Goal: Answer question/provide support: Share knowledge or assist other users

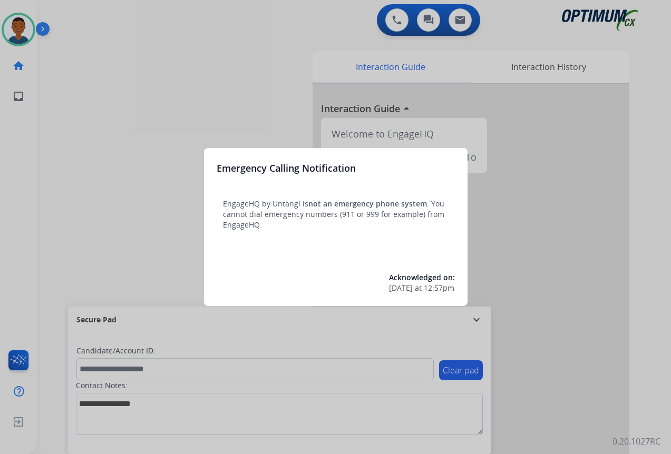
click at [548, 395] on div at bounding box center [335, 227] width 671 height 454
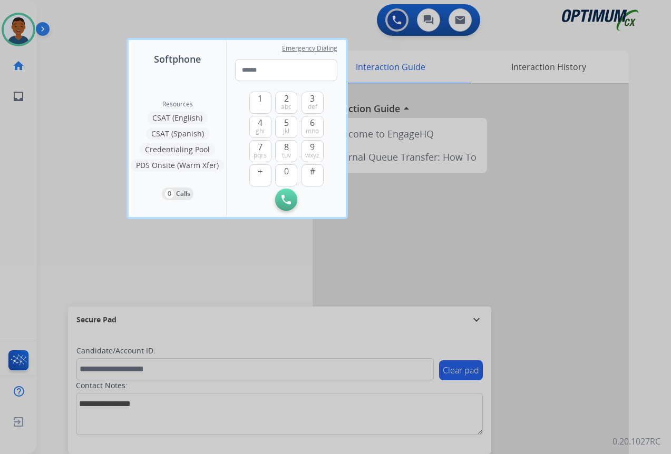
click at [585, 354] on div at bounding box center [335, 227] width 671 height 454
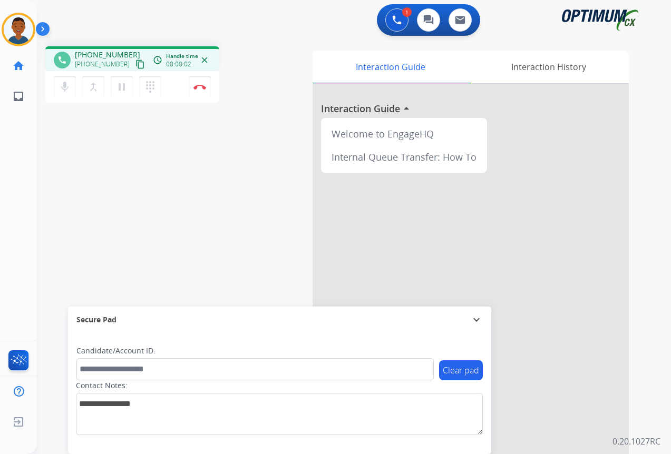
click at [135, 63] on mat-icon "content_copy" at bounding box center [139, 64] width 9 height 9
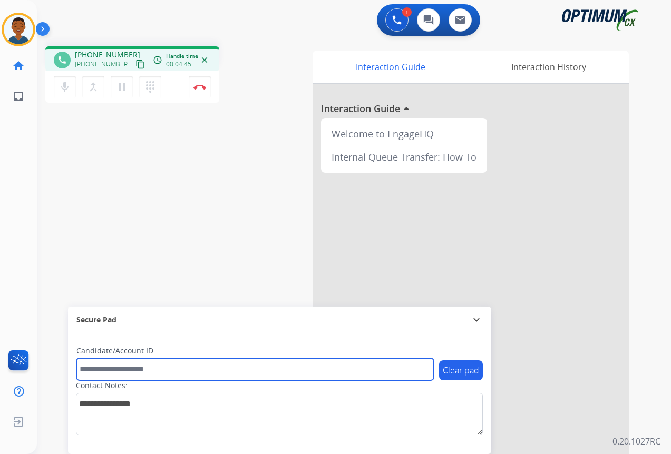
click at [114, 361] on input "text" at bounding box center [254, 369] width 357 height 22
paste input "*******"
type input "*******"
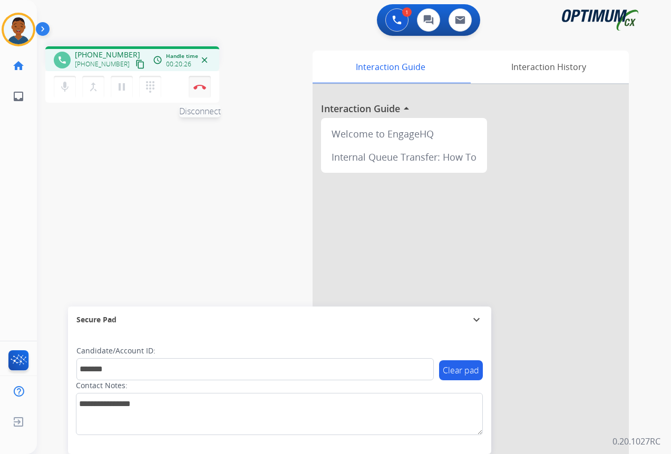
click at [199, 92] on button "Disconnect" at bounding box center [200, 87] width 22 height 22
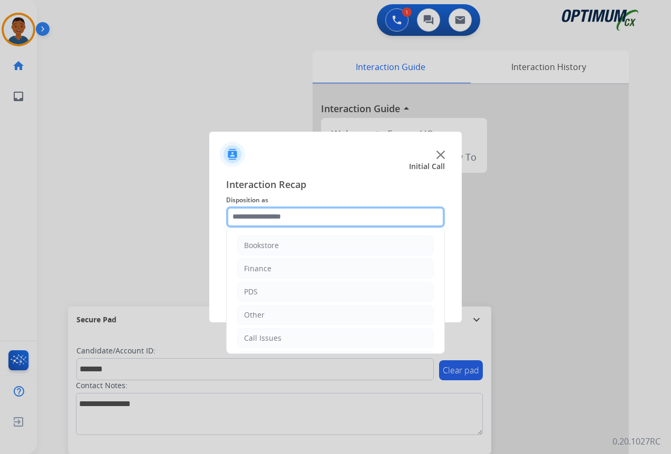
click at [258, 214] on input "text" at bounding box center [335, 217] width 219 height 21
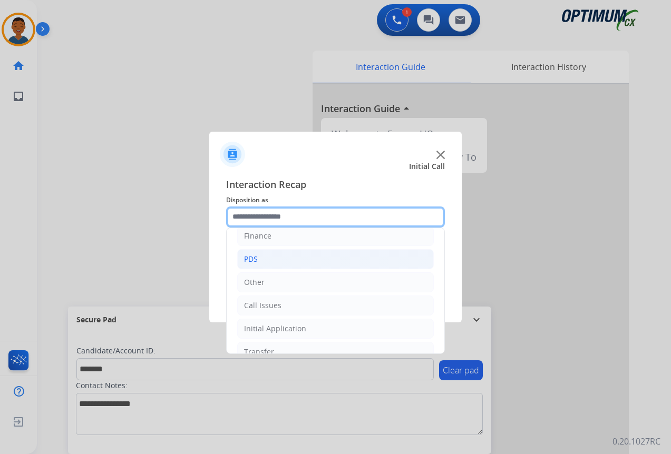
scroll to position [72, 0]
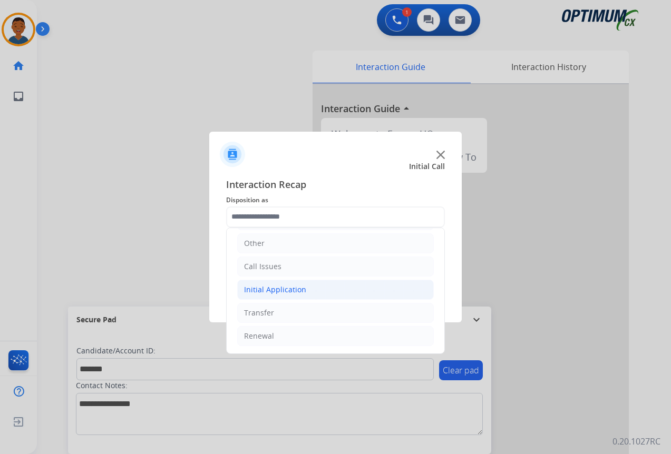
click at [268, 289] on div "Initial Application" at bounding box center [275, 289] width 62 height 11
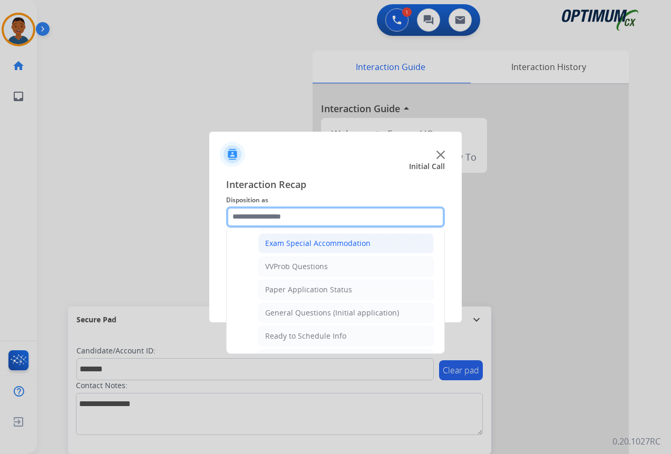
scroll to position [598, 0]
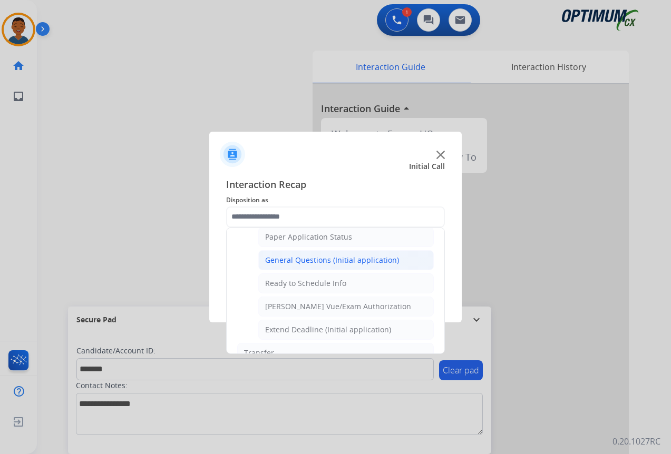
click at [290, 259] on div "General Questions (Initial application)" at bounding box center [332, 260] width 134 height 11
type input "**********"
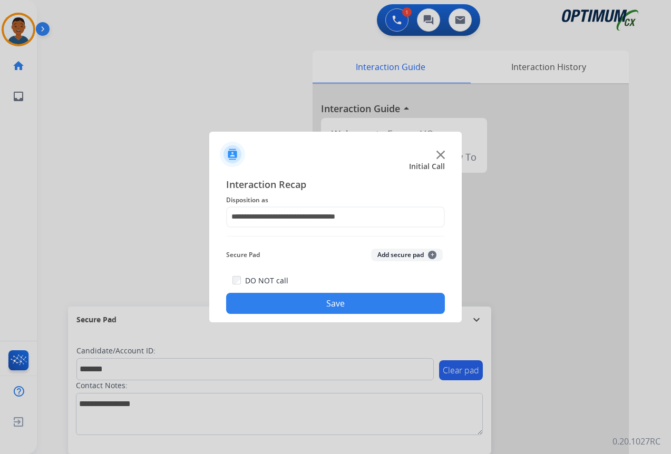
click at [394, 252] on button "Add secure pad +" at bounding box center [407, 255] width 72 height 13
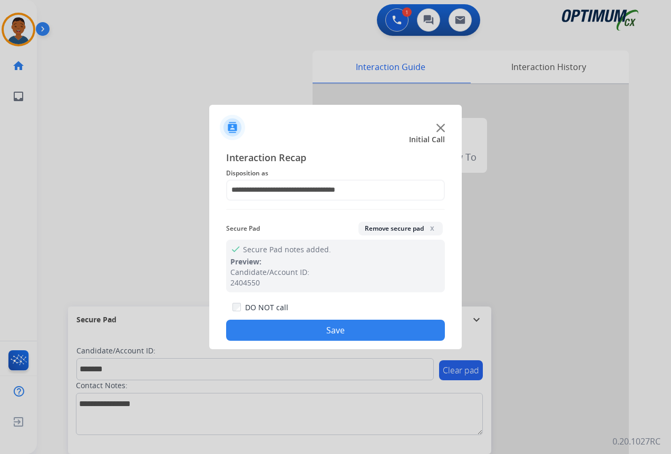
click at [356, 330] on button "Save" at bounding box center [335, 330] width 219 height 21
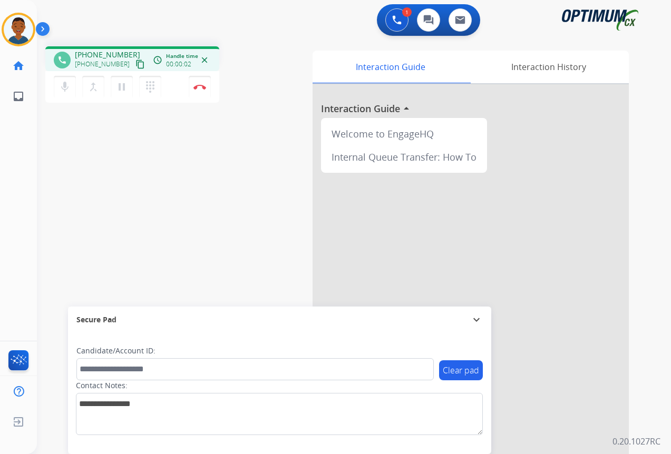
click at [135, 64] on mat-icon "content_copy" at bounding box center [139, 64] width 9 height 9
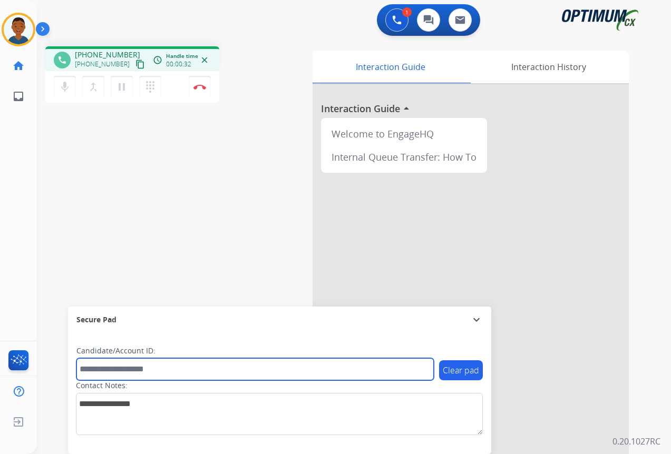
click at [112, 370] on input "text" at bounding box center [254, 369] width 357 height 22
paste input "*******"
type input "*******"
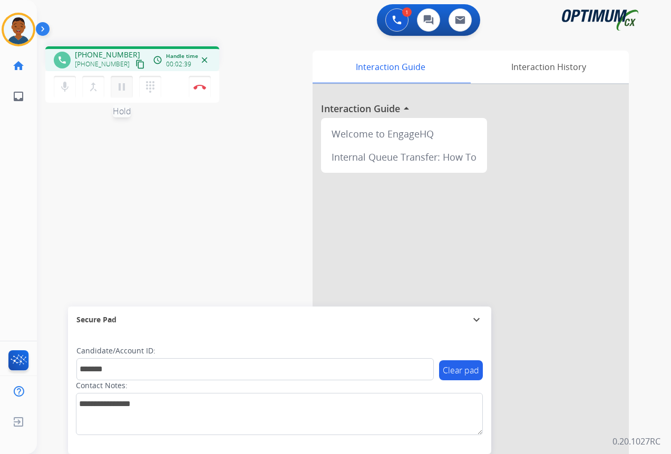
click at [121, 89] on mat-icon "pause" at bounding box center [121, 87] width 13 height 13
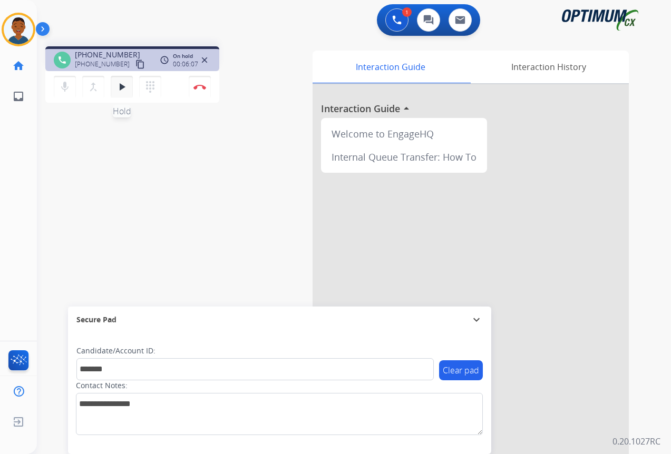
click at [120, 87] on mat-icon "play_arrow" at bounding box center [121, 87] width 13 height 13
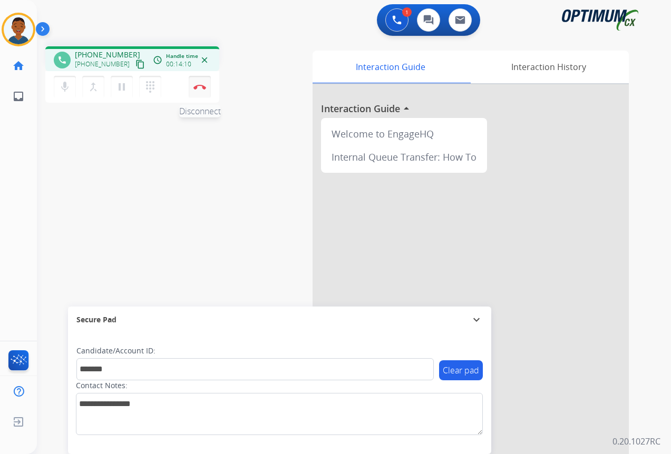
click at [198, 88] on img at bounding box center [199, 86] width 13 height 5
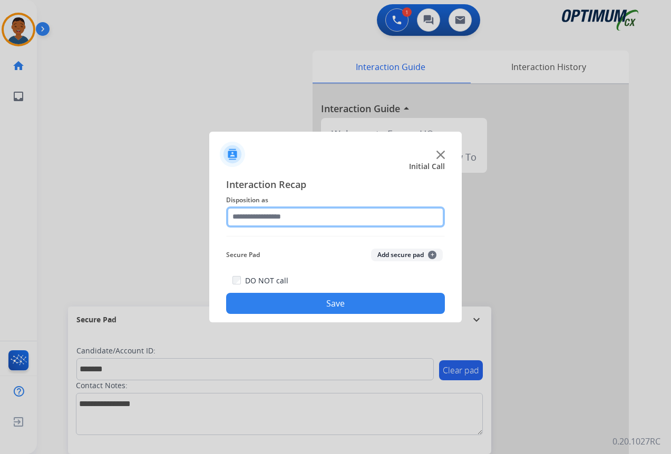
click at [253, 218] on input "text" at bounding box center [335, 217] width 219 height 21
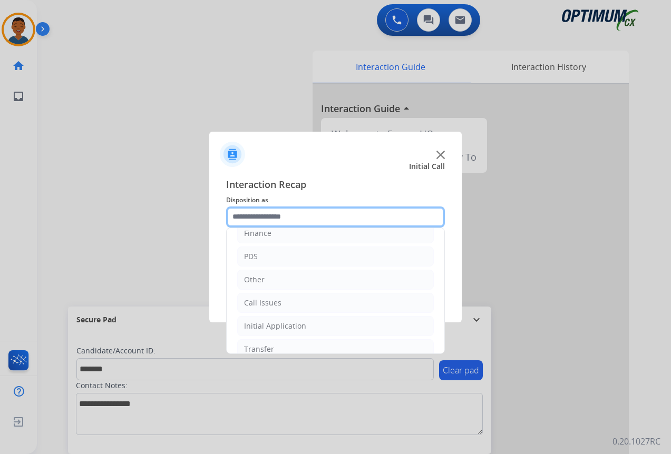
scroll to position [72, 0]
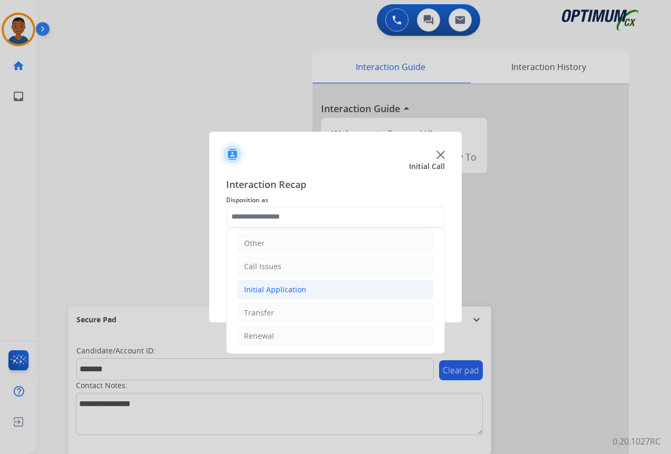
click at [279, 289] on div "Initial Application" at bounding box center [275, 289] width 62 height 11
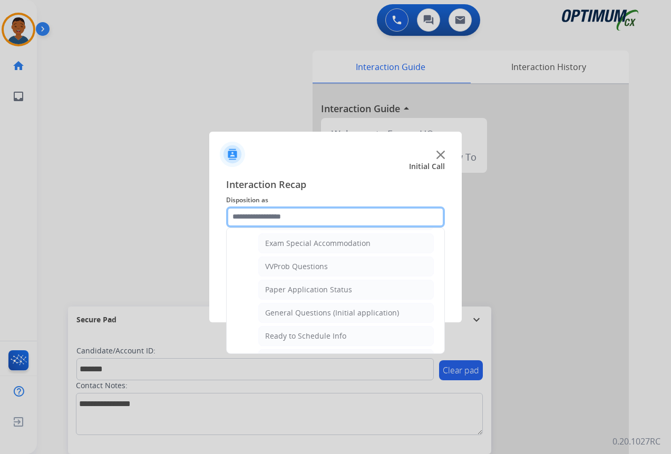
scroll to position [598, 0]
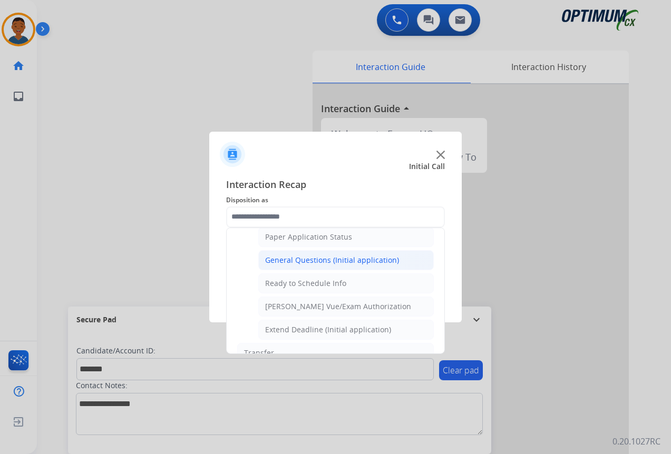
click at [281, 259] on div "General Questions (Initial application)" at bounding box center [332, 260] width 134 height 11
type input "**********"
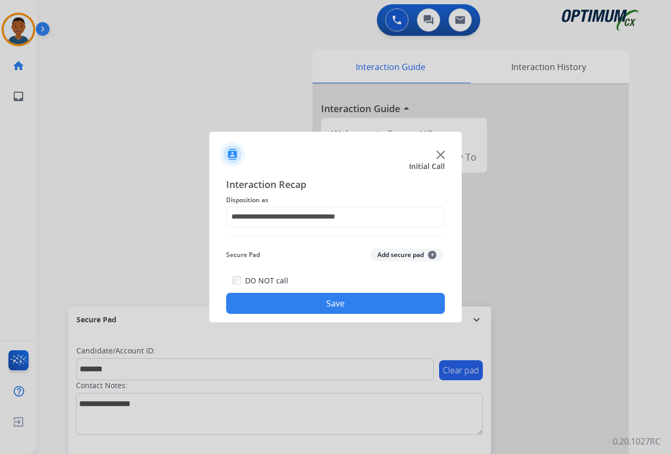
click at [385, 250] on button "Add secure pad +" at bounding box center [407, 255] width 72 height 13
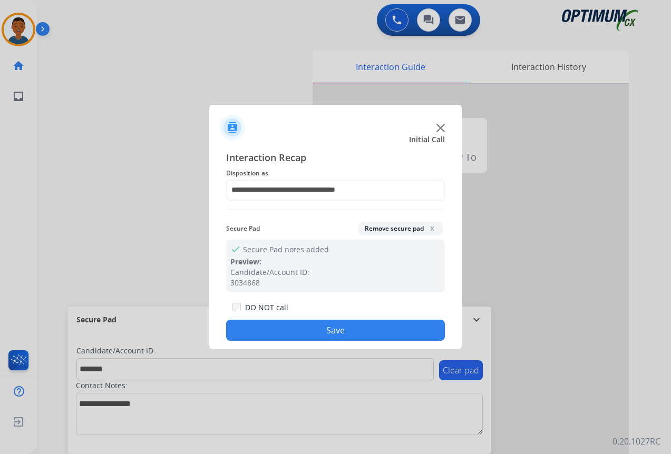
click at [357, 326] on button "Save" at bounding box center [335, 330] width 219 height 21
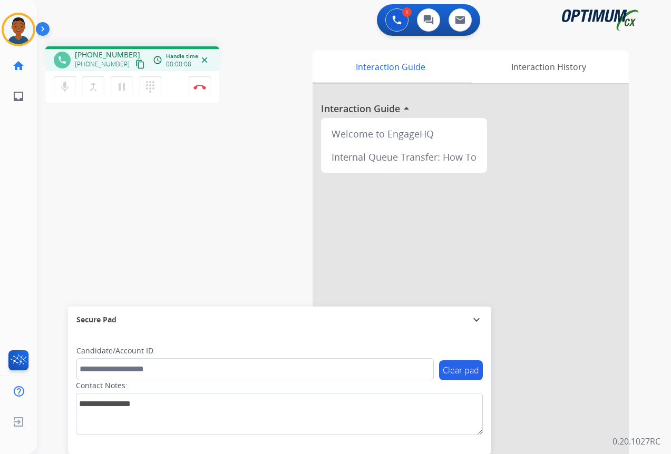
click at [135, 65] on mat-icon "content_copy" at bounding box center [139, 64] width 9 height 9
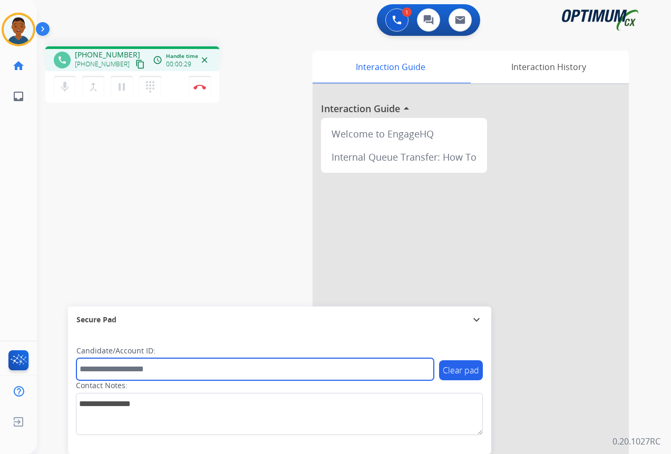
click at [117, 369] on input "text" at bounding box center [254, 369] width 357 height 22
paste input "*******"
type input "*******"
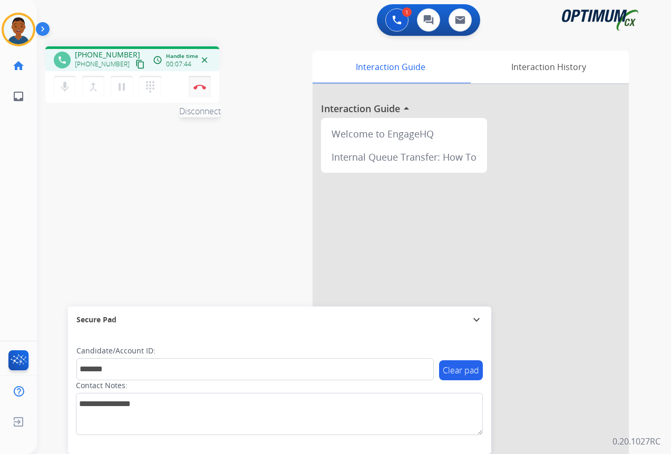
click at [201, 91] on button "Disconnect" at bounding box center [200, 87] width 22 height 22
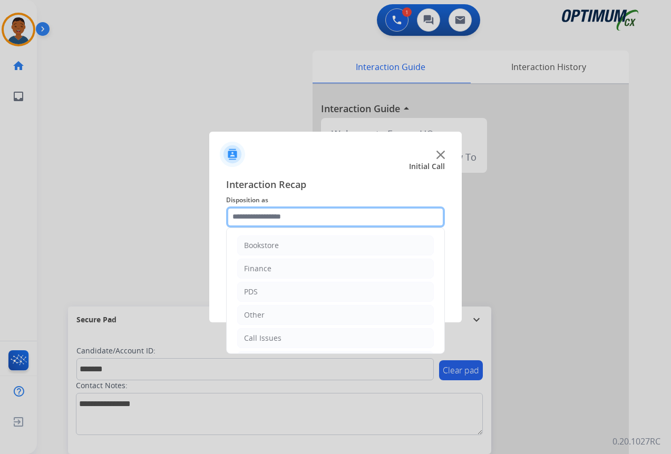
click at [257, 219] on input "text" at bounding box center [335, 217] width 219 height 21
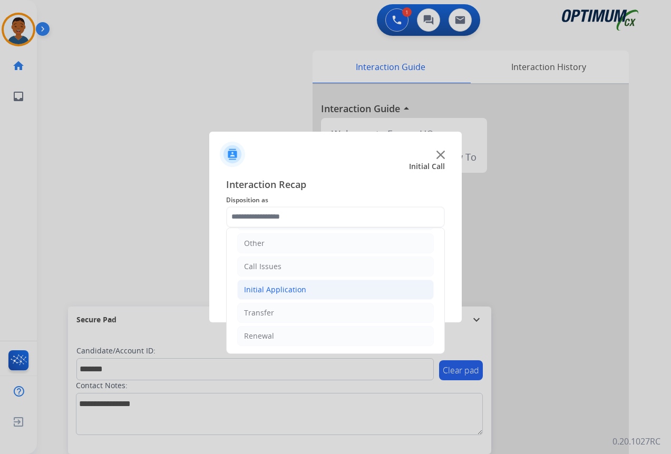
click at [255, 287] on div "Initial Application" at bounding box center [275, 289] width 62 height 11
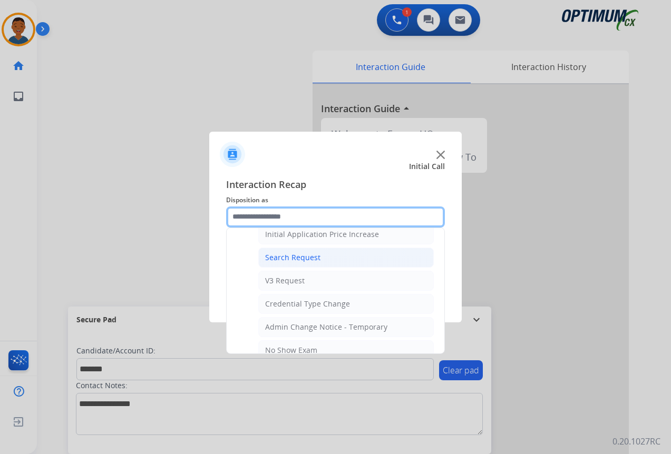
scroll to position [388, 0]
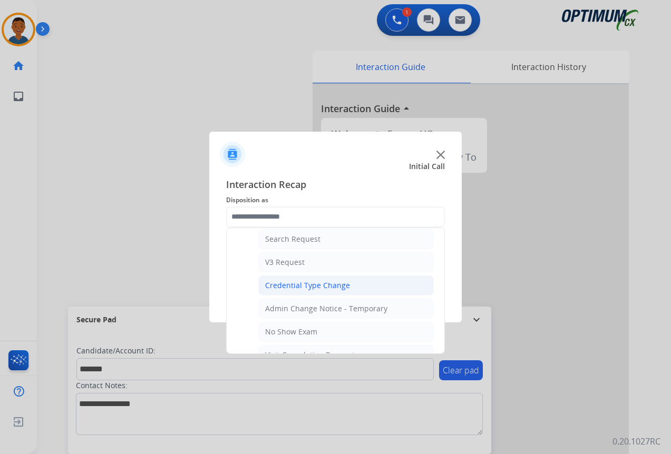
click at [276, 284] on div "Credential Type Change" at bounding box center [307, 285] width 85 height 11
type input "**********"
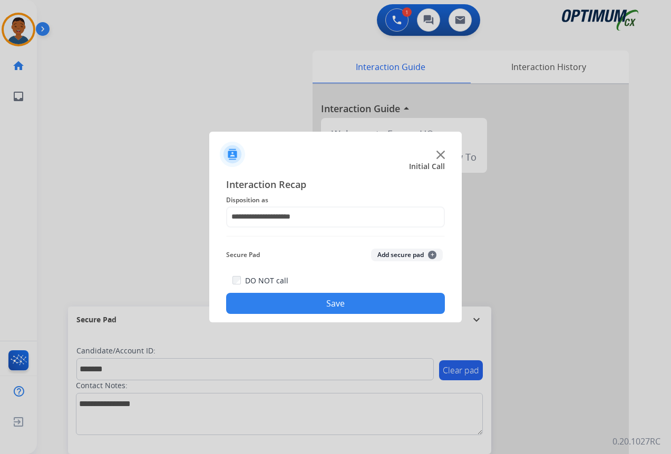
click at [391, 253] on button "Add secure pad +" at bounding box center [407, 255] width 72 height 13
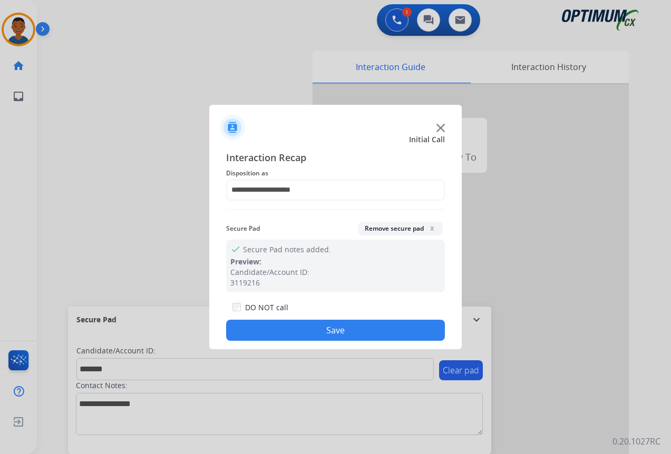
click at [351, 327] on button "Save" at bounding box center [335, 330] width 219 height 21
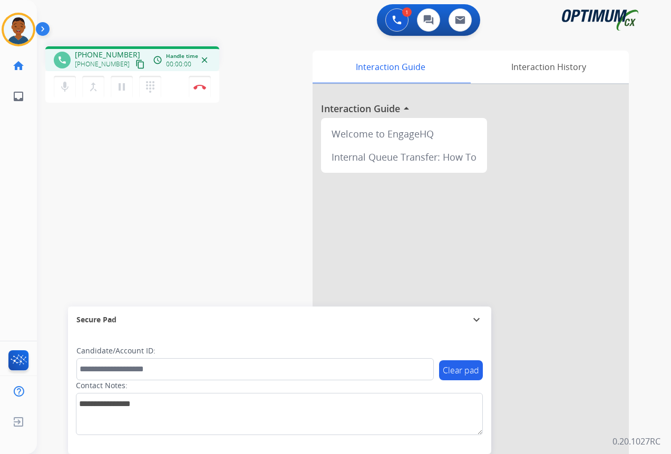
click at [135, 65] on mat-icon "content_copy" at bounding box center [139, 64] width 9 height 9
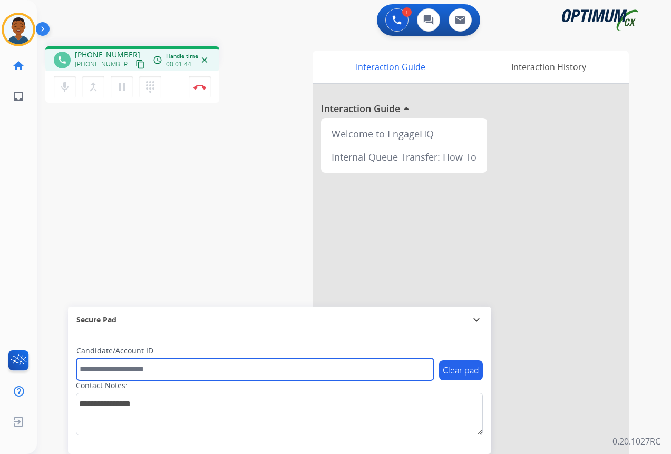
click at [115, 370] on input "text" at bounding box center [254, 369] width 357 height 22
paste input "*******"
type input "*******"
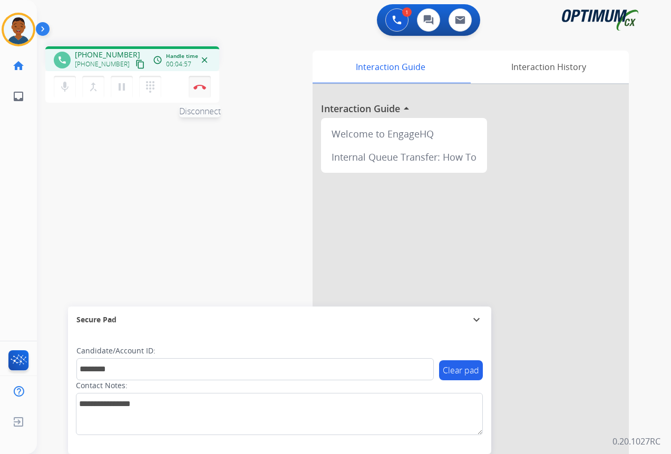
click at [198, 89] on img at bounding box center [199, 86] width 13 height 5
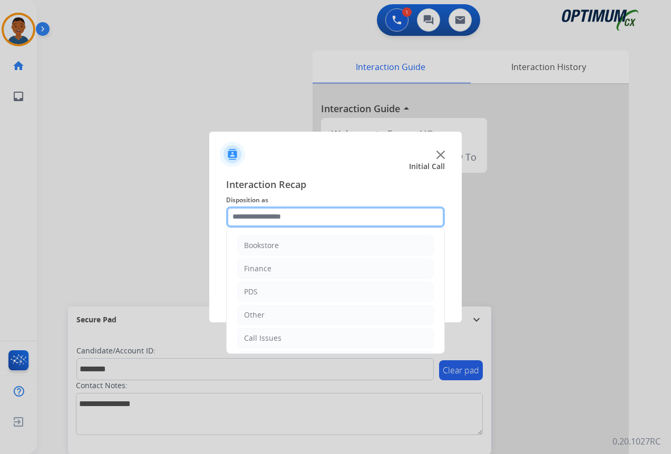
click at [251, 214] on input "text" at bounding box center [335, 217] width 219 height 21
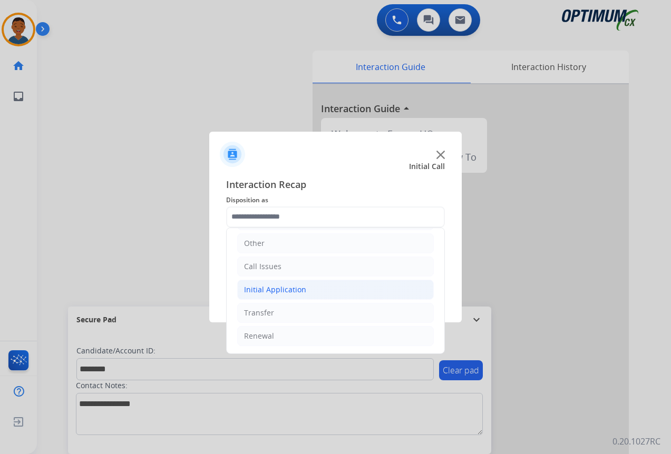
click at [261, 289] on div "Initial Application" at bounding box center [275, 289] width 62 height 11
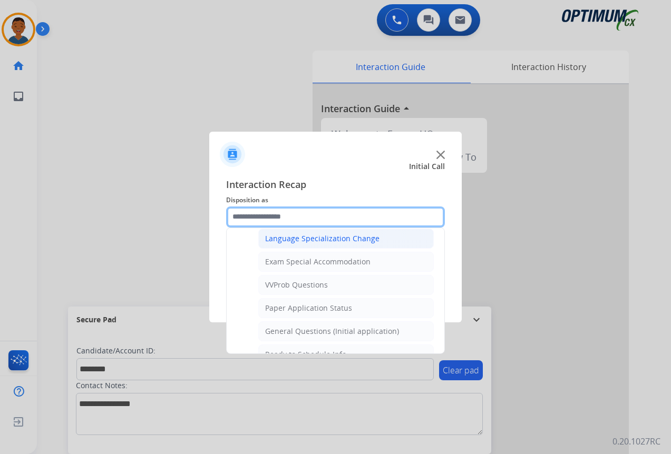
scroll to position [546, 0]
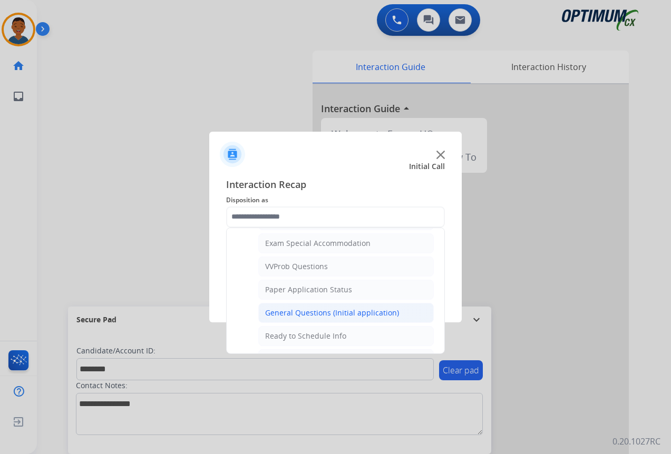
click at [277, 312] on div "General Questions (Initial application)" at bounding box center [332, 313] width 134 height 11
type input "**********"
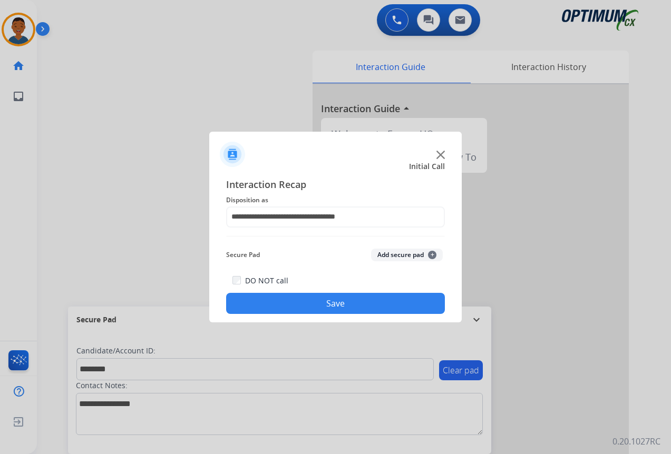
click at [389, 254] on button "Add secure pad +" at bounding box center [407, 255] width 72 height 13
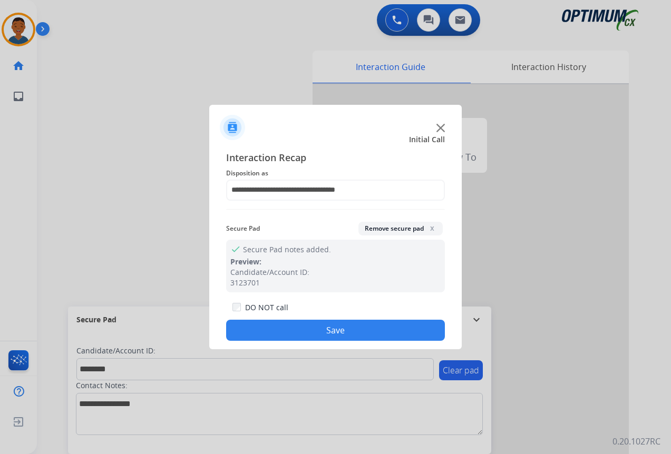
click at [338, 330] on button "Save" at bounding box center [335, 330] width 219 height 21
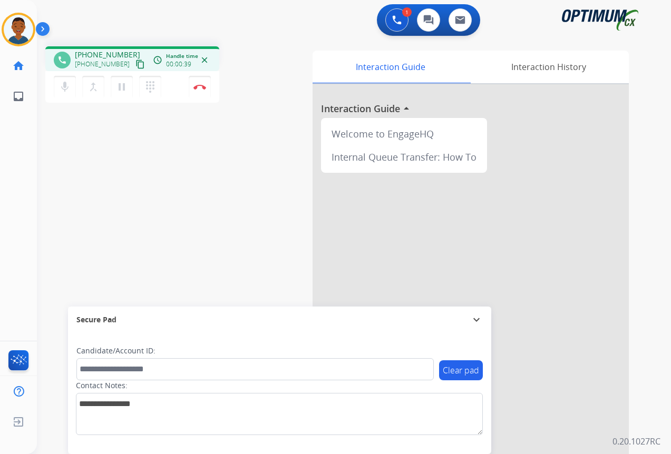
click at [135, 66] on mat-icon "content_copy" at bounding box center [139, 64] width 9 height 9
click at [198, 90] on button "Disconnect" at bounding box center [200, 87] width 22 height 22
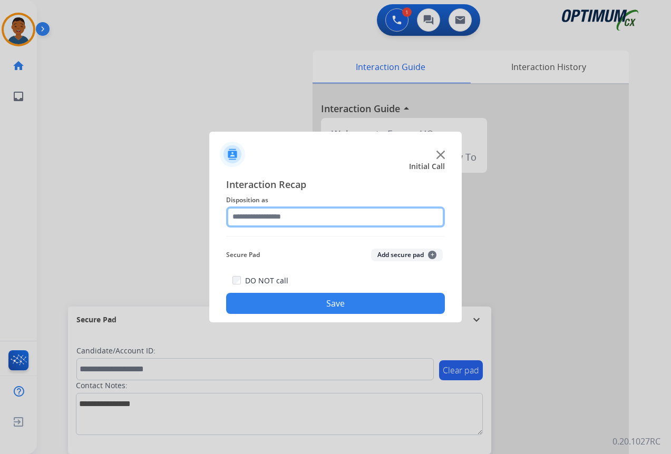
click at [243, 215] on input "text" at bounding box center [335, 217] width 219 height 21
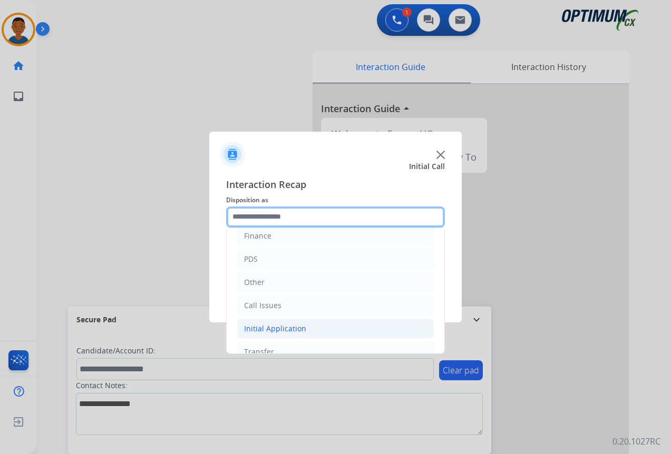
scroll to position [72, 0]
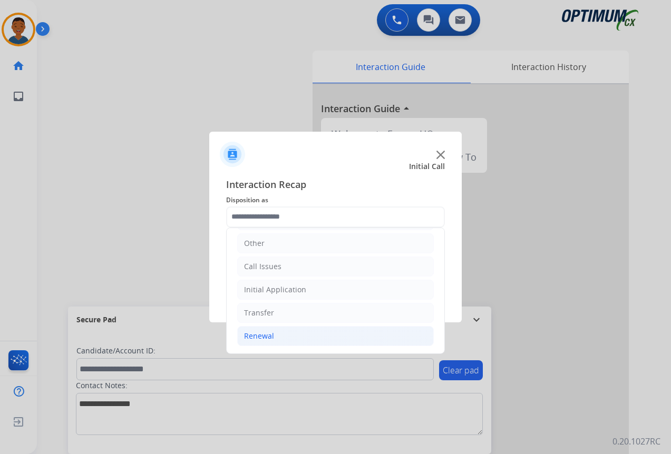
click at [257, 336] on div "Renewal" at bounding box center [259, 336] width 30 height 11
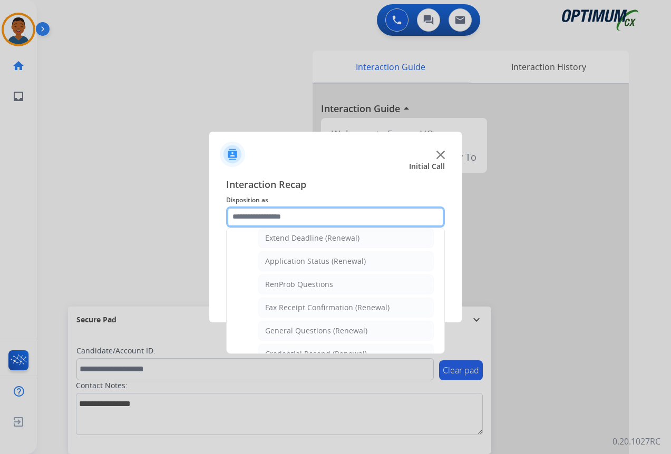
scroll to position [230, 0]
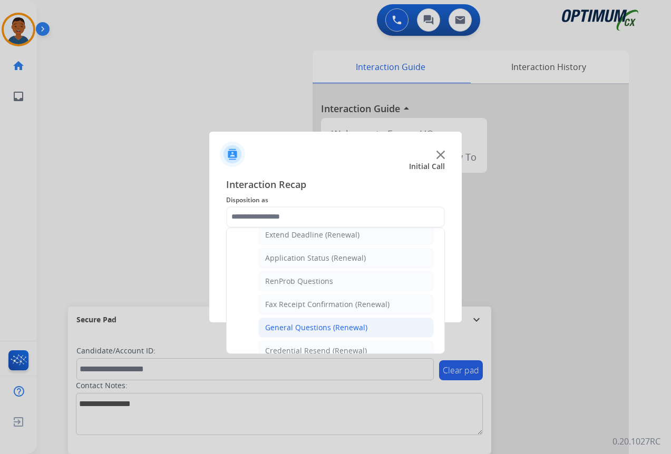
click at [278, 325] on div "General Questions (Renewal)" at bounding box center [316, 327] width 102 height 11
type input "**********"
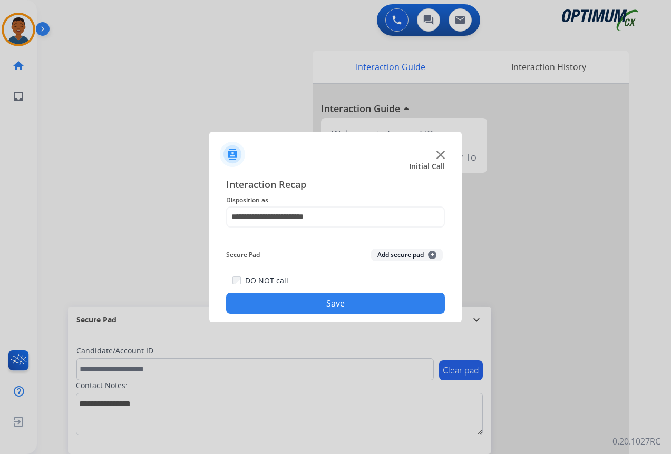
click at [317, 301] on button "Save" at bounding box center [335, 303] width 219 height 21
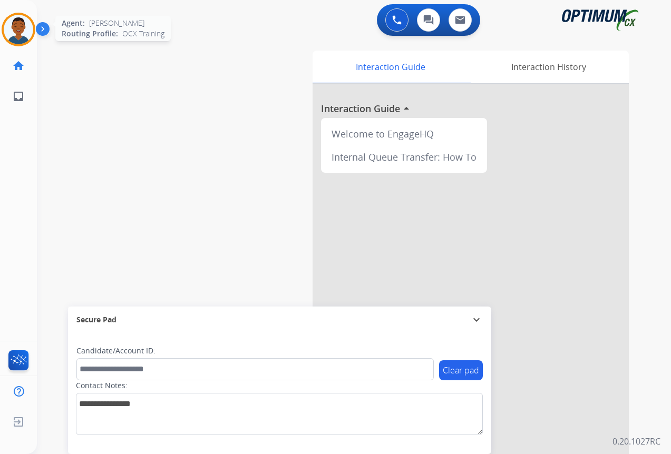
click at [20, 33] on img at bounding box center [19, 30] width 30 height 30
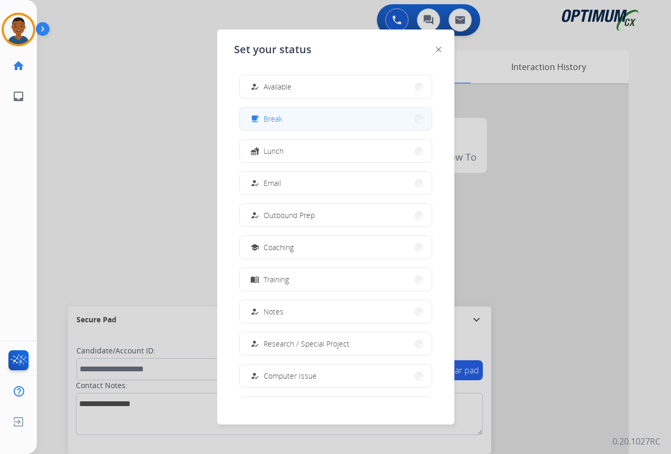
click at [277, 115] on span "Break" at bounding box center [272, 118] width 19 height 11
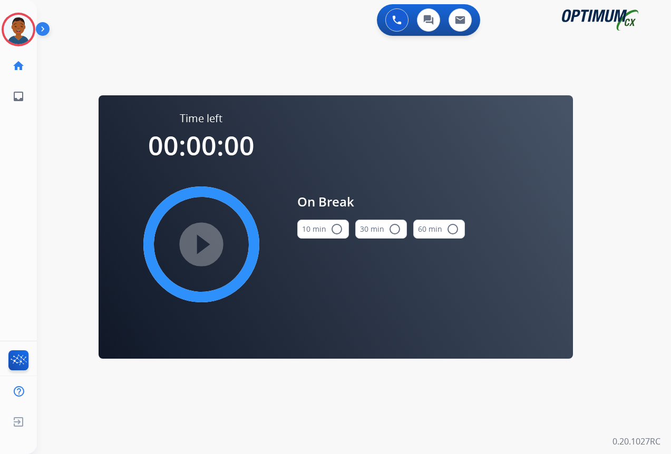
click at [336, 232] on mat-icon "radio_button_unchecked" at bounding box center [336, 229] width 13 height 13
click at [201, 244] on mat-icon "play_circle_filled" at bounding box center [201, 244] width 13 height 13
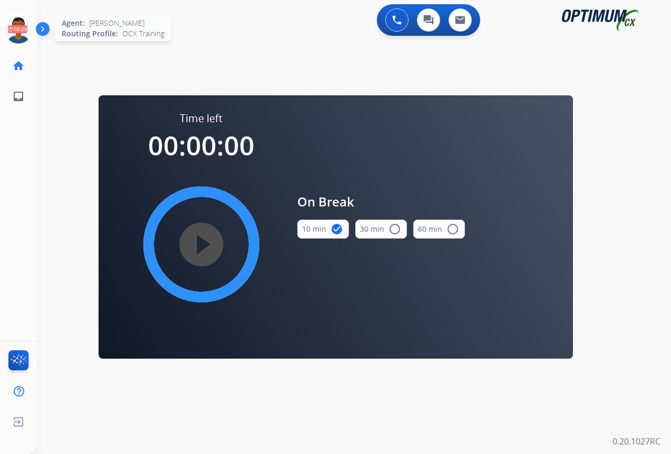
click at [19, 33] on icon at bounding box center [19, 30] width 34 height 34
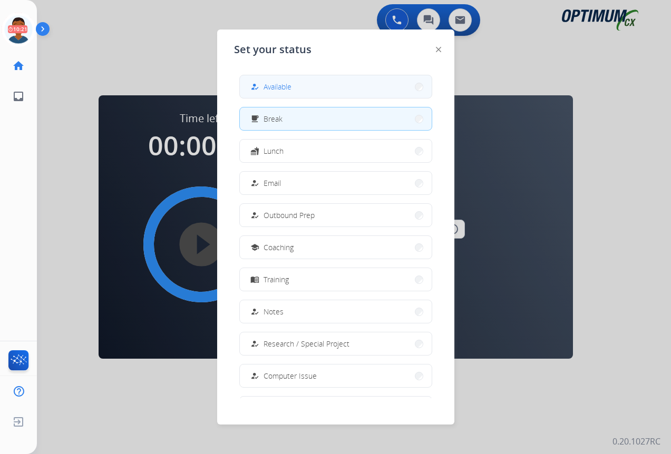
click at [271, 87] on span "Available" at bounding box center [277, 86] width 28 height 11
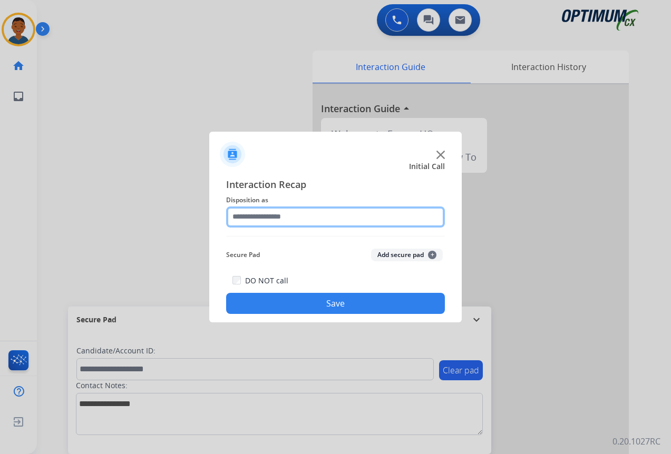
click at [269, 218] on input "text" at bounding box center [335, 217] width 219 height 21
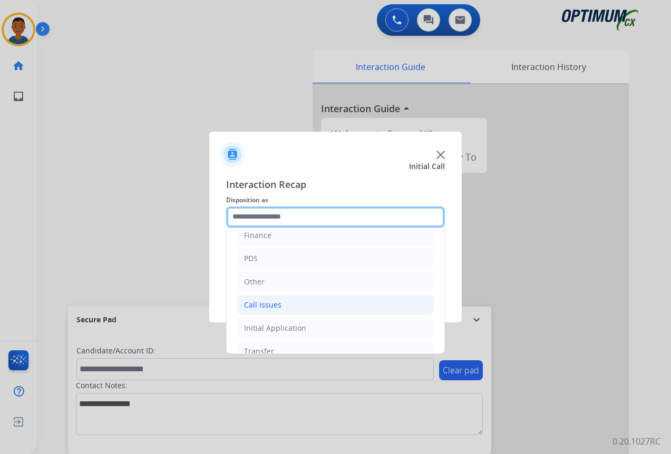
scroll to position [72, 0]
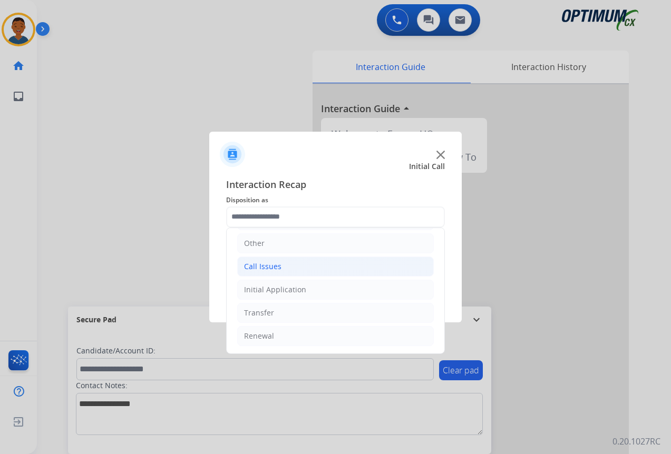
click at [257, 267] on div "Call Issues" at bounding box center [262, 266] width 37 height 11
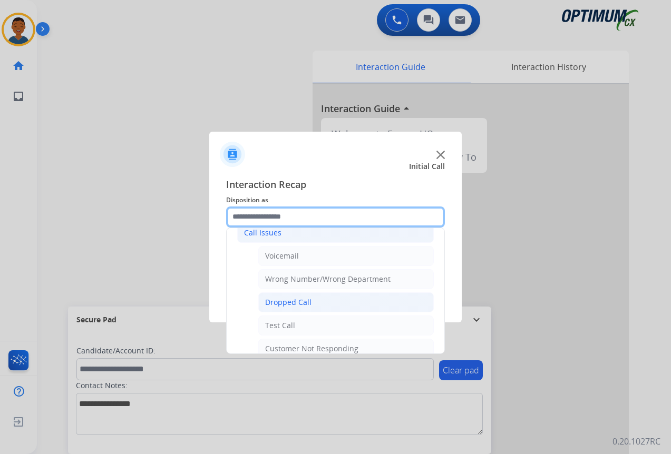
scroll to position [124, 0]
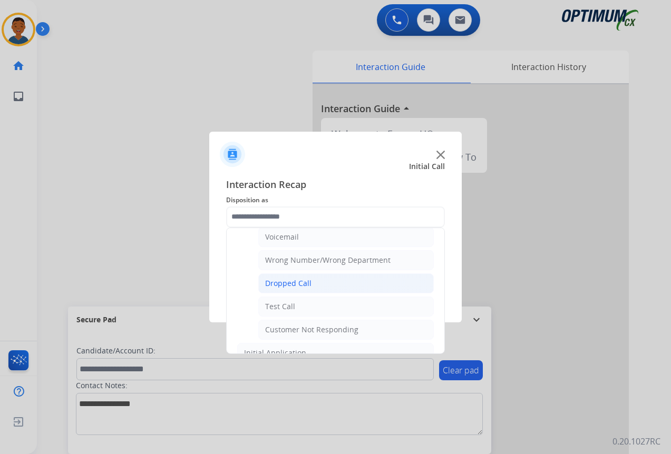
click at [281, 286] on div "Dropped Call" at bounding box center [288, 283] width 46 height 11
type input "**********"
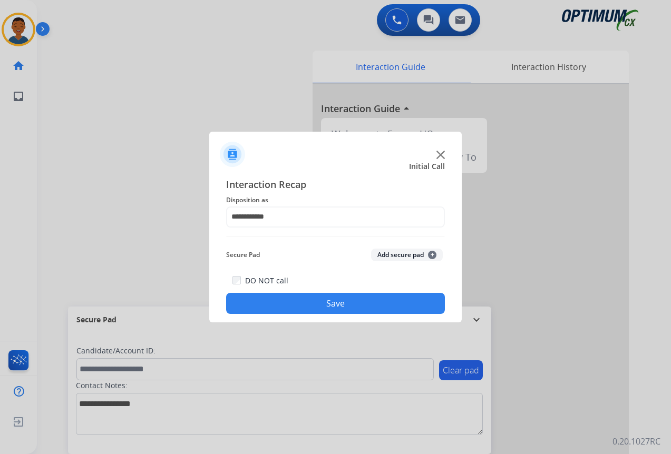
click at [306, 312] on button "Save" at bounding box center [335, 303] width 219 height 21
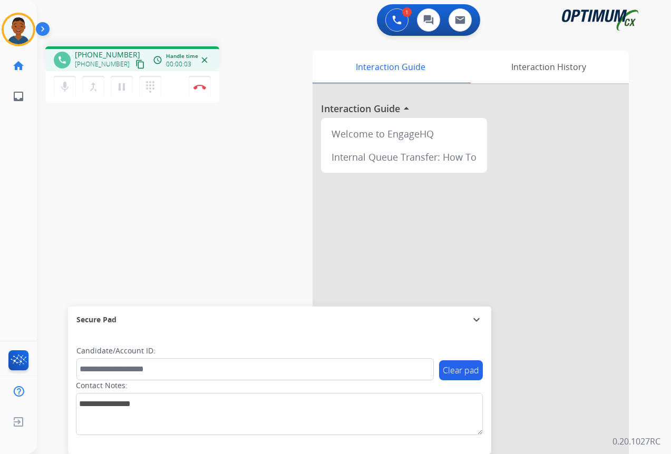
click at [135, 63] on mat-icon "content_copy" at bounding box center [139, 64] width 9 height 9
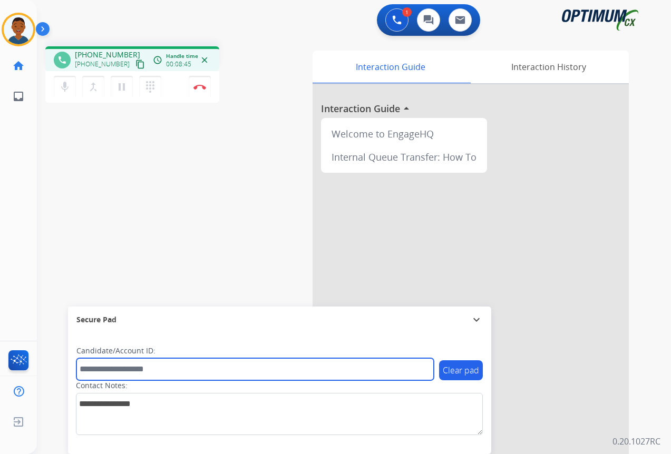
click at [130, 368] on input "text" at bounding box center [254, 369] width 357 height 22
paste input "*******"
type input "*******"
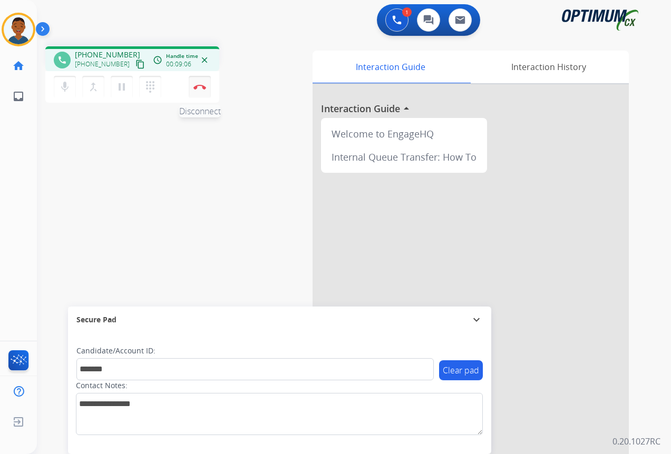
click at [201, 88] on img at bounding box center [199, 86] width 13 height 5
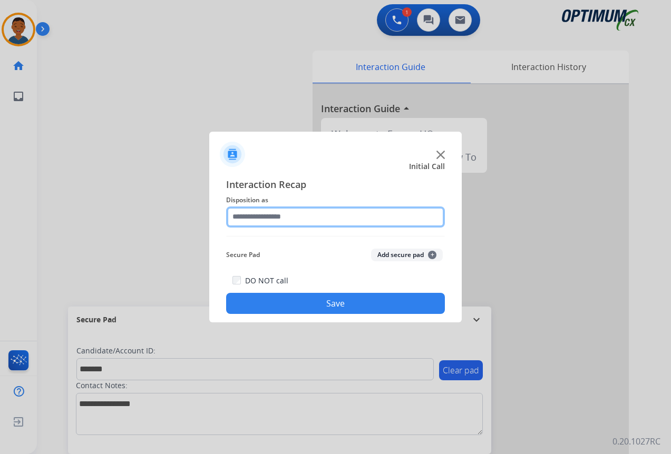
click at [267, 219] on input "text" at bounding box center [335, 217] width 219 height 21
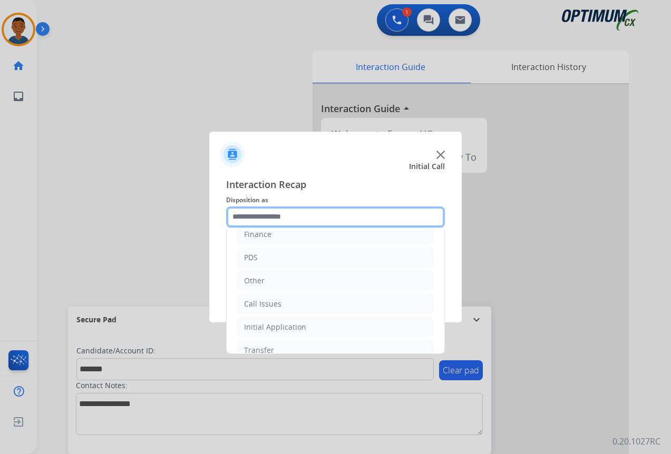
scroll to position [72, 0]
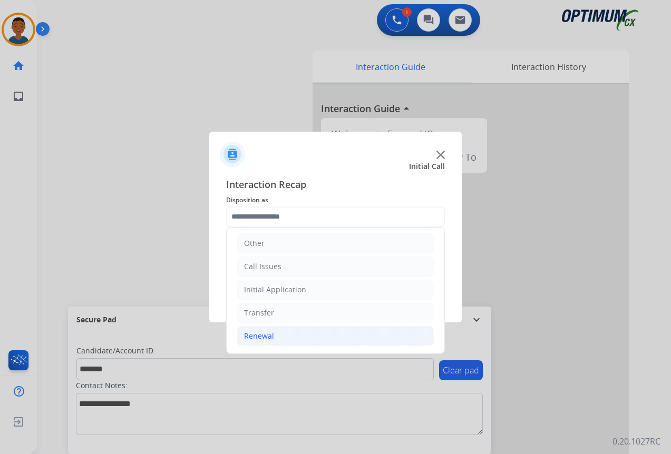
click at [248, 335] on div "Renewal" at bounding box center [259, 336] width 30 height 11
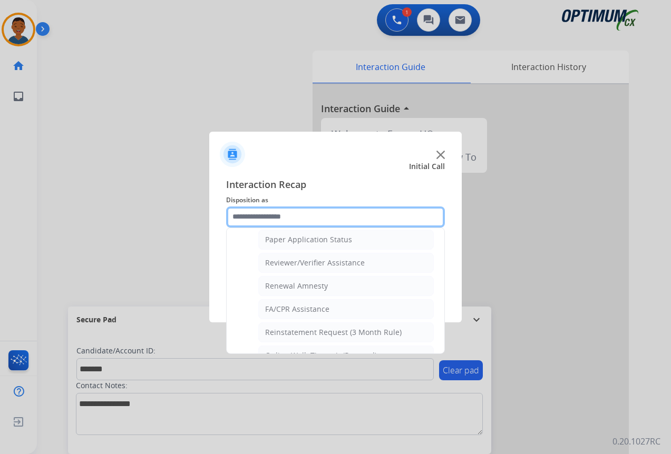
scroll to position [388, 0]
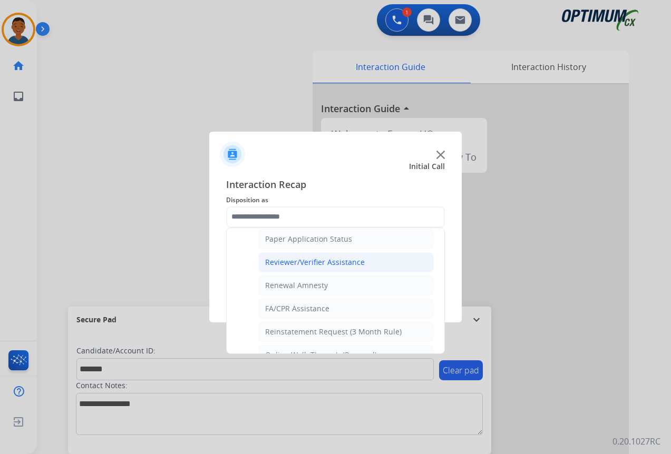
click at [297, 265] on div "Reviewer/Verifier Assistance" at bounding box center [315, 262] width 100 height 11
type input "**********"
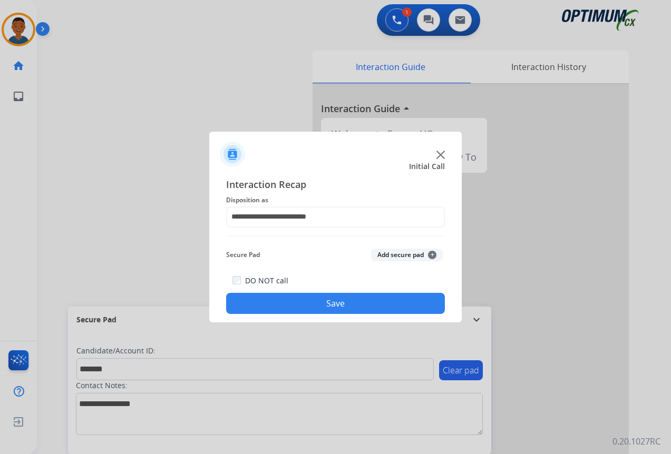
click at [401, 253] on button "Add secure pad +" at bounding box center [407, 255] width 72 height 13
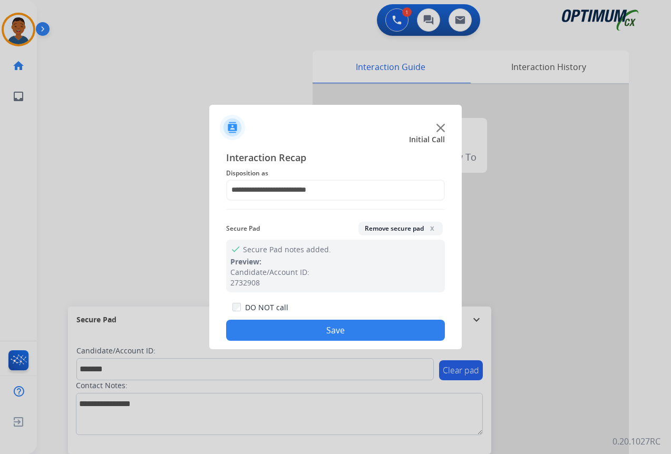
click at [353, 323] on button "Save" at bounding box center [335, 330] width 219 height 21
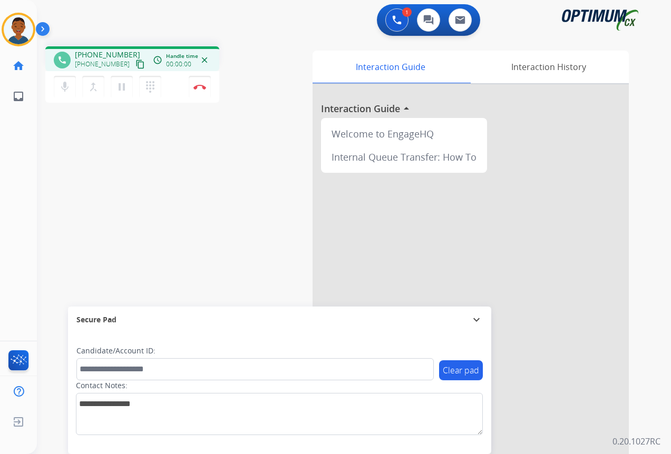
click at [135, 64] on mat-icon "content_copy" at bounding box center [139, 64] width 9 height 9
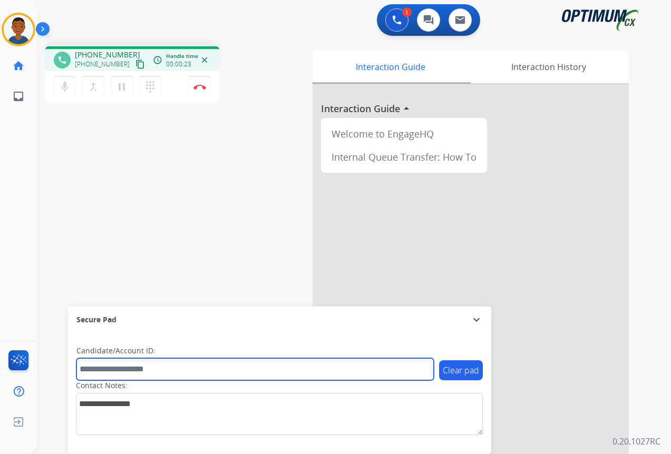
click at [131, 370] on input "text" at bounding box center [254, 369] width 357 height 22
paste input "*******"
type input "*******"
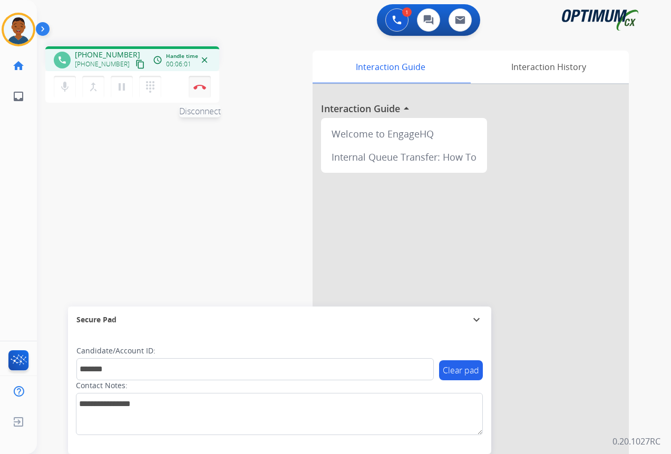
click at [201, 90] on button "Disconnect" at bounding box center [200, 87] width 22 height 22
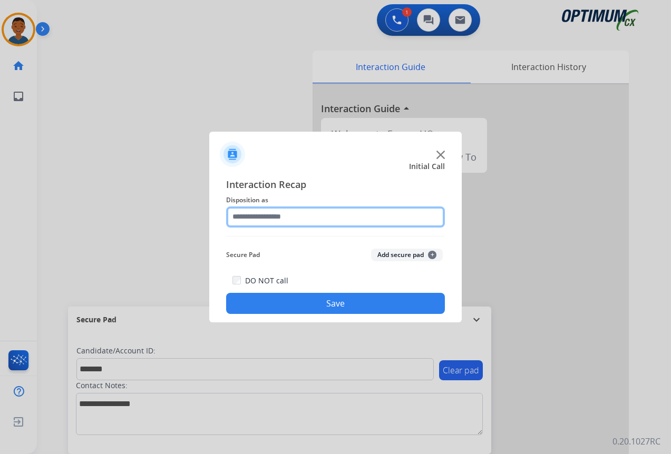
click at [246, 214] on input "text" at bounding box center [335, 217] width 219 height 21
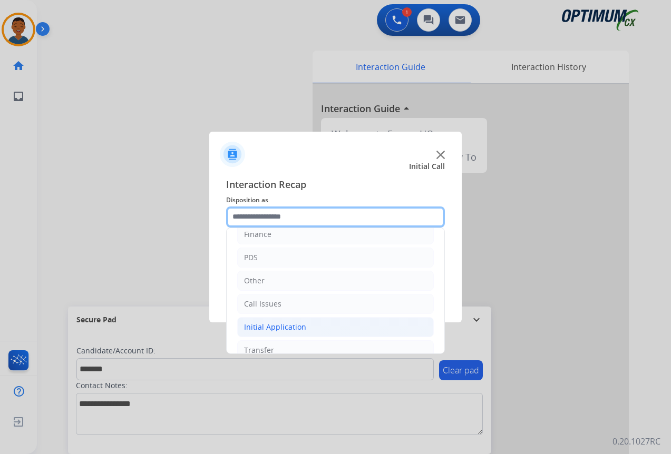
scroll to position [72, 0]
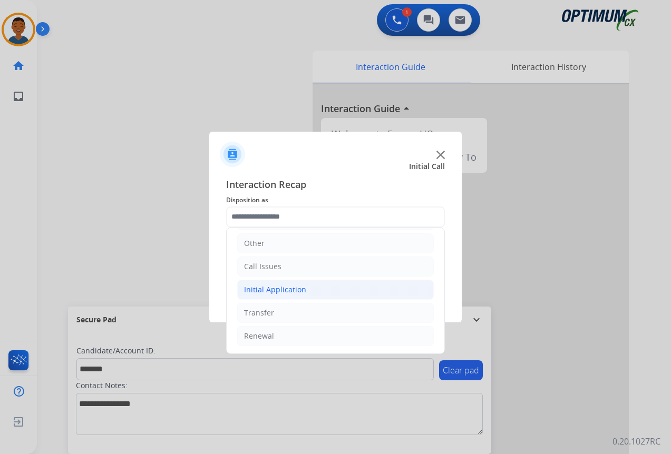
click at [265, 292] on div "Initial Application" at bounding box center [275, 289] width 62 height 11
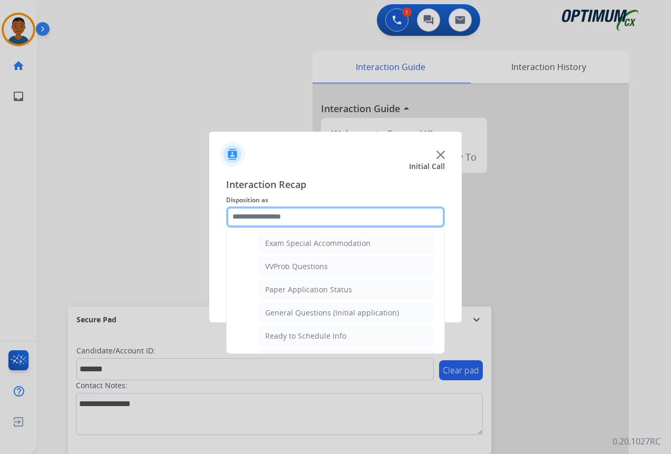
scroll to position [598, 0]
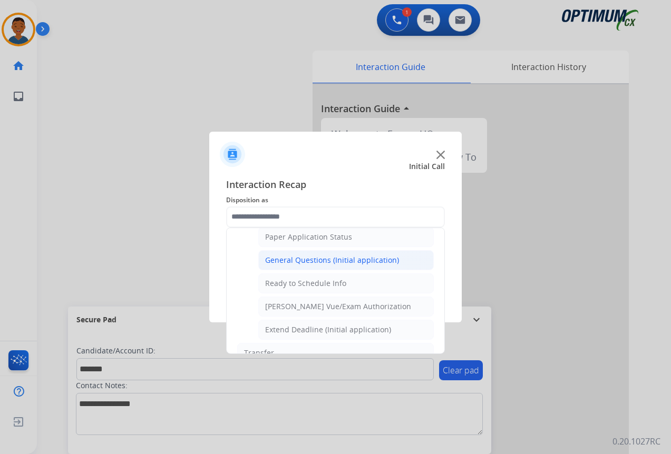
click at [287, 261] on div "General Questions (Initial application)" at bounding box center [332, 260] width 134 height 11
type input "**********"
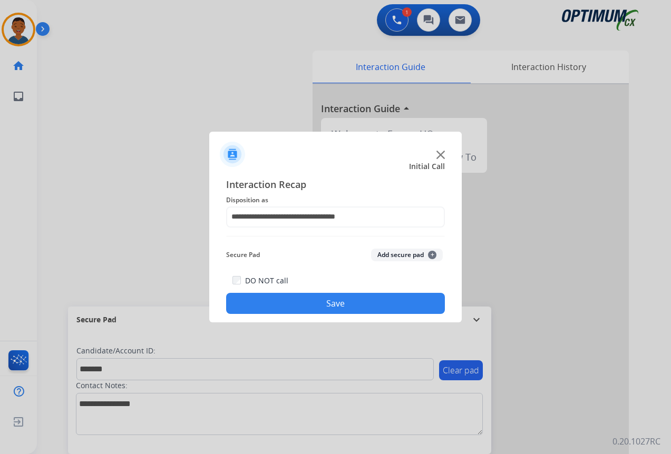
click at [383, 255] on button "Add secure pad +" at bounding box center [407, 255] width 72 height 13
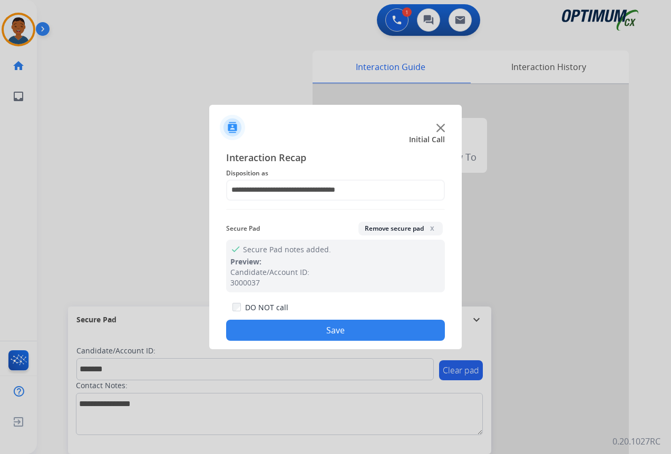
click at [366, 330] on button "Save" at bounding box center [335, 330] width 219 height 21
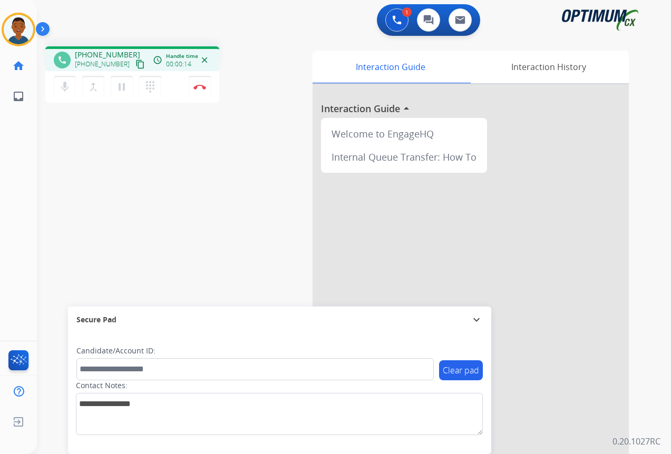
click at [135, 64] on mat-icon "content_copy" at bounding box center [139, 64] width 9 height 9
click at [200, 91] on button "Disconnect" at bounding box center [200, 87] width 22 height 22
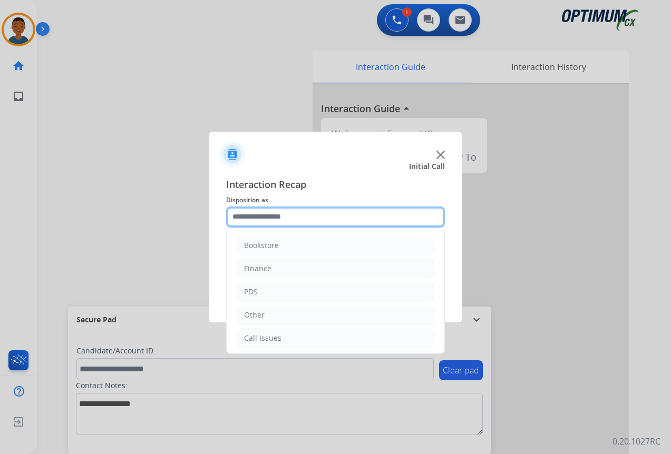
click at [255, 220] on input "text" at bounding box center [335, 217] width 219 height 21
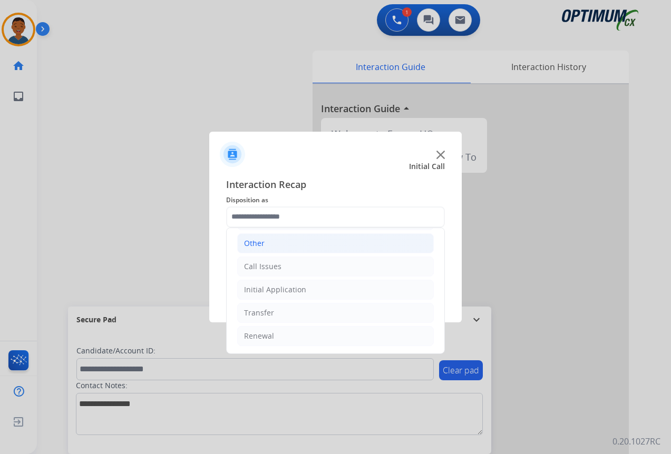
click at [254, 243] on div "Other" at bounding box center [254, 243] width 21 height 11
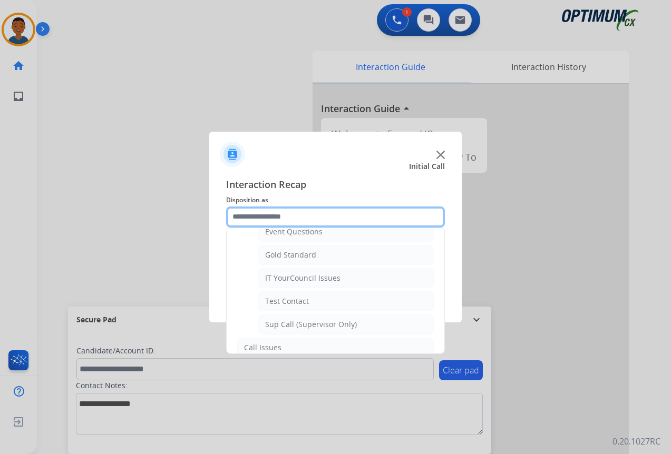
scroll to position [177, 0]
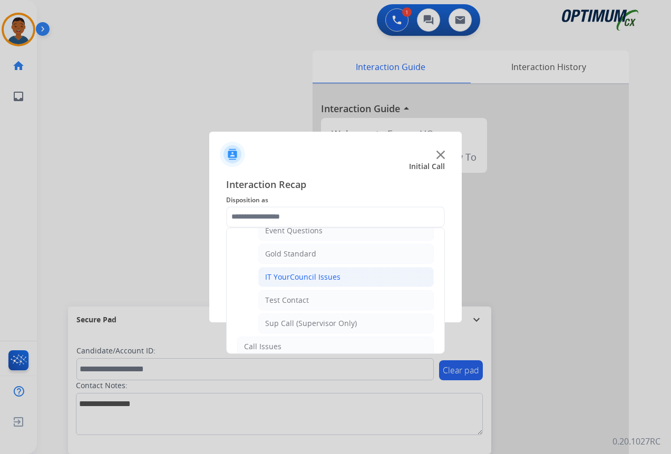
click at [285, 279] on div "IT YourCouncil Issues" at bounding box center [302, 277] width 75 height 11
type input "**********"
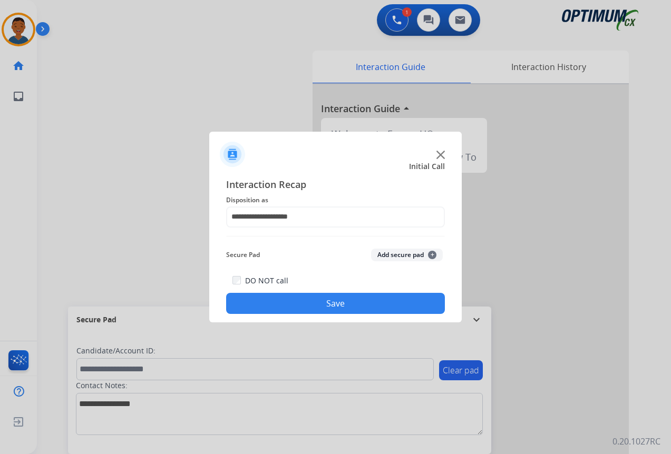
click at [369, 304] on button "Save" at bounding box center [335, 303] width 219 height 21
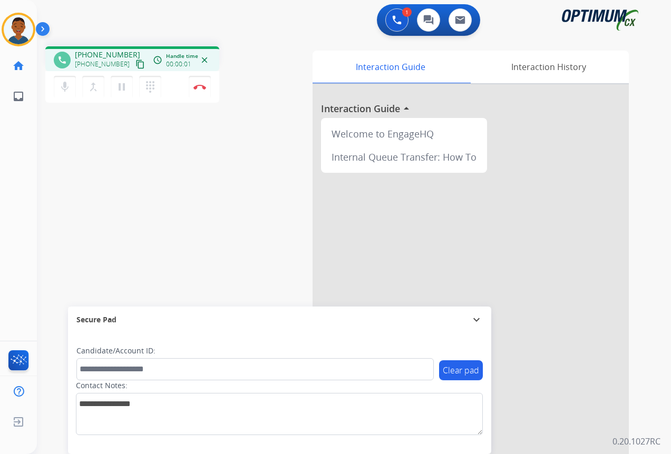
click at [135, 62] on mat-icon "content_copy" at bounding box center [139, 64] width 9 height 9
click at [198, 91] on button "Disconnect" at bounding box center [200, 87] width 22 height 22
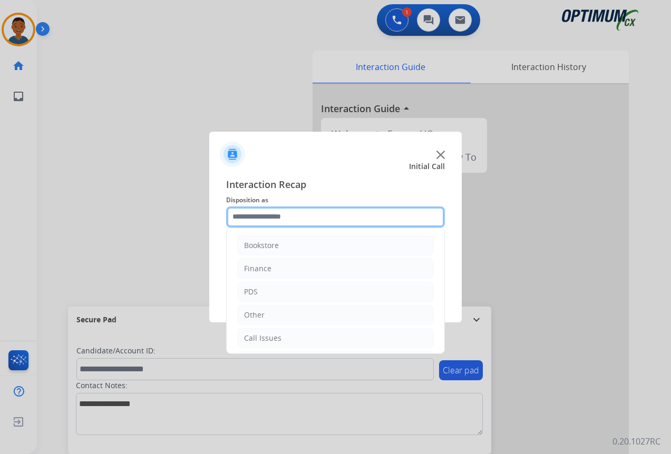
click at [265, 215] on input "text" at bounding box center [335, 217] width 219 height 21
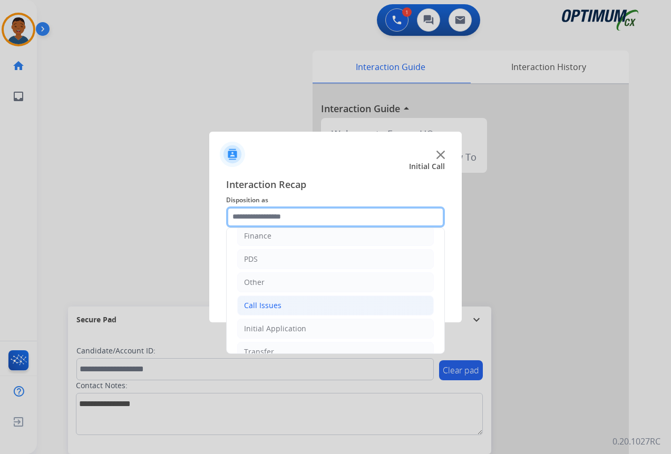
scroll to position [72, 0]
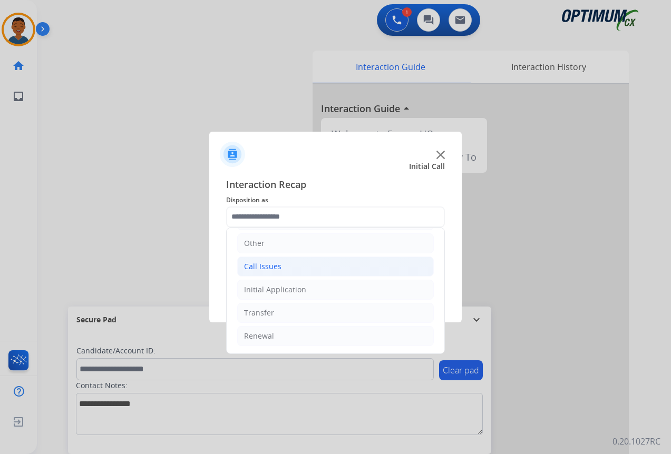
click at [262, 267] on div "Call Issues" at bounding box center [262, 266] width 37 height 11
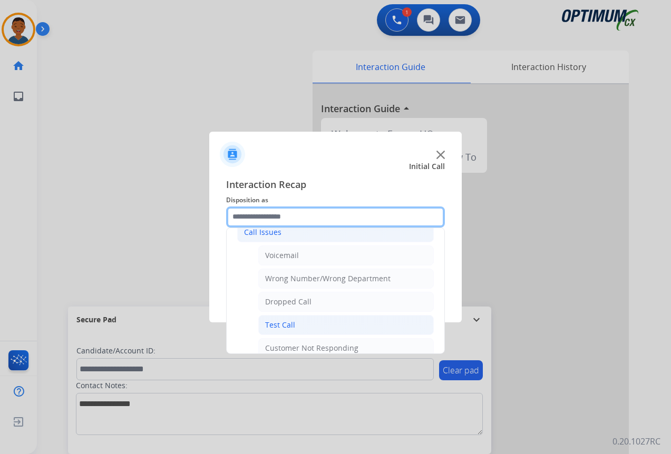
scroll to position [124, 0]
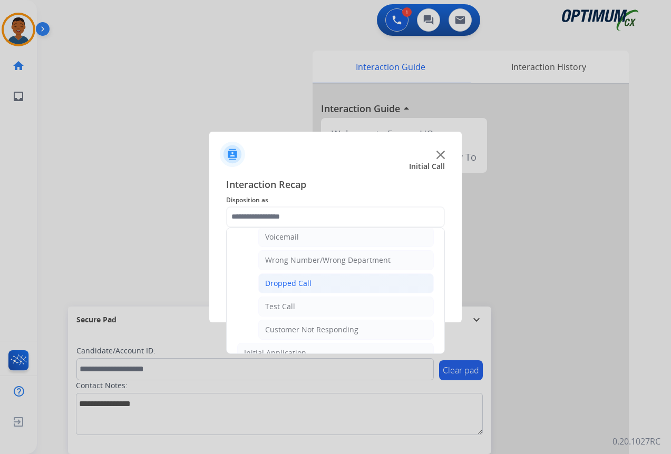
click at [284, 282] on div "Dropped Call" at bounding box center [288, 283] width 46 height 11
type input "**********"
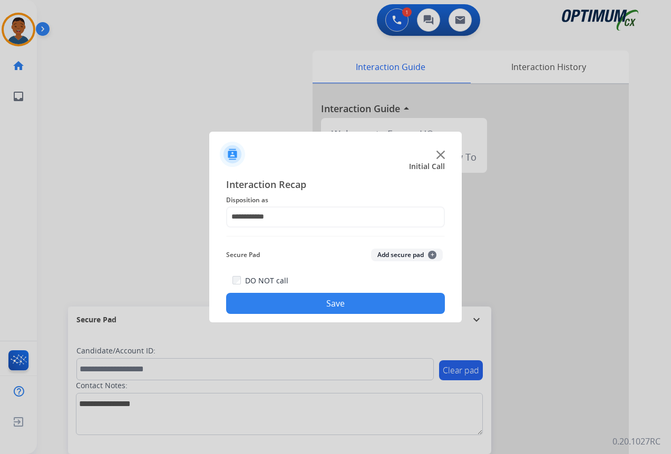
click at [330, 303] on button "Save" at bounding box center [335, 303] width 219 height 21
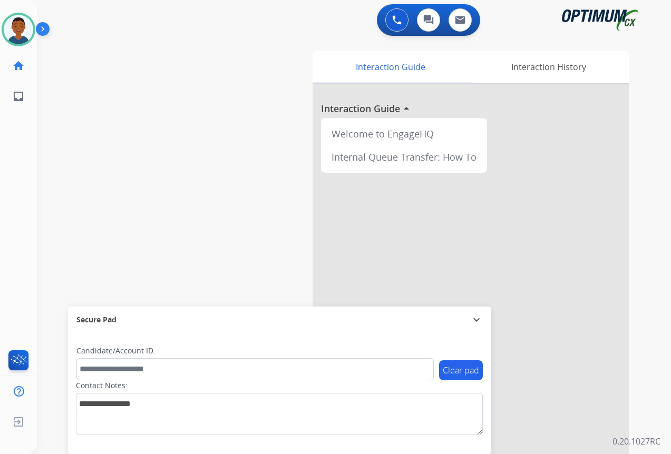
click at [244, 233] on div "swap_horiz Break voice bridge close_fullscreen Connect 3-Way Call merge_type Se…" at bounding box center [341, 257] width 608 height 439
click at [547, 65] on div "Interaction History" at bounding box center [548, 67] width 161 height 33
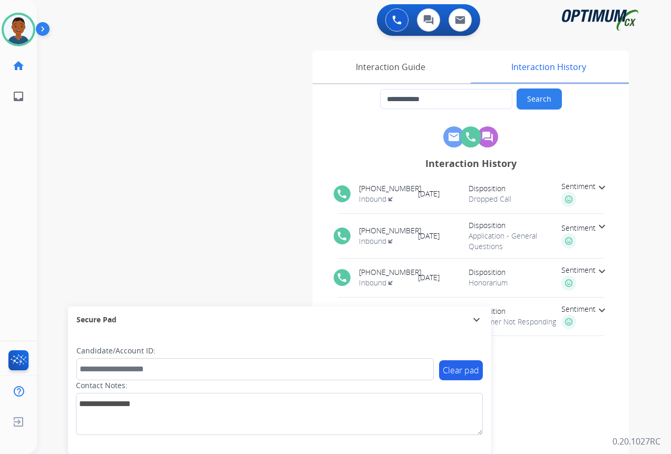
click at [603, 188] on mat-icon "expand_more" at bounding box center [601, 187] width 13 height 13
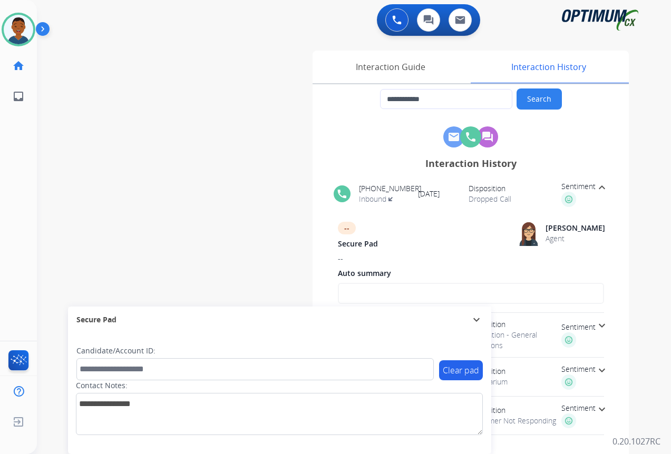
click at [601, 188] on mat-icon "expand_less" at bounding box center [601, 187] width 13 height 13
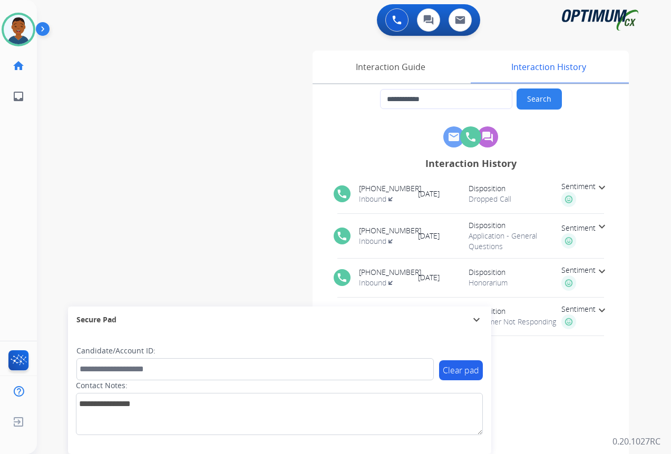
click at [601, 226] on mat-icon "expand_more" at bounding box center [601, 226] width 13 height 13
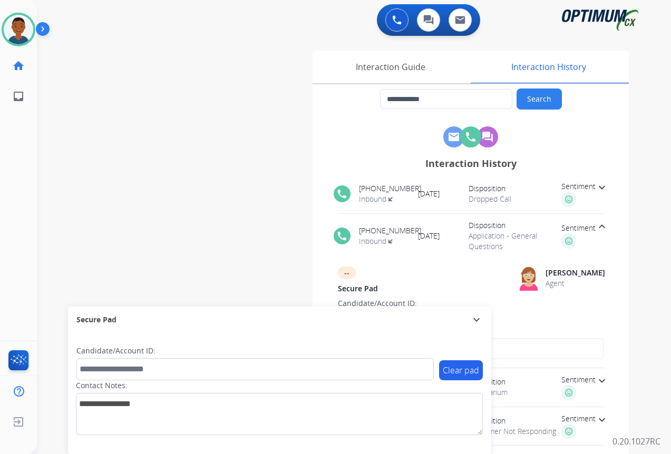
click at [601, 226] on mat-icon "expand_less" at bounding box center [601, 226] width 13 height 13
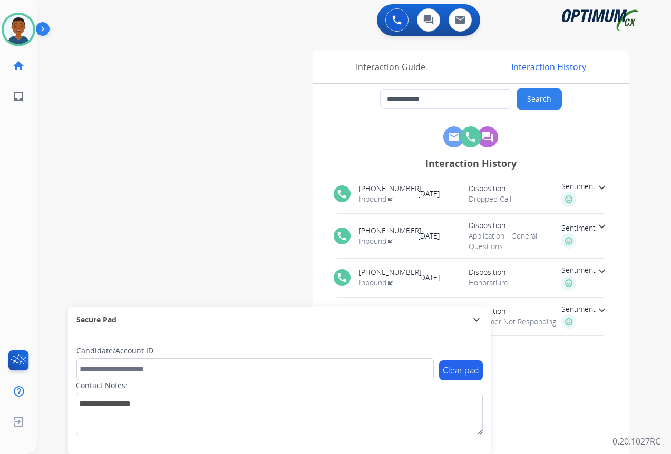
scroll to position [23, 0]
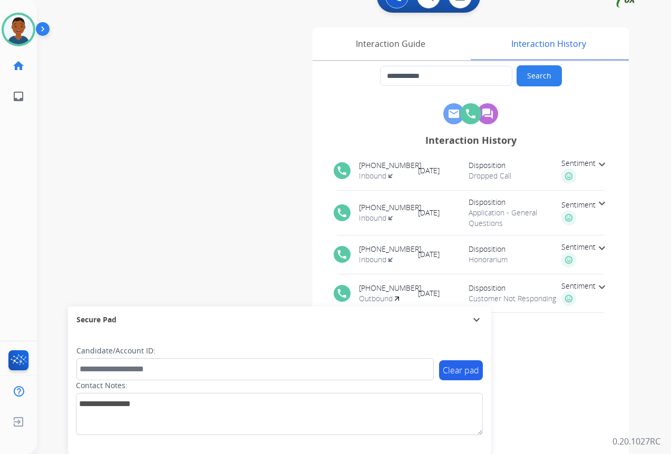
click at [603, 248] on mat-icon "expand_more" at bounding box center [601, 248] width 13 height 13
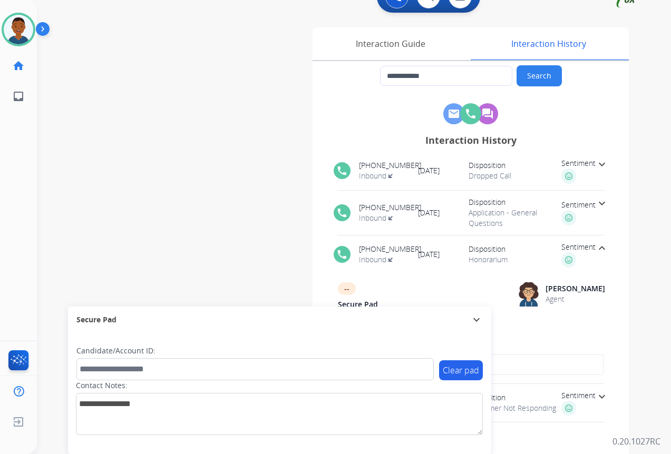
click at [600, 248] on mat-icon "expand_less" at bounding box center [601, 248] width 13 height 13
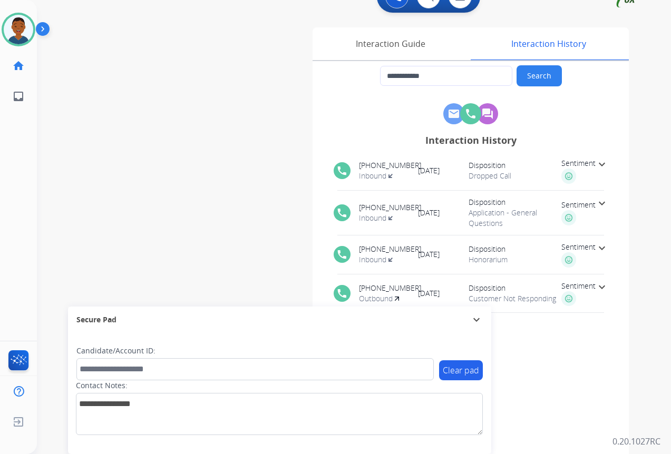
click at [601, 287] on mat-icon "expand_more" at bounding box center [601, 287] width 13 height 13
click at [600, 287] on mat-icon "expand_less" at bounding box center [601, 287] width 13 height 13
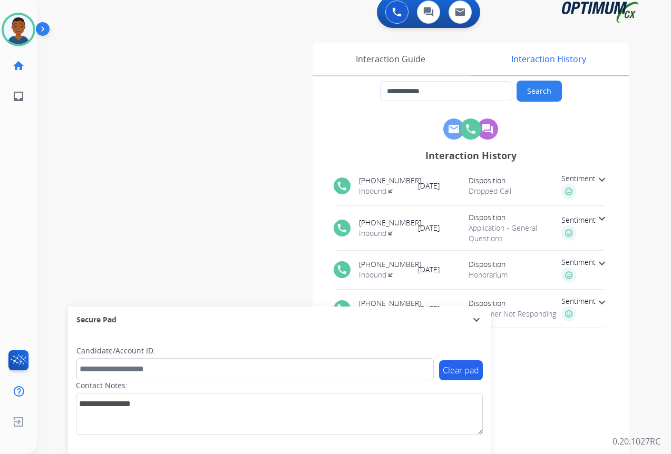
scroll to position [0, 0]
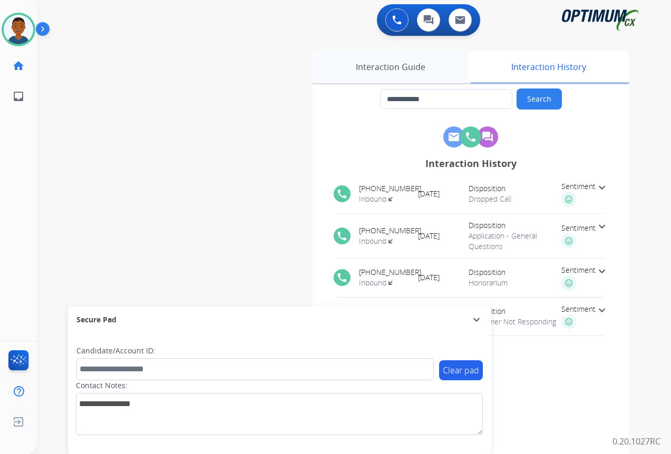
click at [375, 70] on div "Interaction Guide" at bounding box center [389, 67] width 155 height 33
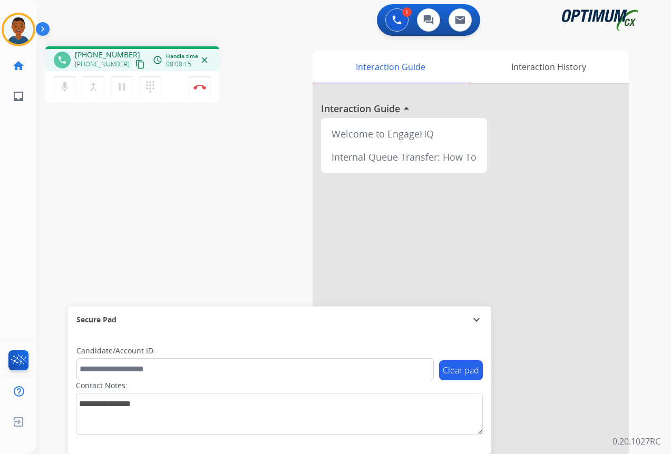
click at [135, 65] on mat-icon "content_copy" at bounding box center [139, 64] width 9 height 9
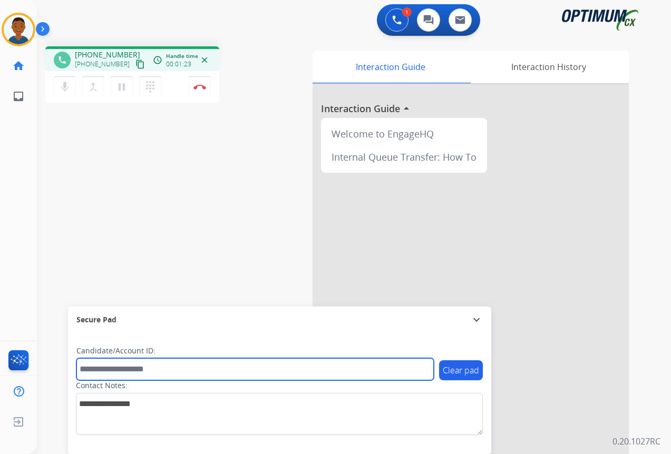
click at [127, 371] on input "text" at bounding box center [254, 369] width 357 height 22
paste input "*******"
type input "*******"
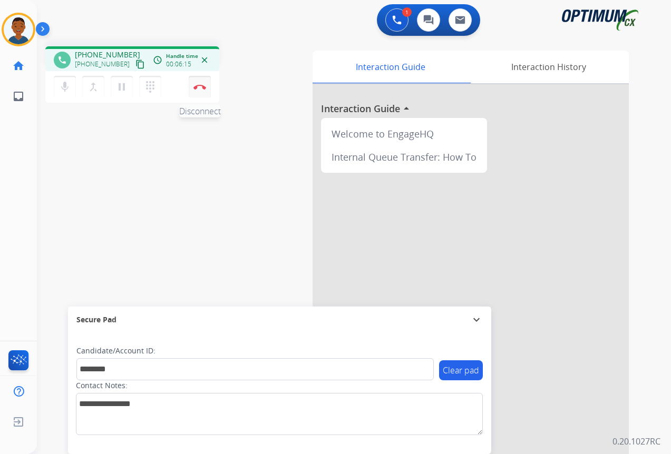
click at [201, 87] on img at bounding box center [199, 86] width 13 height 5
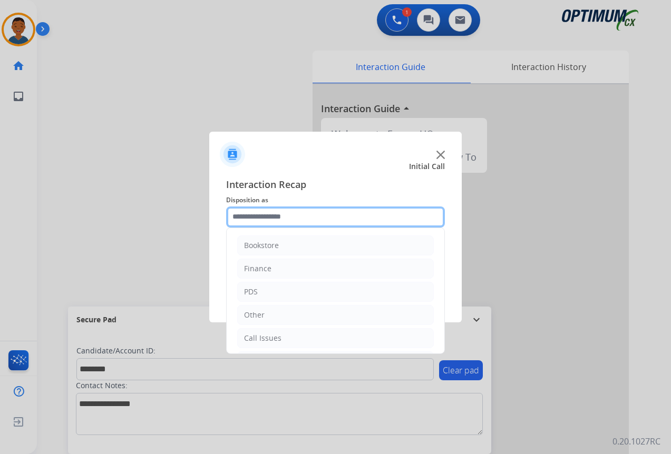
click at [249, 218] on input "text" at bounding box center [335, 217] width 219 height 21
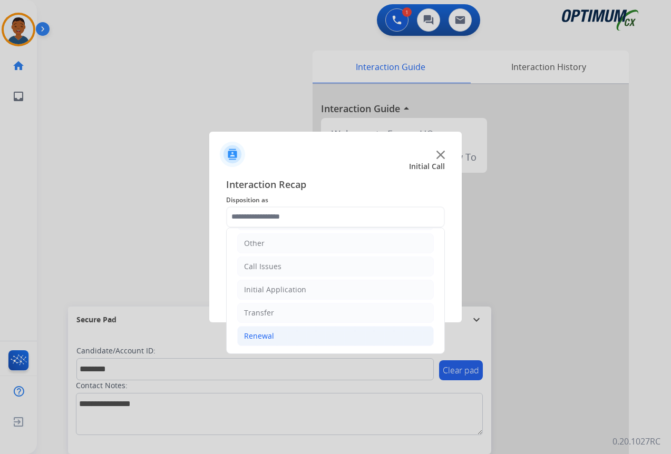
click at [260, 333] on div "Renewal" at bounding box center [259, 336] width 30 height 11
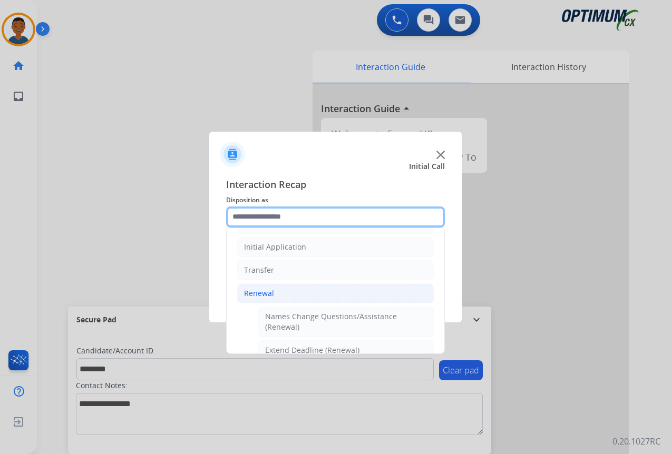
scroll to position [177, 0]
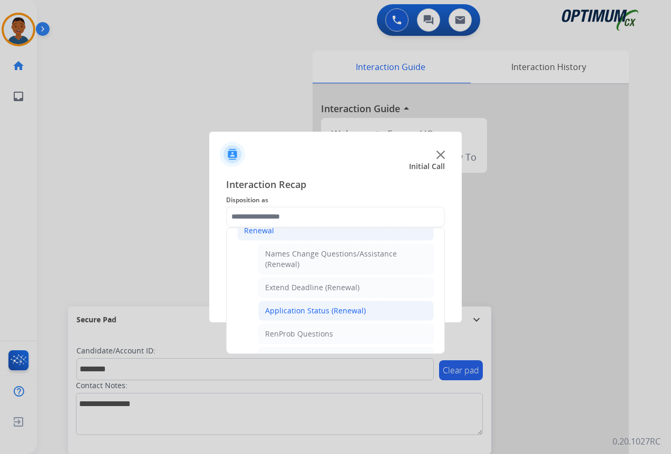
click at [279, 311] on div "Application Status (Renewal)" at bounding box center [315, 311] width 101 height 11
type input "**********"
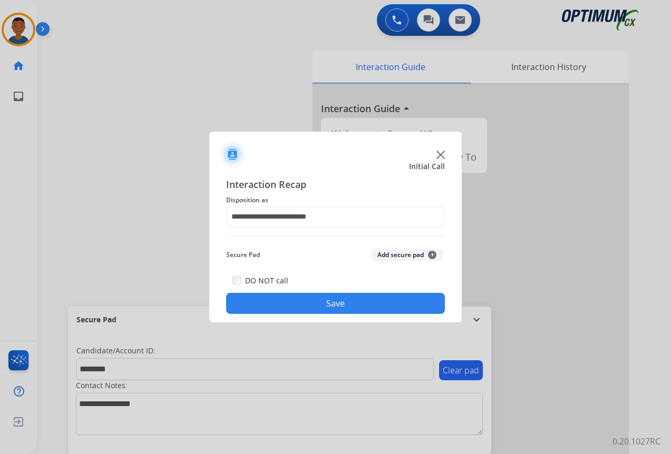
click at [398, 253] on button "Add secure pad +" at bounding box center [407, 255] width 72 height 13
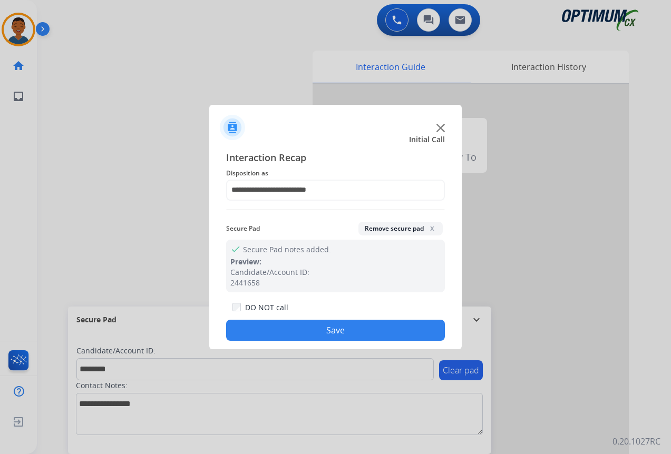
click at [342, 323] on button "Save" at bounding box center [335, 330] width 219 height 21
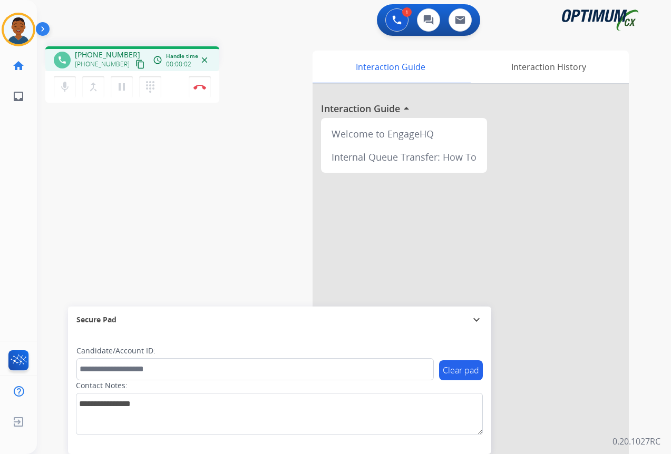
click at [135, 66] on mat-icon "content_copy" at bounding box center [139, 64] width 9 height 9
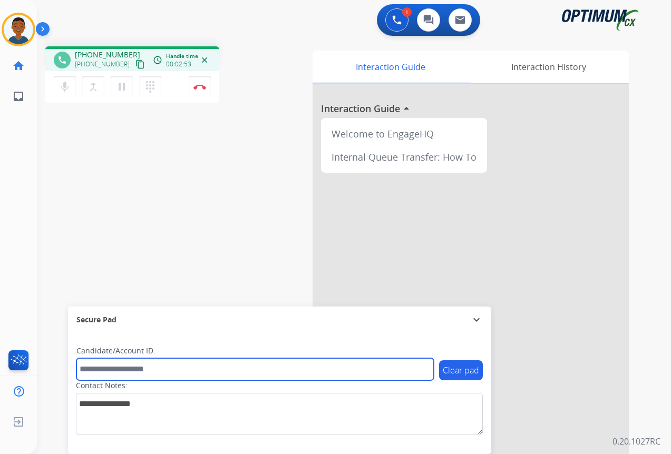
click at [115, 365] on input "text" at bounding box center [254, 369] width 357 height 22
paste input "*******"
type input "*******"
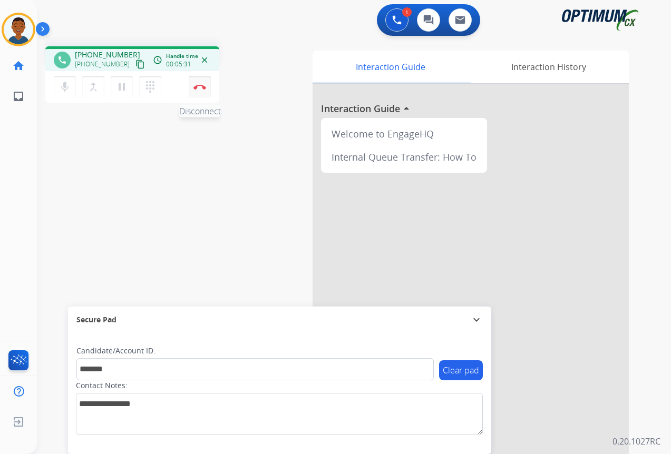
click at [200, 90] on button "Disconnect" at bounding box center [200, 87] width 22 height 22
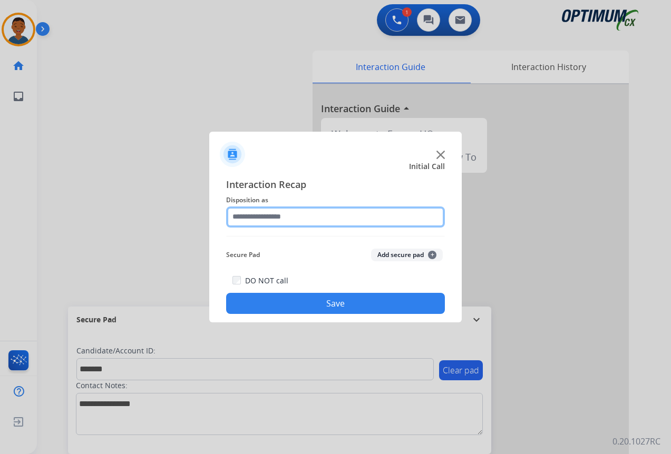
click at [246, 218] on input "text" at bounding box center [335, 217] width 219 height 21
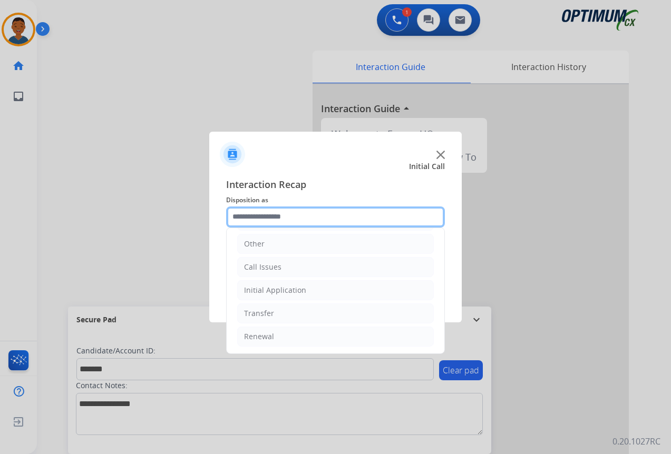
scroll to position [72, 0]
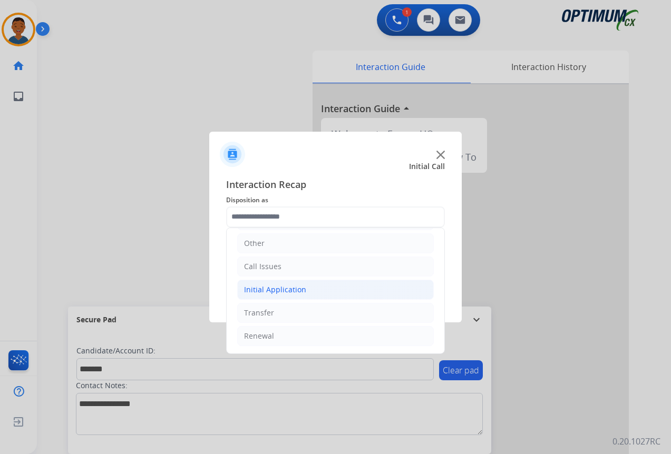
click at [267, 291] on div "Initial Application" at bounding box center [275, 289] width 62 height 11
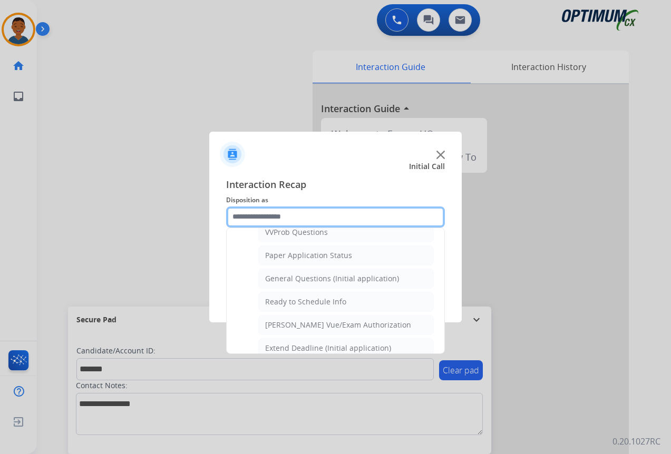
scroll to position [598, 0]
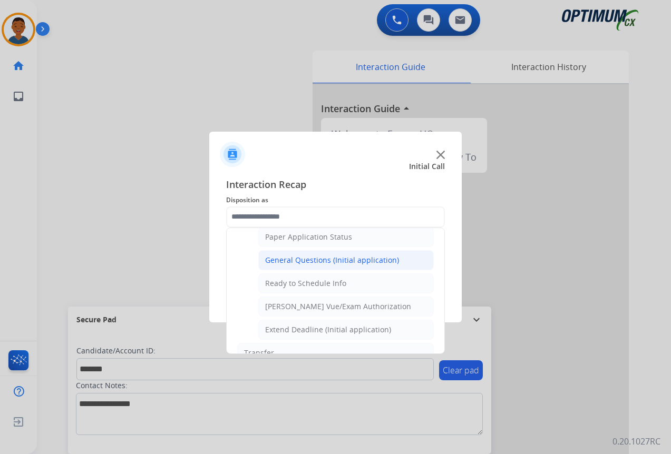
click at [292, 263] on div "General Questions (Initial application)" at bounding box center [332, 260] width 134 height 11
type input "**********"
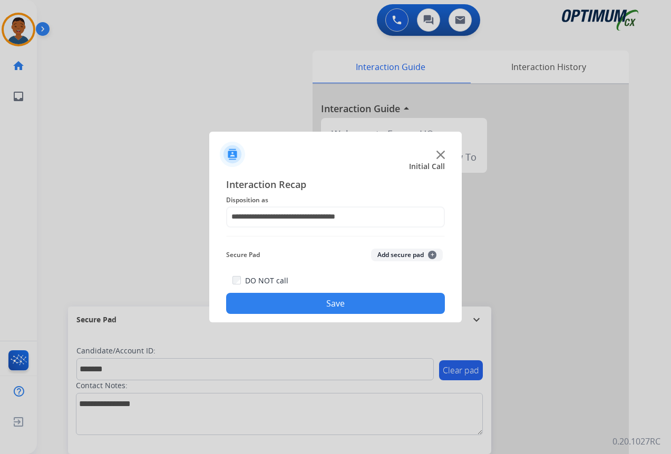
click at [391, 256] on button "Add secure pad +" at bounding box center [407, 255] width 72 height 13
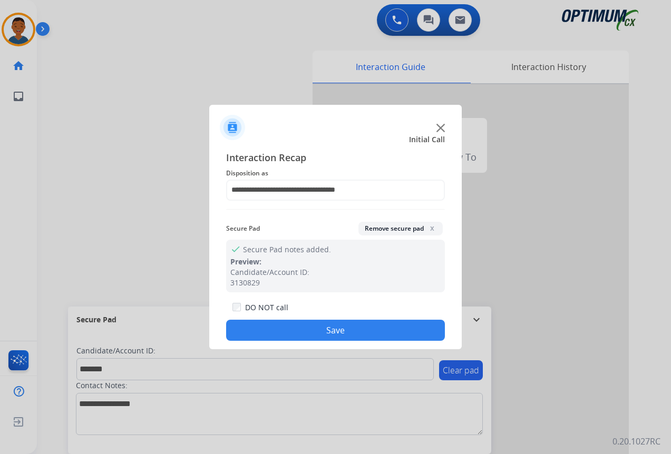
drag, startPoint x: 371, startPoint y: 329, endPoint x: 489, endPoint y: 311, distance: 119.8
click at [371, 329] on button "Save" at bounding box center [335, 330] width 219 height 21
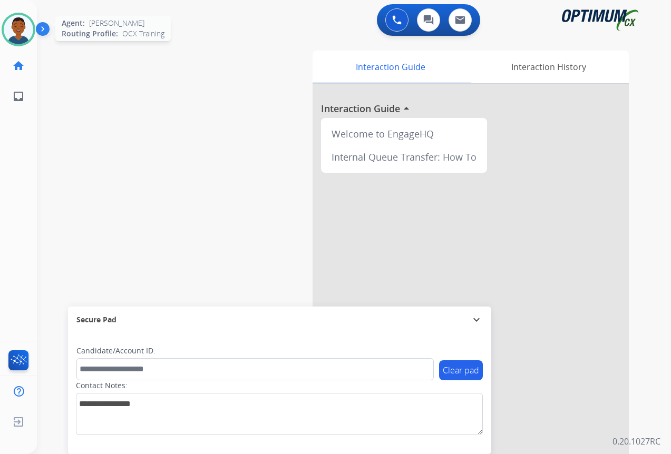
click at [25, 34] on img at bounding box center [19, 30] width 30 height 30
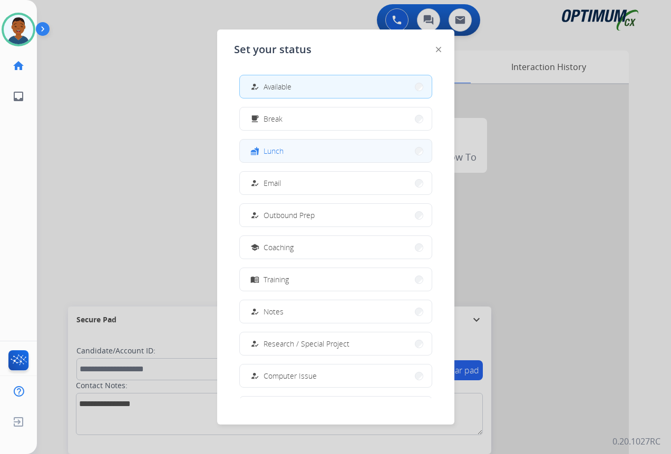
click at [283, 151] on span "Lunch" at bounding box center [273, 150] width 20 height 11
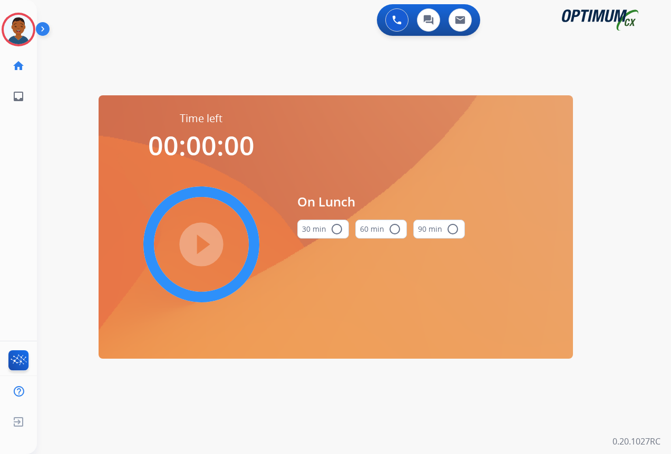
click at [334, 230] on mat-icon "radio_button_unchecked" at bounding box center [336, 229] width 13 height 13
click at [202, 244] on mat-icon "play_circle_filled" at bounding box center [201, 244] width 13 height 13
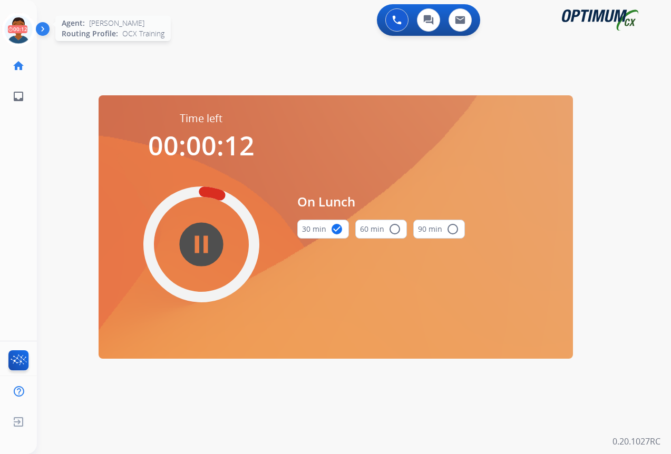
drag, startPoint x: 17, startPoint y: 35, endPoint x: 24, endPoint y: 35, distance: 6.9
click at [17, 35] on icon at bounding box center [19, 30] width 34 height 34
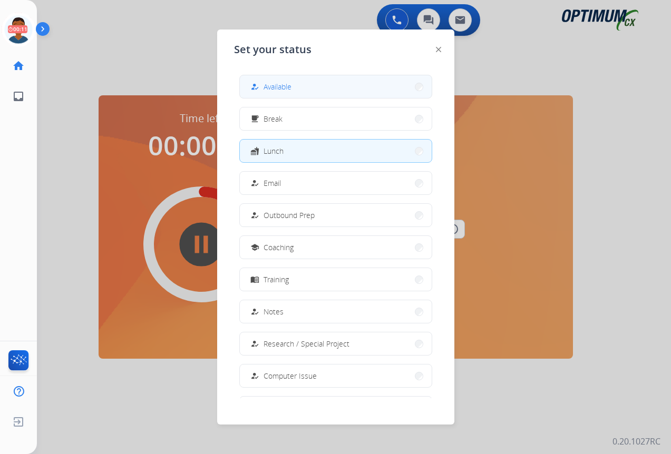
click at [279, 86] on span "Available" at bounding box center [277, 86] width 28 height 11
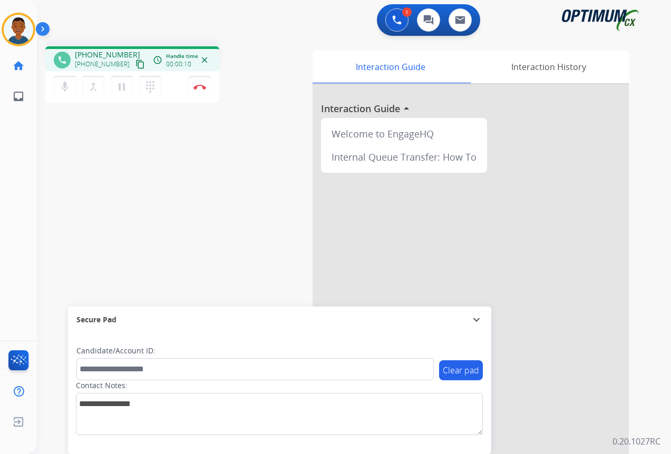
click at [135, 65] on mat-icon "content_copy" at bounding box center [139, 64] width 9 height 9
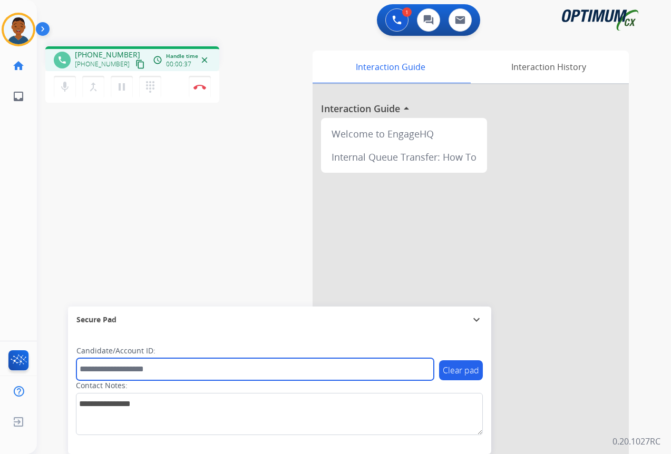
click at [94, 367] on input "text" at bounding box center [254, 369] width 357 height 22
paste input "*******"
type input "*******"
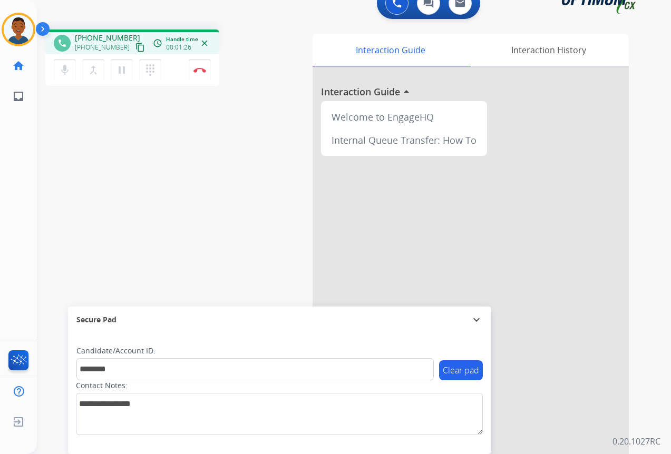
scroll to position [23, 0]
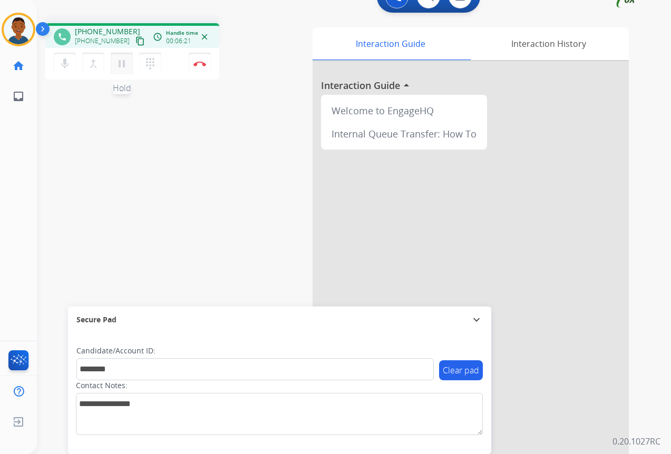
click at [123, 68] on mat-icon "pause" at bounding box center [121, 63] width 13 height 13
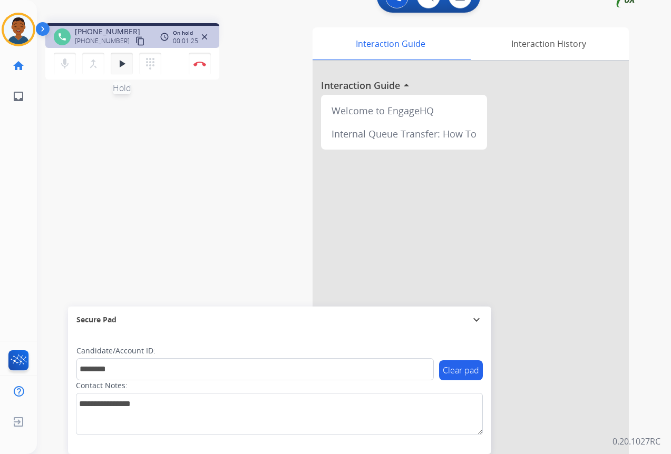
click at [122, 64] on mat-icon "play_arrow" at bounding box center [121, 63] width 13 height 13
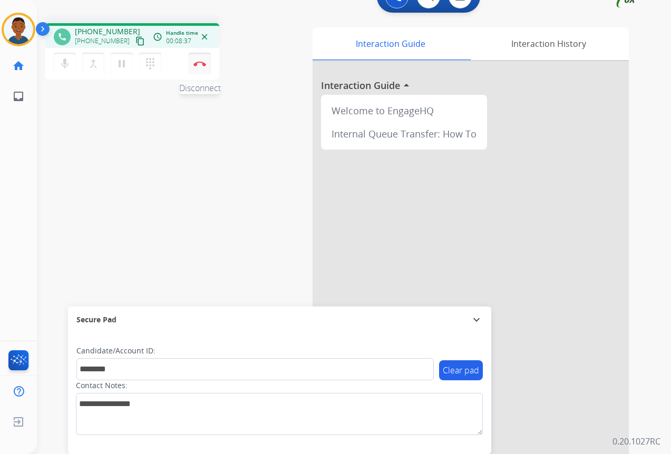
click at [199, 63] on img at bounding box center [199, 63] width 13 height 5
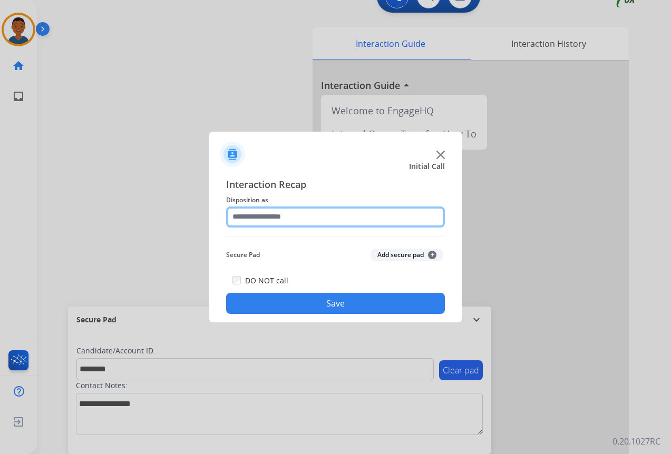
click at [236, 217] on input "text" at bounding box center [335, 217] width 219 height 21
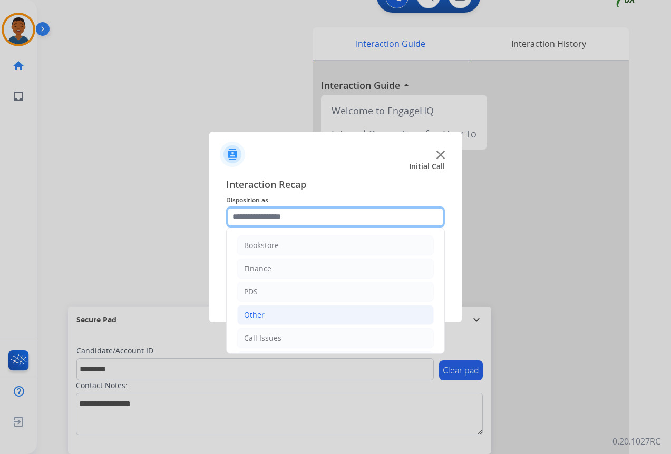
scroll to position [72, 0]
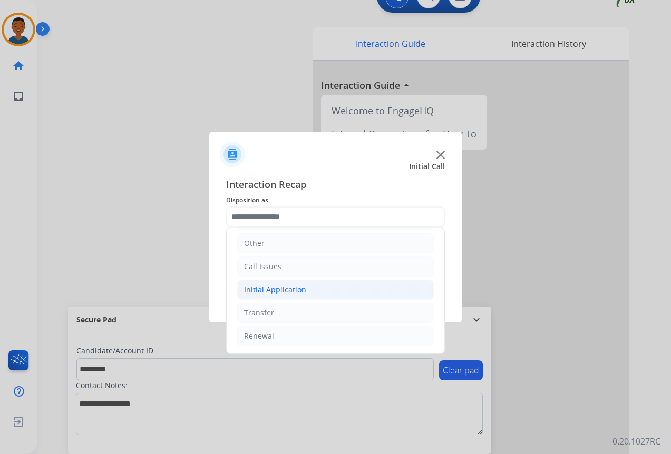
click at [253, 289] on div "Initial Application" at bounding box center [275, 289] width 62 height 11
click at [321, 311] on div "Credential Resend (Initial application)" at bounding box center [331, 313] width 133 height 11
type input "**********"
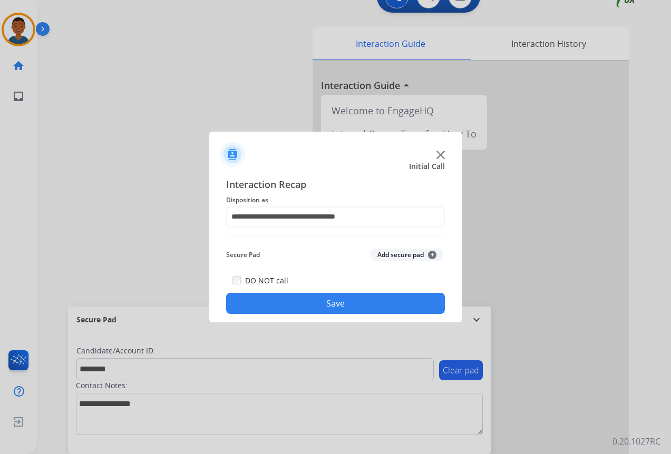
click at [388, 248] on div "Secure Pad Add secure pad +" at bounding box center [335, 254] width 219 height 21
click at [385, 254] on button "Add secure pad +" at bounding box center [407, 255] width 72 height 13
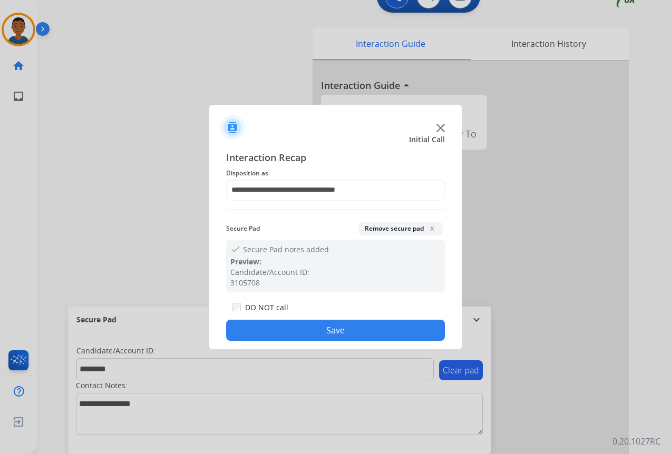
click at [330, 333] on button "Save" at bounding box center [335, 330] width 219 height 21
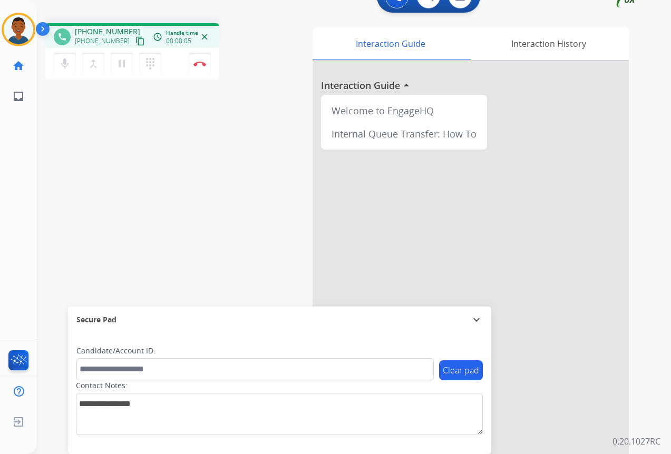
click at [135, 42] on mat-icon "content_copy" at bounding box center [139, 40] width 9 height 9
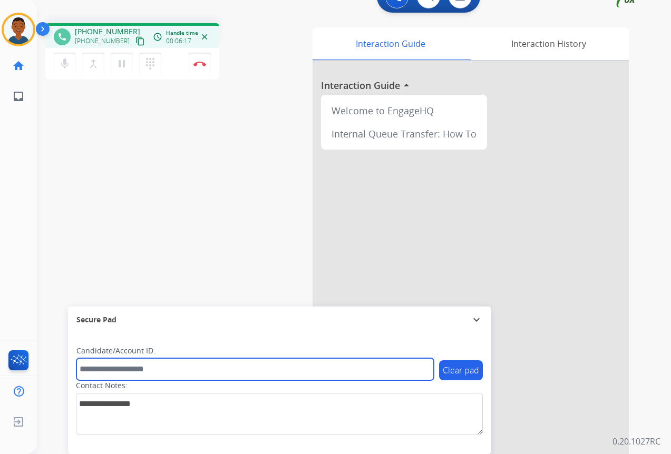
click at [113, 368] on input "text" at bounding box center [254, 369] width 357 height 22
paste input "*******"
type input "*******"
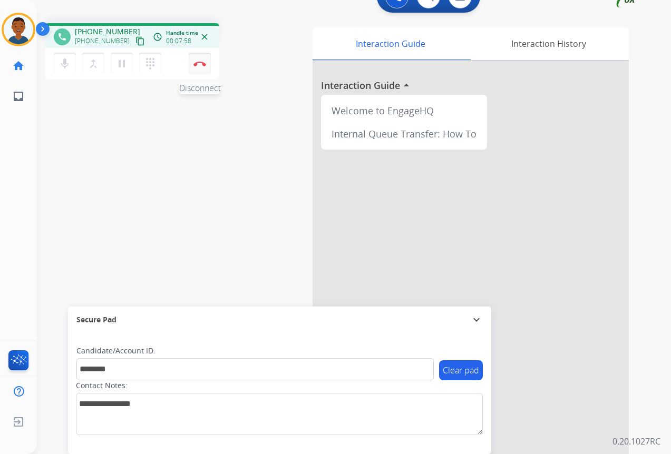
click at [200, 68] on button "Disconnect" at bounding box center [200, 64] width 22 height 22
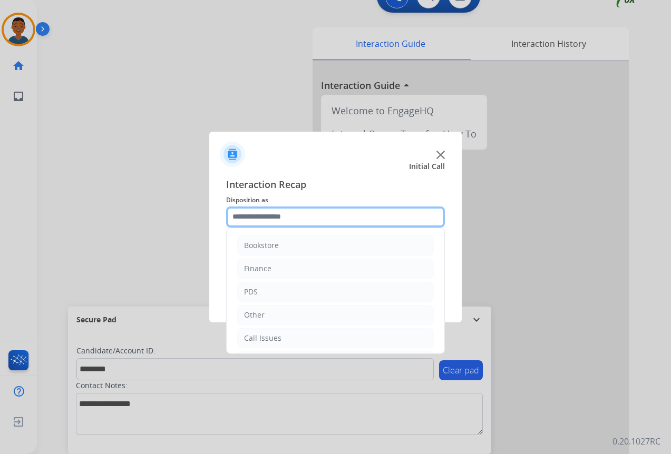
click at [242, 218] on input "text" at bounding box center [335, 217] width 219 height 21
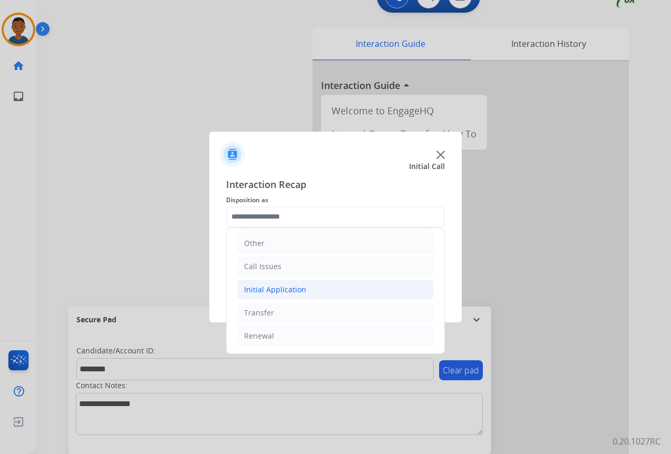
click at [261, 290] on div "Initial Application" at bounding box center [275, 289] width 62 height 11
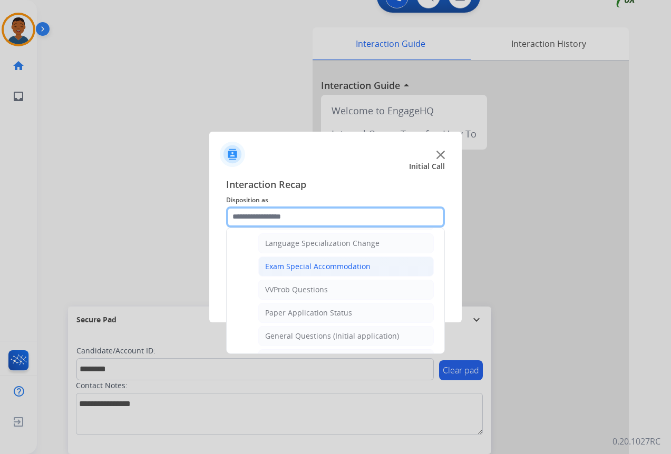
scroll to position [546, 0]
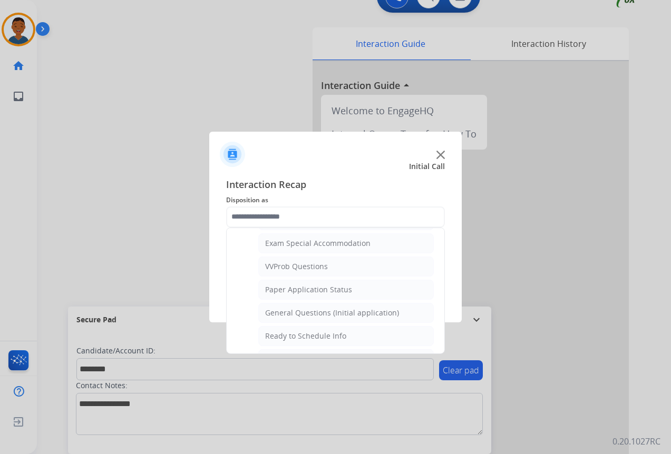
click at [281, 310] on div "General Questions (Initial application)" at bounding box center [332, 313] width 134 height 11
type input "**********"
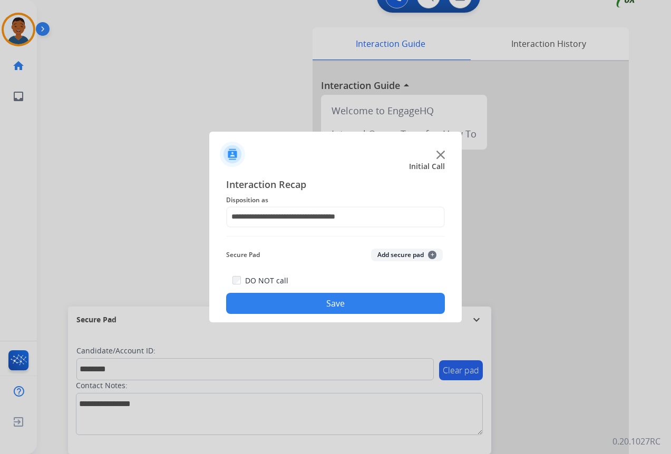
click at [381, 255] on button "Add secure pad +" at bounding box center [407, 255] width 72 height 13
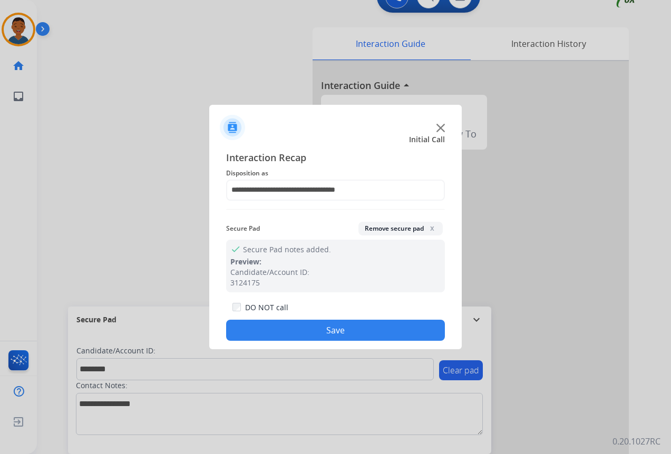
click at [359, 325] on button "Save" at bounding box center [335, 330] width 219 height 21
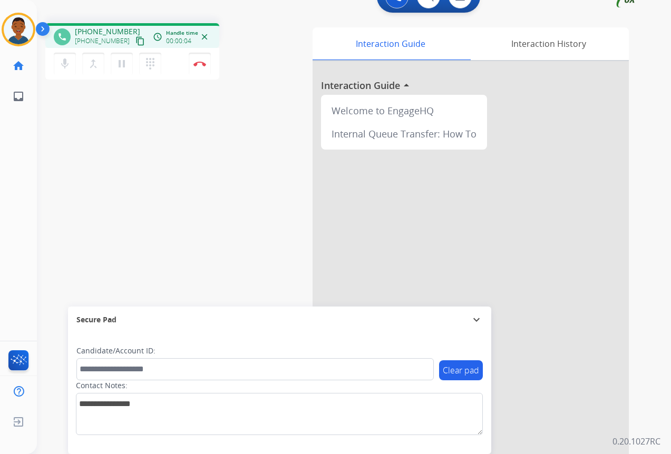
click at [135, 42] on mat-icon "content_copy" at bounding box center [139, 40] width 9 height 9
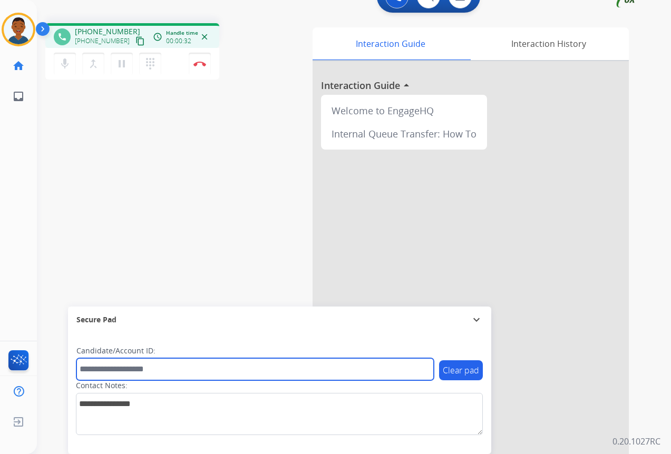
click at [134, 361] on input "text" at bounding box center [254, 369] width 357 height 22
paste input "*******"
type input "*******"
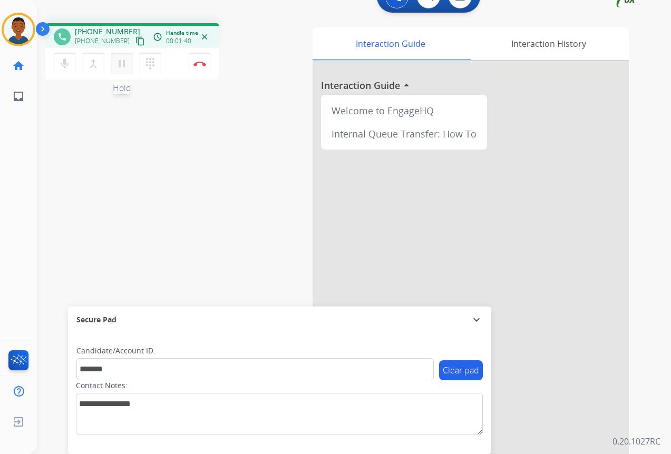
click at [123, 68] on mat-icon "pause" at bounding box center [121, 63] width 13 height 13
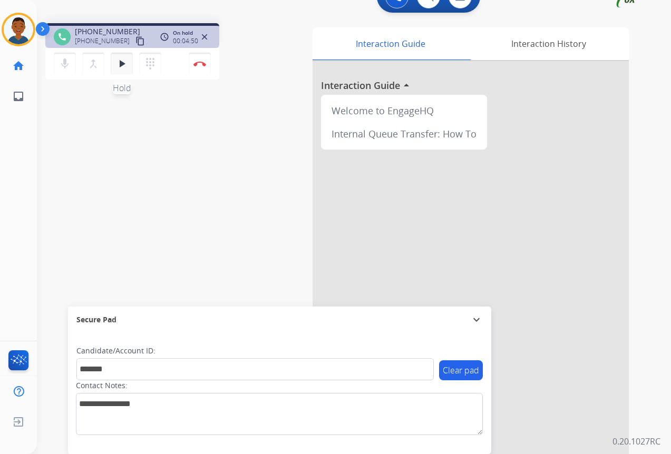
click at [118, 64] on mat-icon "play_arrow" at bounding box center [121, 63] width 13 height 13
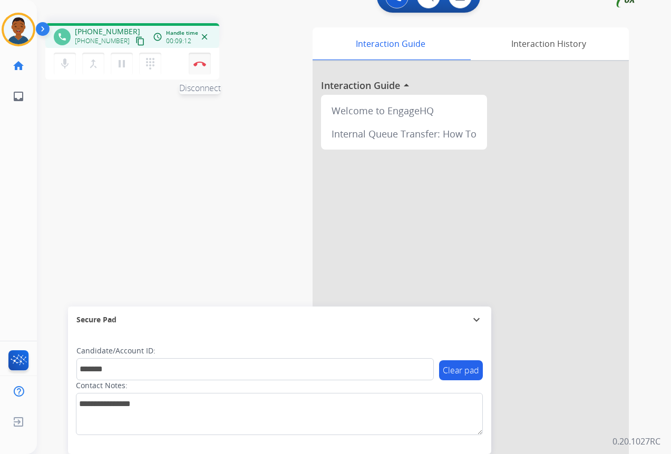
click at [199, 65] on img at bounding box center [199, 63] width 13 height 5
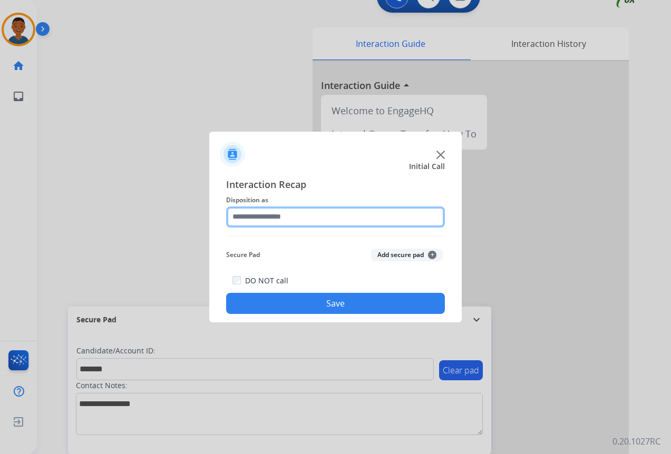
click at [249, 214] on input "text" at bounding box center [335, 217] width 219 height 21
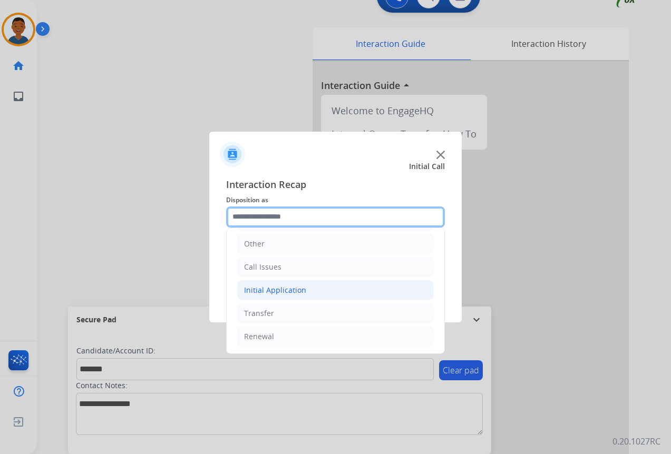
scroll to position [72, 0]
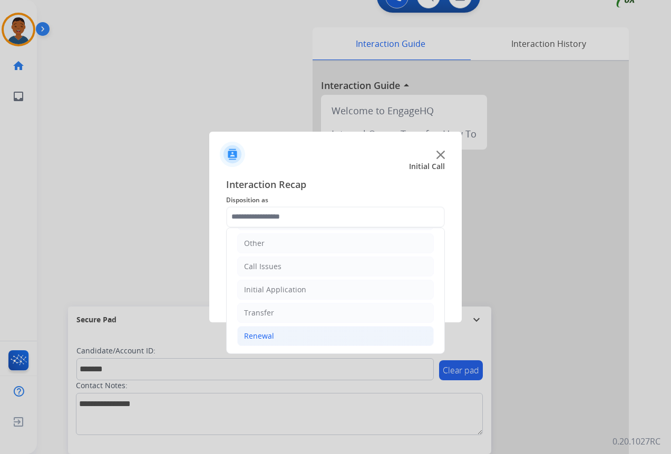
click at [257, 335] on div "Renewal" at bounding box center [259, 336] width 30 height 11
click at [266, 287] on div "Initial Application" at bounding box center [275, 289] width 62 height 11
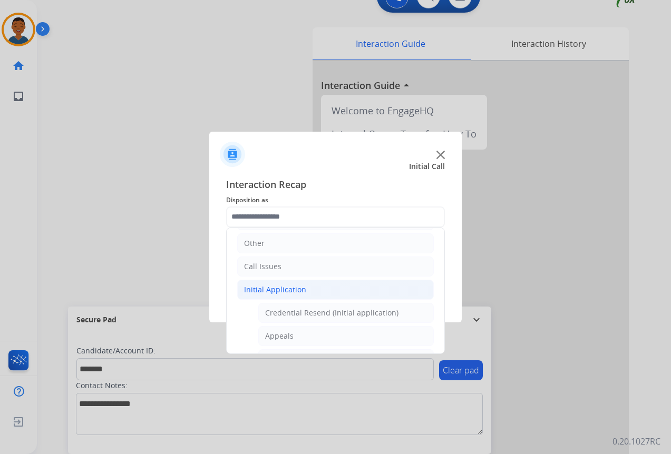
click at [266, 287] on div "Initial Application" at bounding box center [275, 289] width 62 height 11
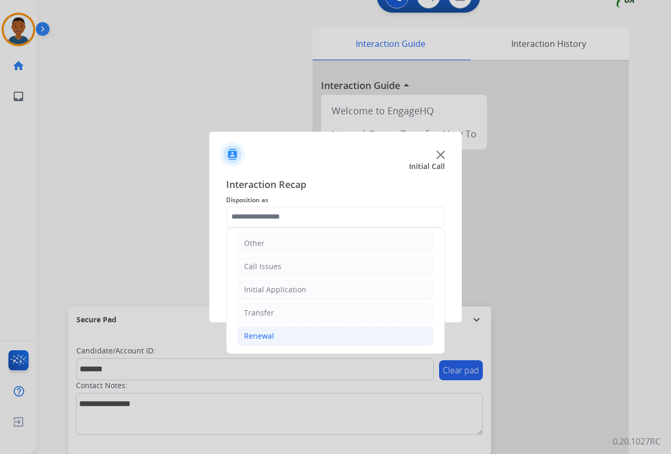
click at [257, 335] on div "Renewal" at bounding box center [259, 336] width 30 height 11
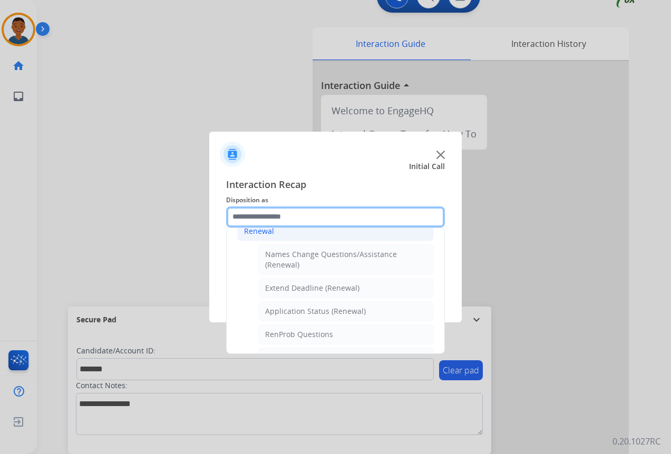
scroll to position [177, 0]
click at [300, 311] on div "Application Status (Renewal)" at bounding box center [315, 311] width 101 height 11
type input "**********"
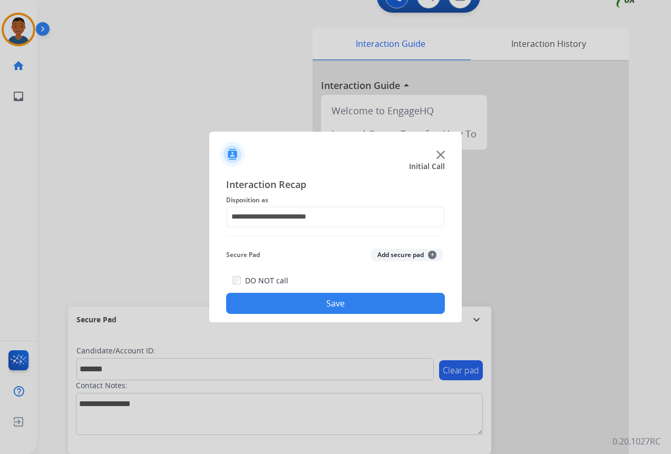
click at [387, 253] on button "Add secure pad +" at bounding box center [407, 255] width 72 height 13
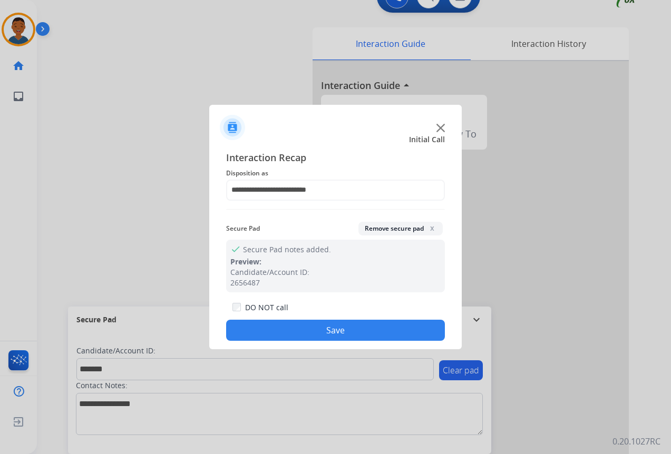
click at [338, 332] on button "Save" at bounding box center [335, 330] width 219 height 21
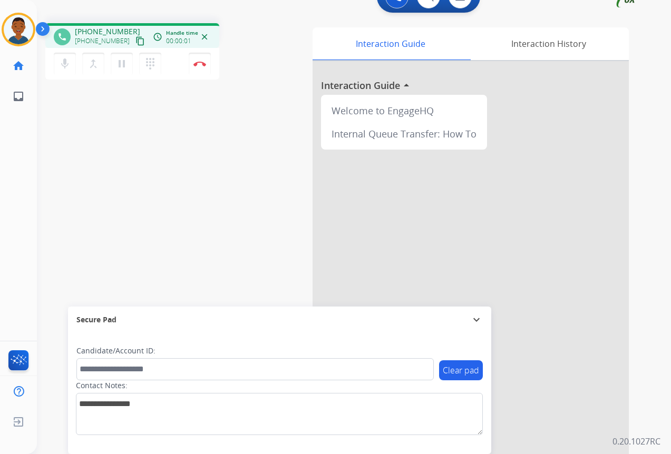
click at [135, 42] on mat-icon "content_copy" at bounding box center [139, 40] width 9 height 9
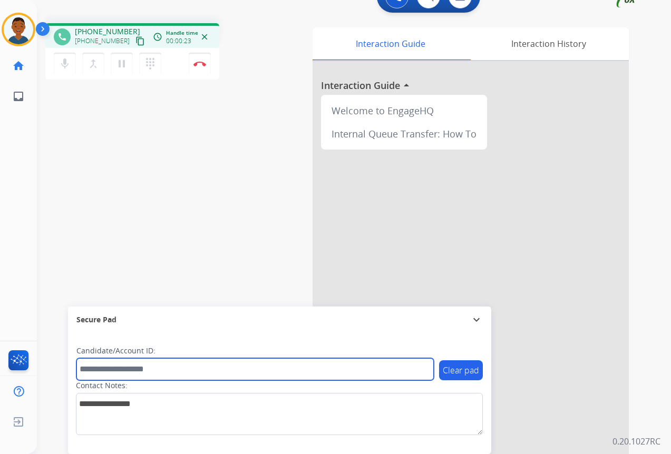
click at [124, 373] on input "text" at bounding box center [254, 369] width 357 height 22
paste input "*******"
type input "*******"
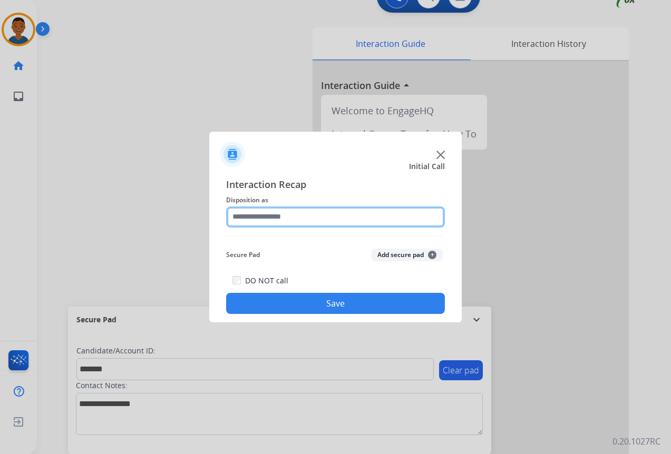
click at [250, 215] on input "text" at bounding box center [335, 217] width 219 height 21
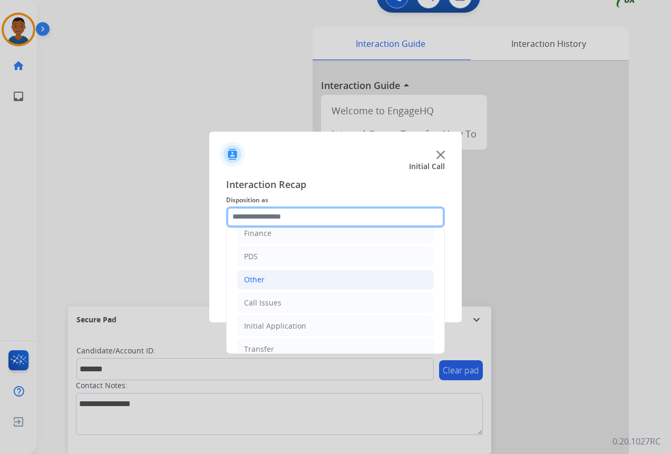
scroll to position [72, 0]
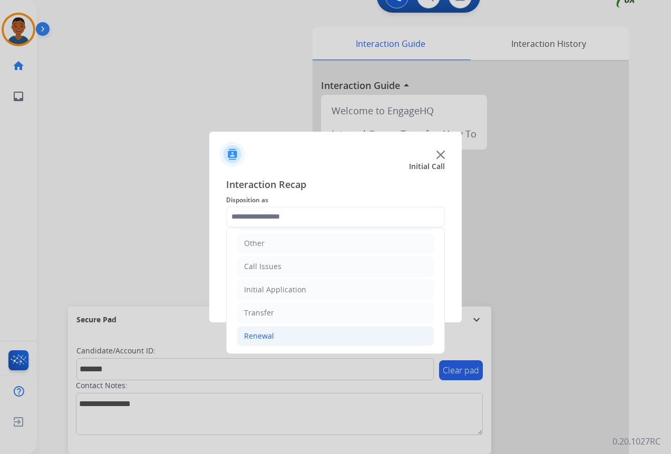
click at [254, 337] on div "Renewal" at bounding box center [259, 336] width 30 height 11
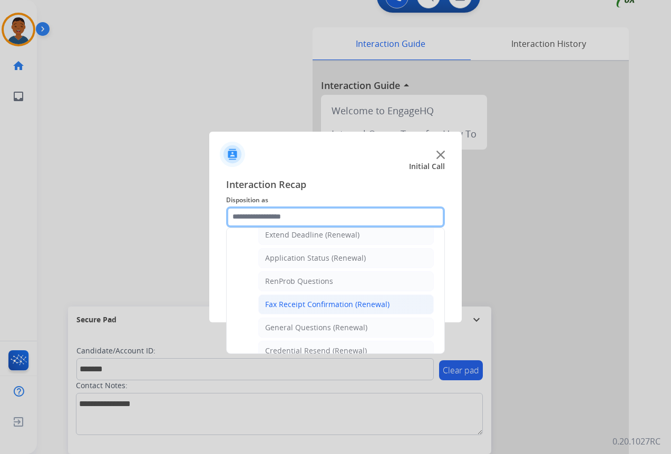
scroll to position [282, 0]
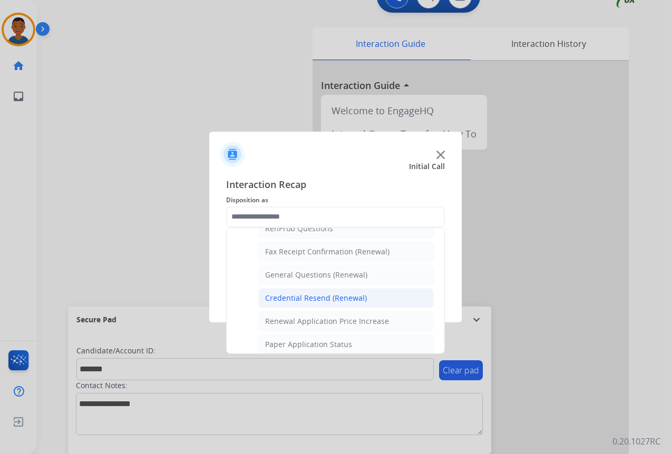
click at [296, 299] on div "Credential Resend (Renewal)" at bounding box center [316, 298] width 102 height 11
type input "**********"
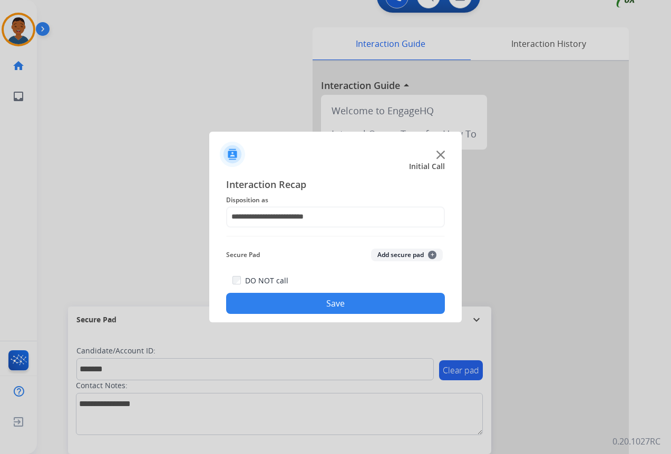
click at [380, 251] on button "Add secure pad +" at bounding box center [407, 255] width 72 height 13
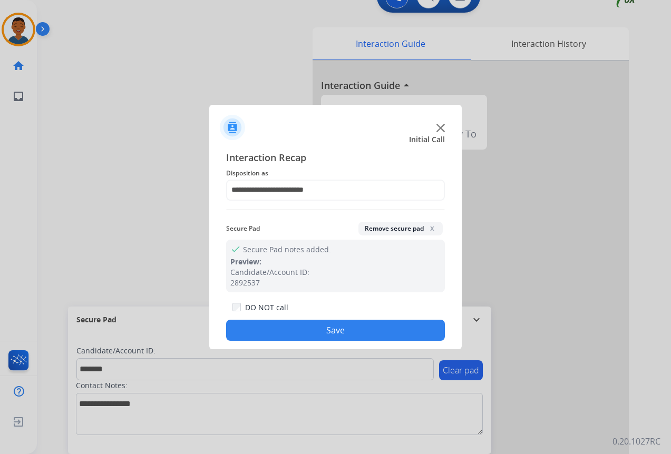
click at [346, 326] on button "Save" at bounding box center [335, 330] width 219 height 21
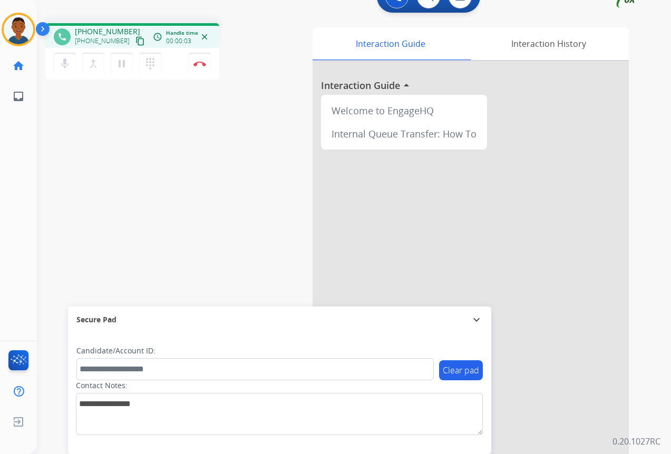
click at [135, 43] on mat-icon "content_copy" at bounding box center [139, 40] width 9 height 9
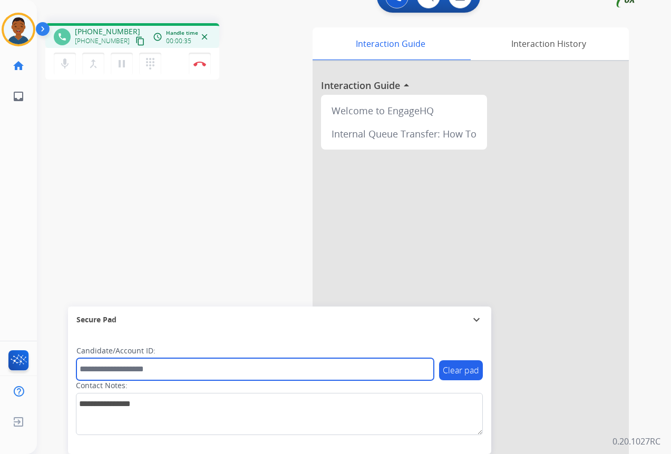
click at [111, 369] on input "text" at bounding box center [254, 369] width 357 height 22
paste input "*******"
type input "*******"
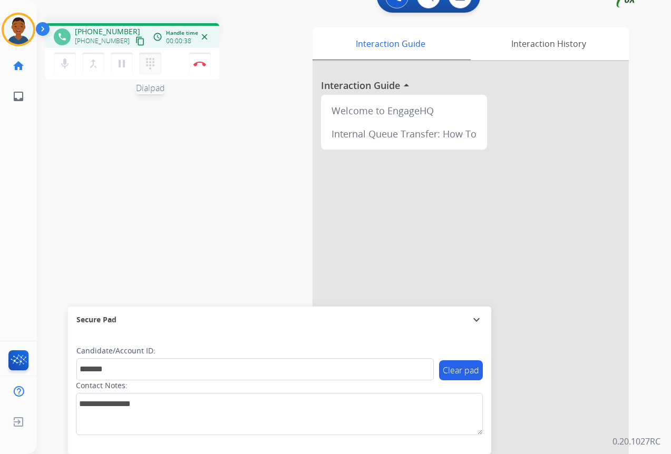
click at [149, 66] on mat-icon "dialpad" at bounding box center [150, 63] width 13 height 13
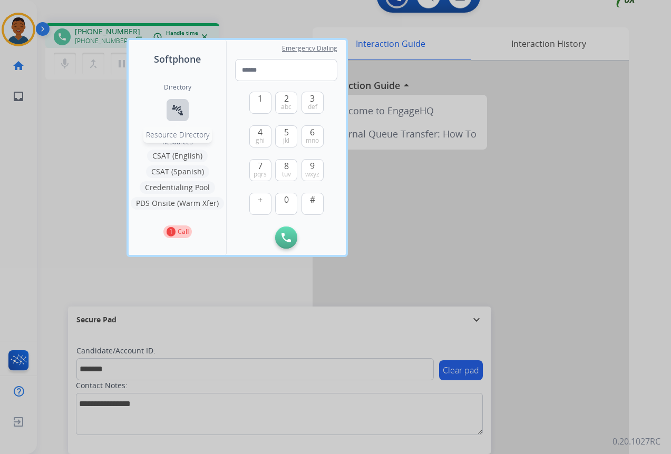
click at [176, 108] on mat-icon "connect_without_contact" at bounding box center [177, 110] width 13 height 13
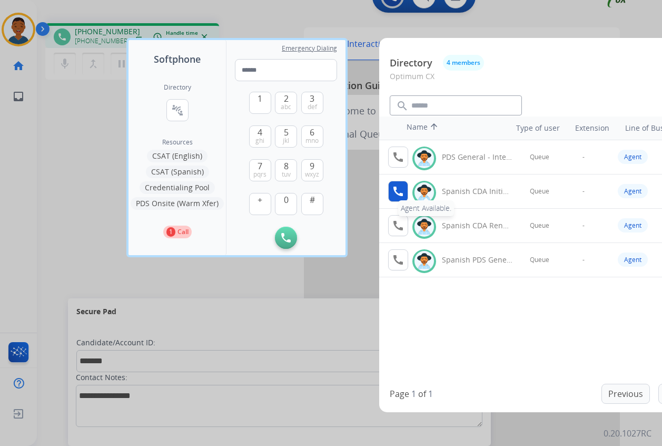
click at [399, 189] on mat-icon "call" at bounding box center [398, 191] width 13 height 13
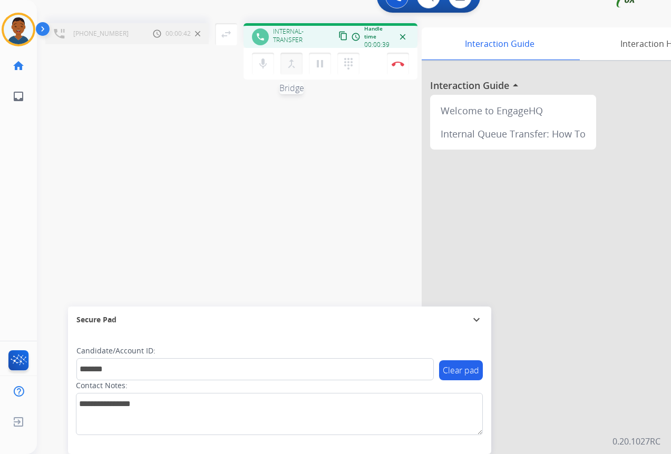
click at [294, 67] on mat-icon "merge_type" at bounding box center [291, 63] width 13 height 13
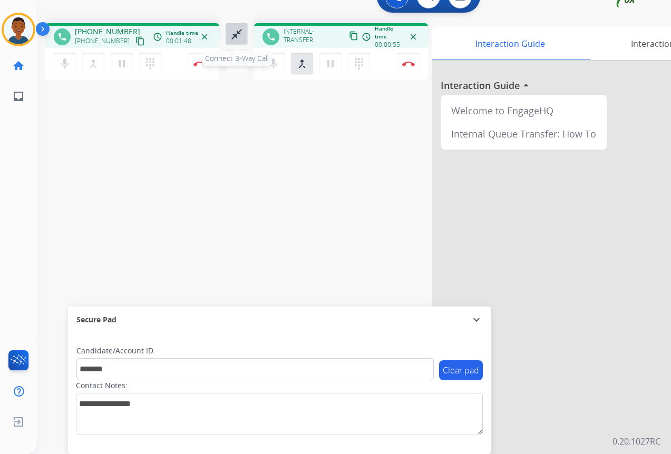
click at [233, 33] on mat-icon "close_fullscreen" at bounding box center [236, 34] width 13 height 13
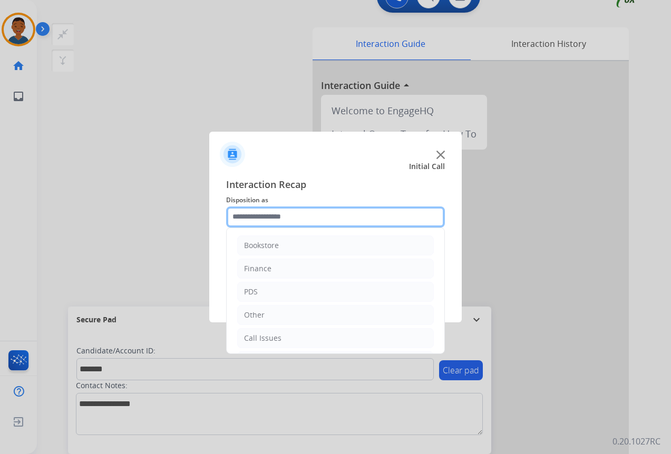
click at [250, 218] on input "text" at bounding box center [335, 217] width 219 height 21
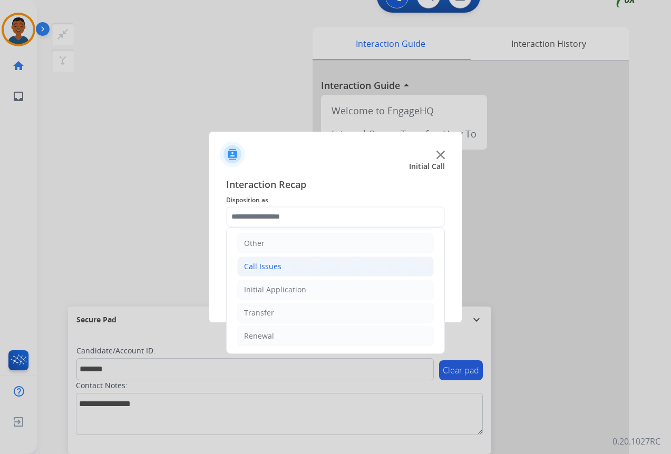
click at [251, 268] on div "Call Issues" at bounding box center [262, 266] width 37 height 11
click at [295, 314] on div "Wrong Number/Wrong Department" at bounding box center [327, 313] width 125 height 11
type input "**********"
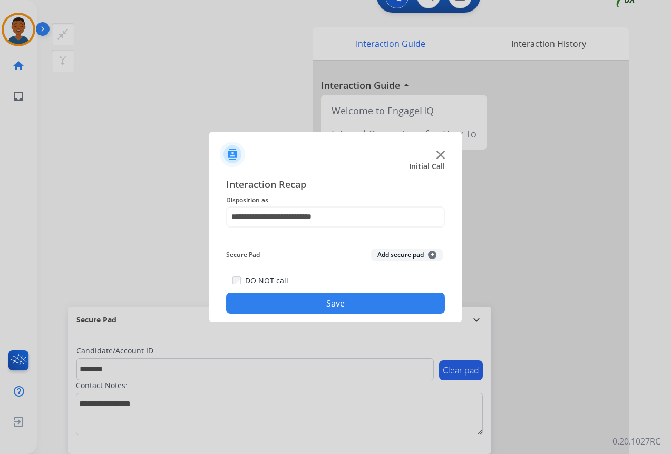
click at [406, 256] on button "Add secure pad +" at bounding box center [407, 255] width 72 height 13
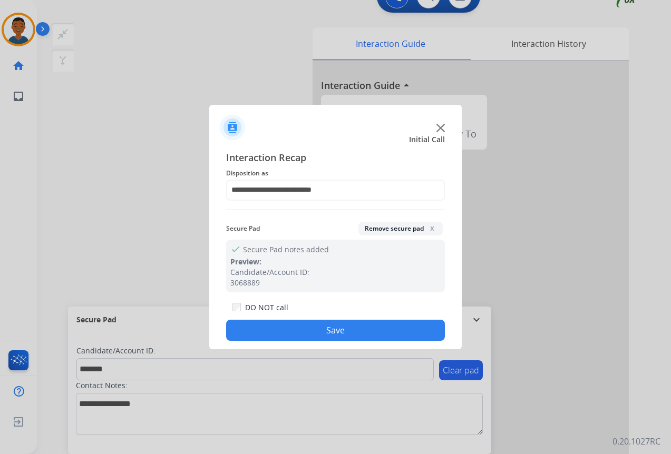
click at [342, 323] on button "Save" at bounding box center [335, 330] width 219 height 21
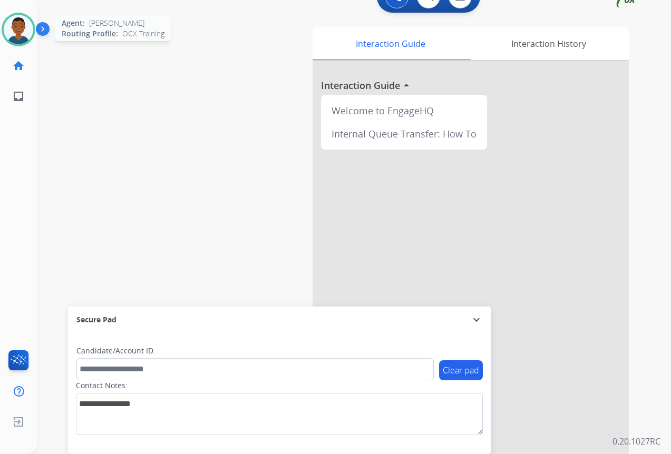
click at [18, 31] on img at bounding box center [19, 30] width 30 height 30
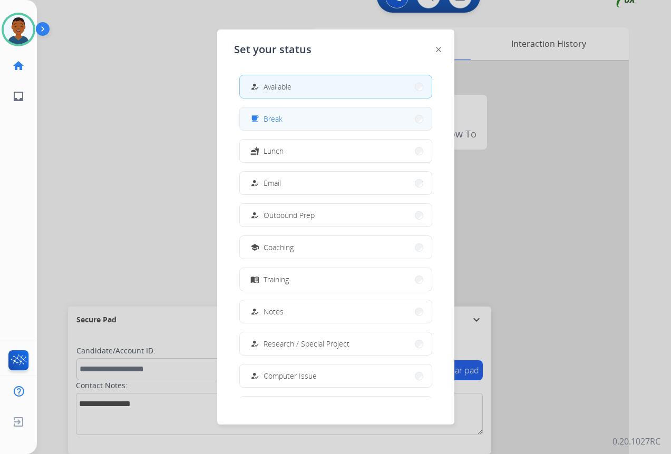
click at [279, 121] on span "Break" at bounding box center [272, 118] width 19 height 11
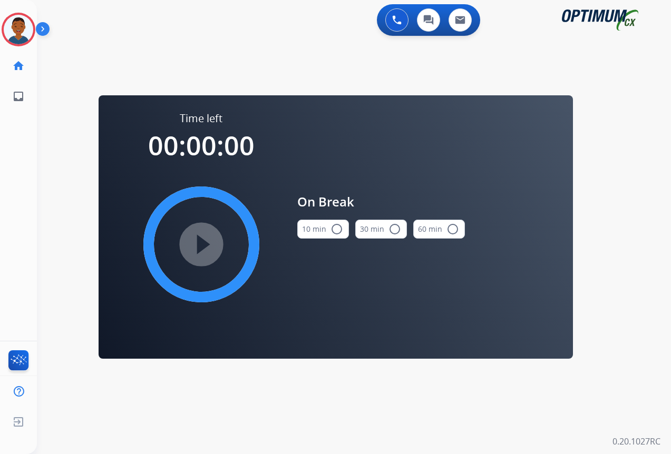
scroll to position [0, 0]
click at [338, 228] on mat-icon "radio_button_unchecked" at bounding box center [336, 229] width 13 height 13
click at [204, 241] on mat-icon "play_circle_filled" at bounding box center [201, 244] width 13 height 13
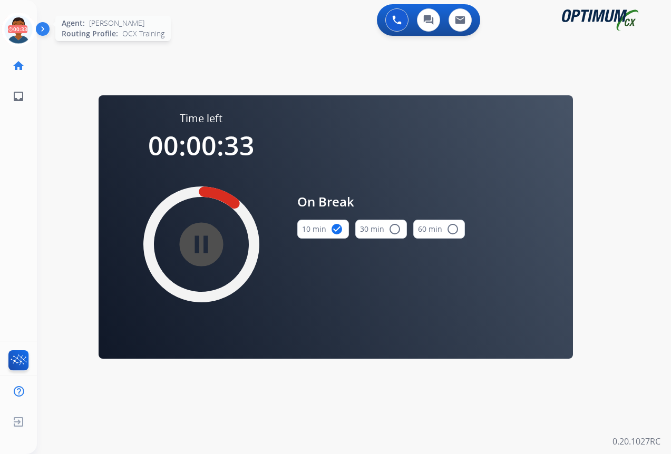
click at [17, 30] on icon at bounding box center [19, 30] width 34 height 34
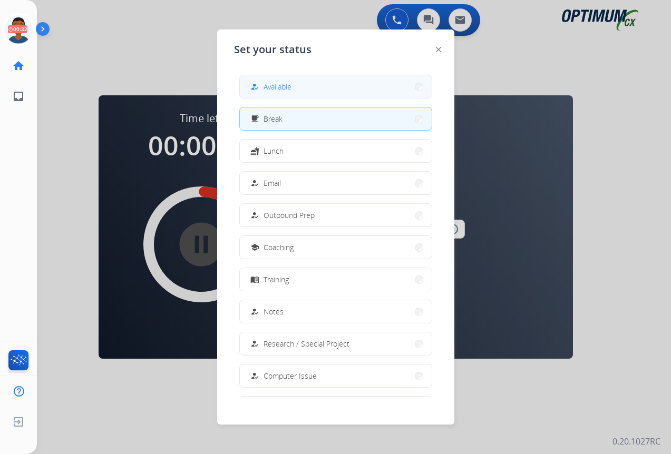
click at [280, 91] on span "Available" at bounding box center [277, 86] width 28 height 11
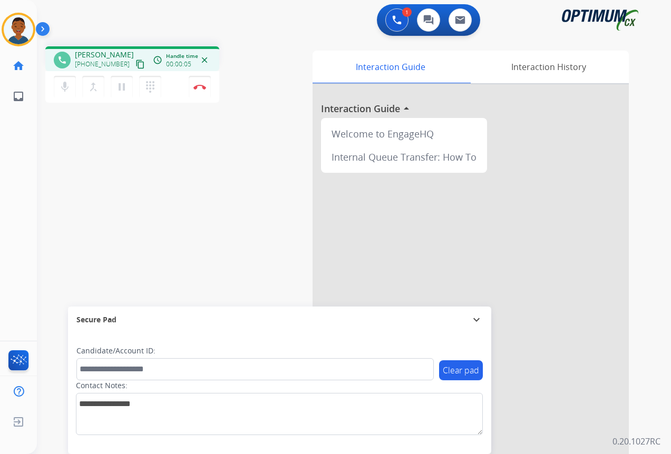
click at [135, 66] on mat-icon "content_copy" at bounding box center [139, 64] width 9 height 9
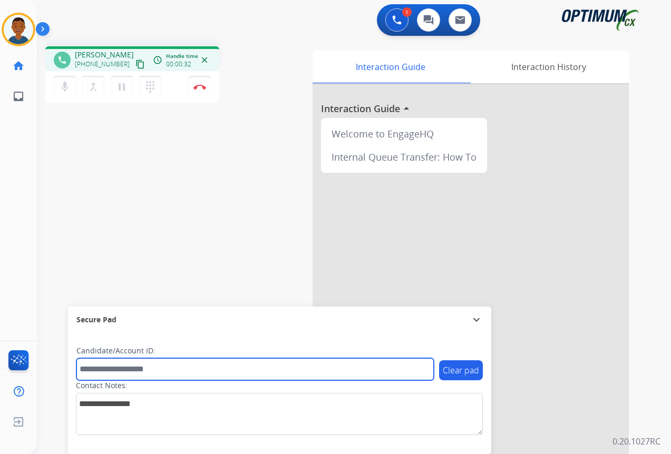
click at [111, 369] on input "text" at bounding box center [254, 369] width 357 height 22
paste input "*******"
type input "*******"
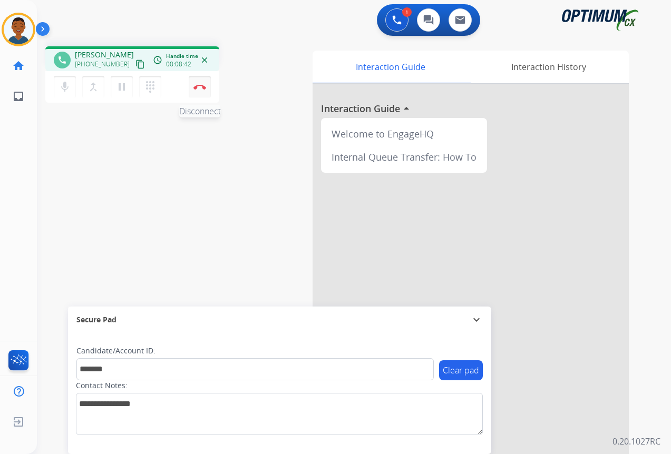
click at [199, 88] on img at bounding box center [199, 86] width 13 height 5
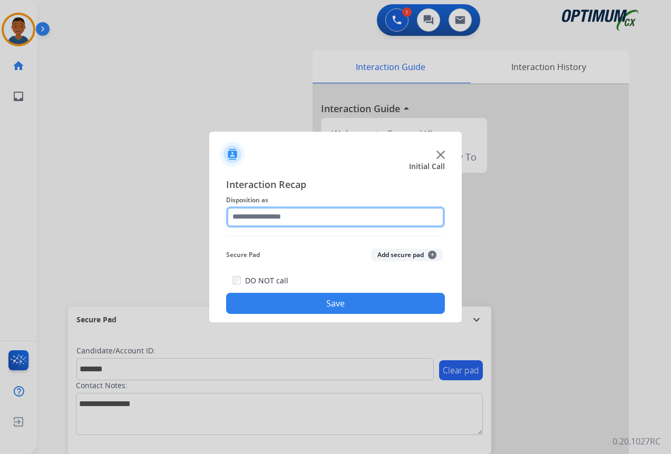
click at [254, 220] on input "text" at bounding box center [335, 217] width 219 height 21
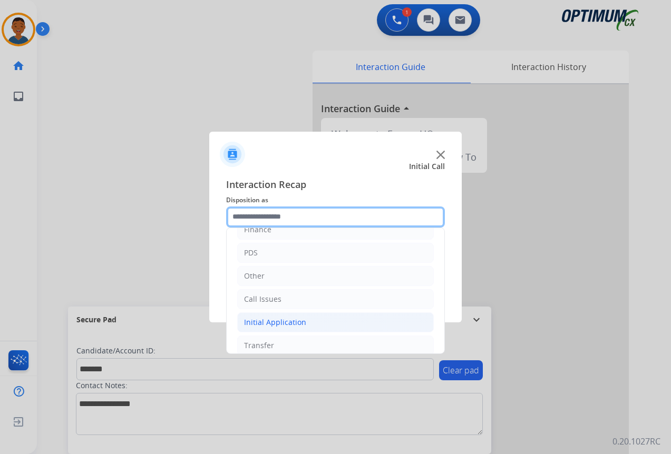
scroll to position [72, 0]
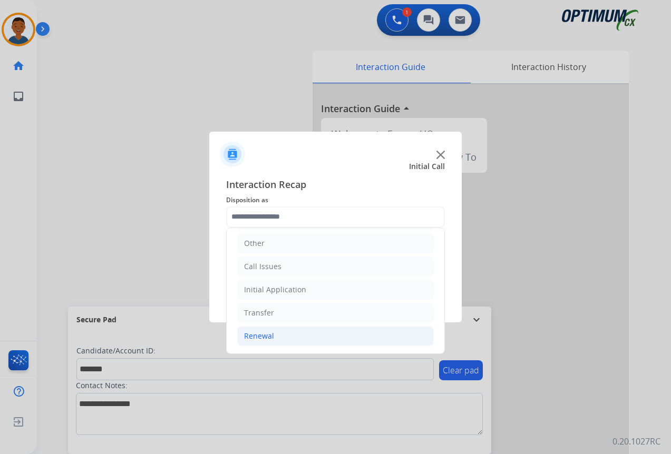
click at [263, 335] on div "Renewal" at bounding box center [259, 336] width 30 height 11
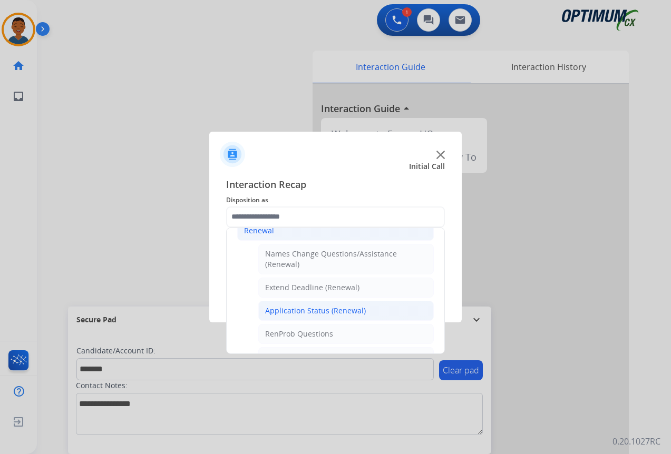
click at [292, 313] on div "Application Status (Renewal)" at bounding box center [315, 311] width 101 height 11
type input "**********"
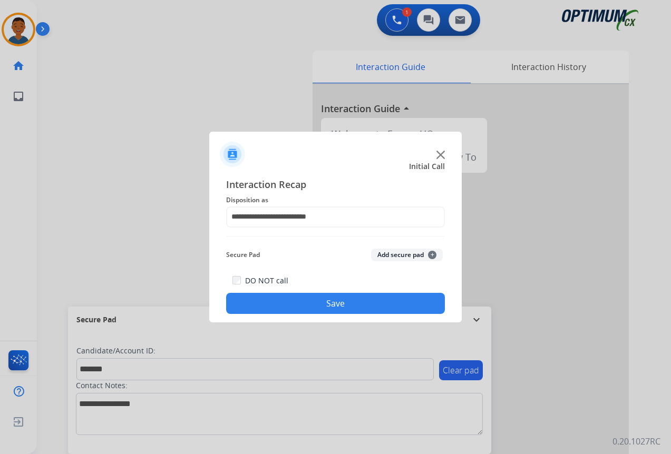
click at [402, 254] on button "Add secure pad +" at bounding box center [407, 255] width 72 height 13
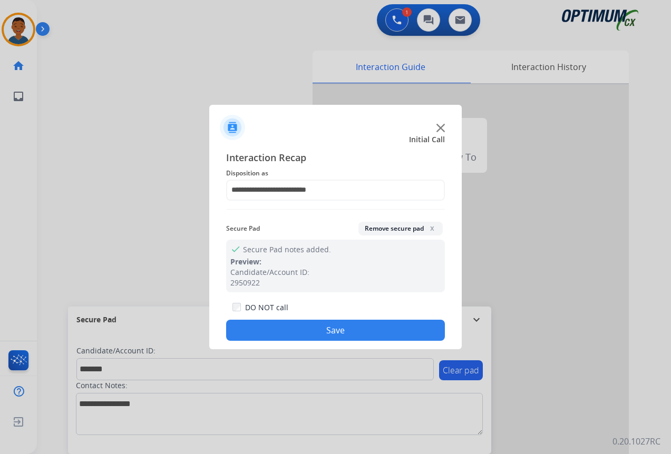
click at [364, 326] on button "Save" at bounding box center [335, 330] width 219 height 21
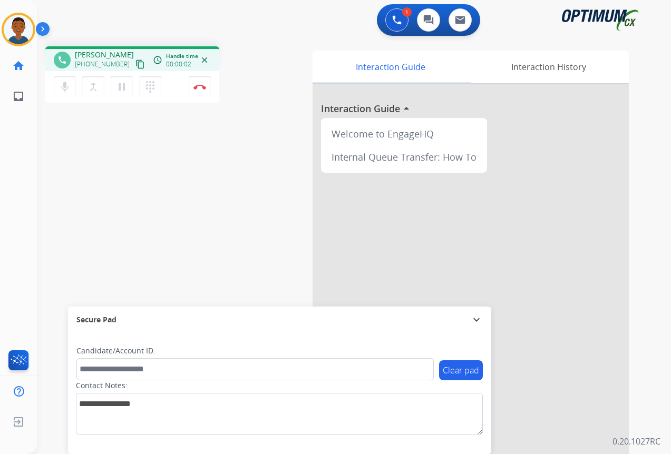
click at [135, 64] on mat-icon "content_copy" at bounding box center [139, 64] width 9 height 9
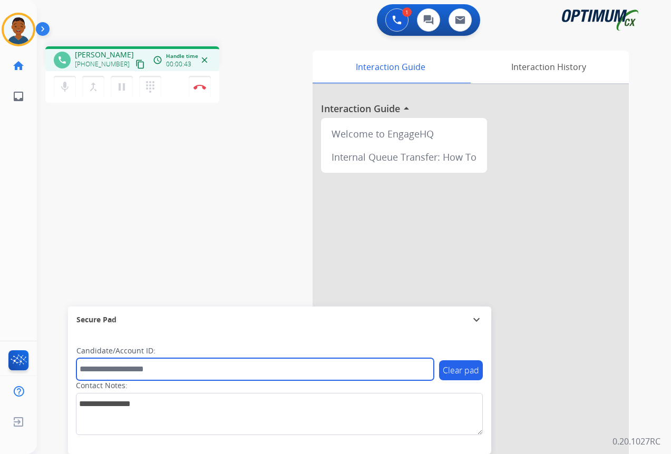
click at [95, 368] on input "text" at bounding box center [254, 369] width 357 height 22
paste input "*******"
type input "*******"
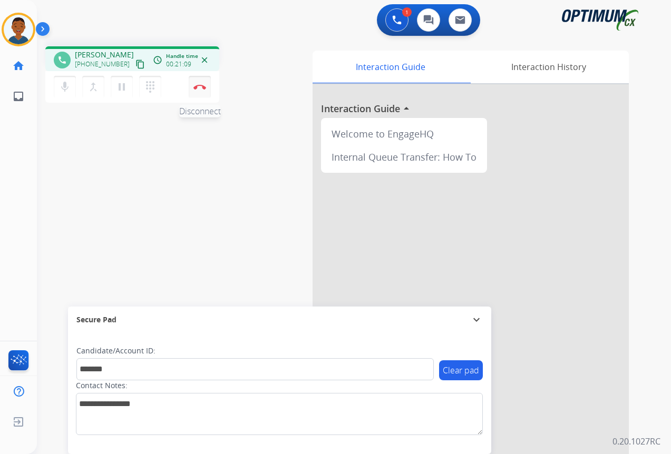
click at [203, 87] on img at bounding box center [199, 86] width 13 height 5
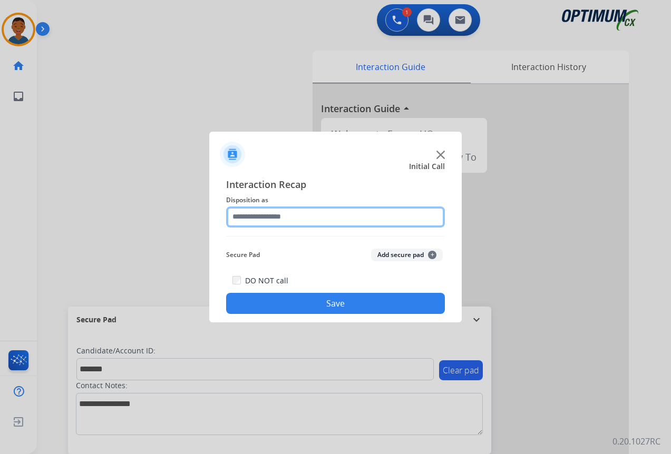
click at [243, 215] on input "text" at bounding box center [335, 217] width 219 height 21
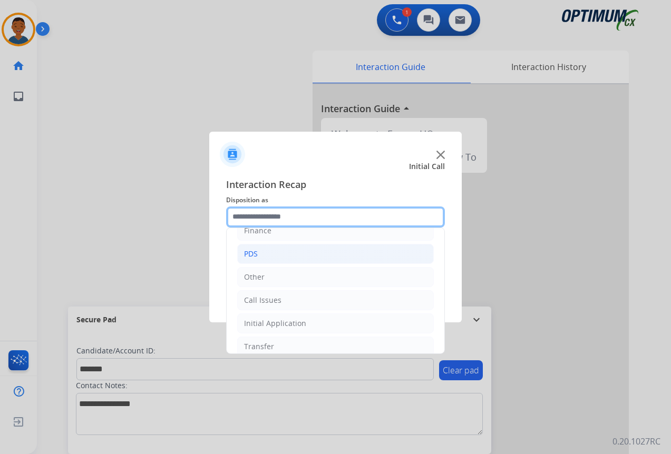
scroll to position [72, 0]
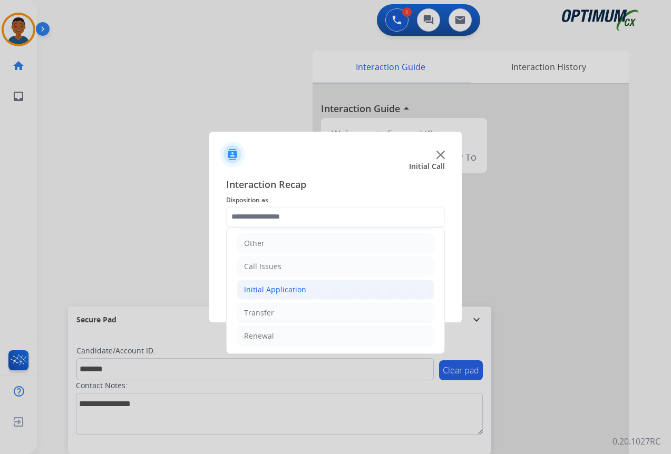
click at [272, 288] on div "Initial Application" at bounding box center [275, 289] width 62 height 11
click at [288, 310] on div "Credential Resend (Initial application)" at bounding box center [331, 313] width 133 height 11
type input "**********"
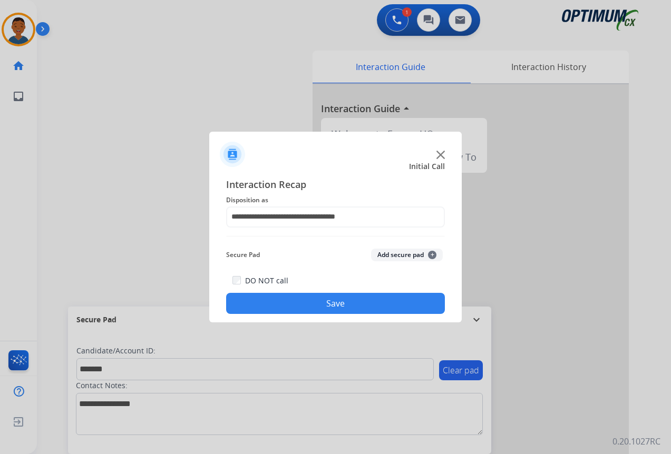
click at [389, 253] on button "Add secure pad +" at bounding box center [407, 255] width 72 height 13
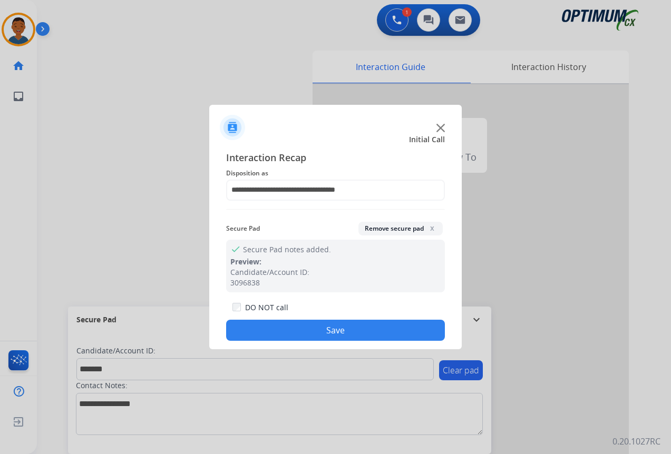
click at [355, 329] on button "Save" at bounding box center [335, 330] width 219 height 21
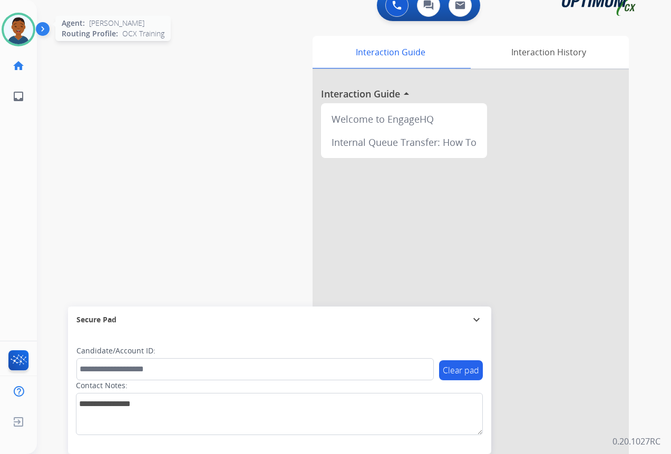
scroll to position [23, 0]
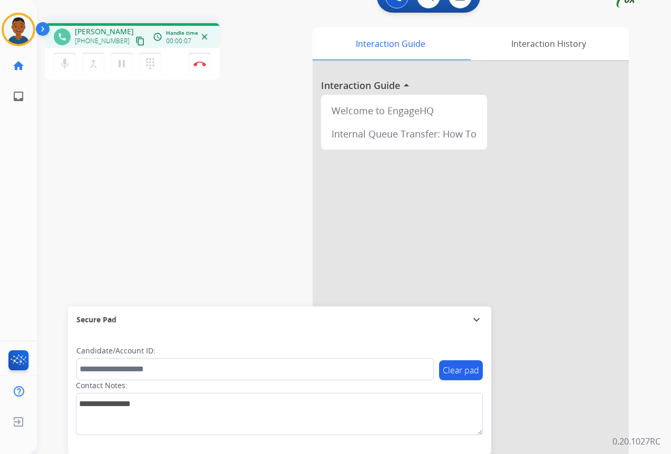
click at [135, 41] on mat-icon "content_copy" at bounding box center [139, 40] width 9 height 9
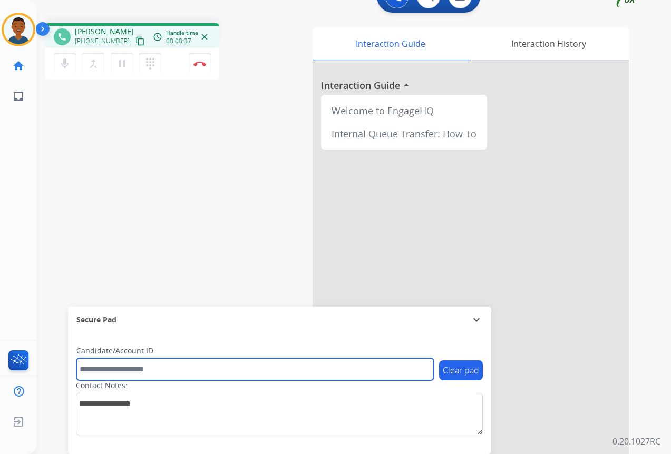
click at [113, 372] on input "text" at bounding box center [254, 369] width 357 height 22
paste input "*******"
type input "*******"
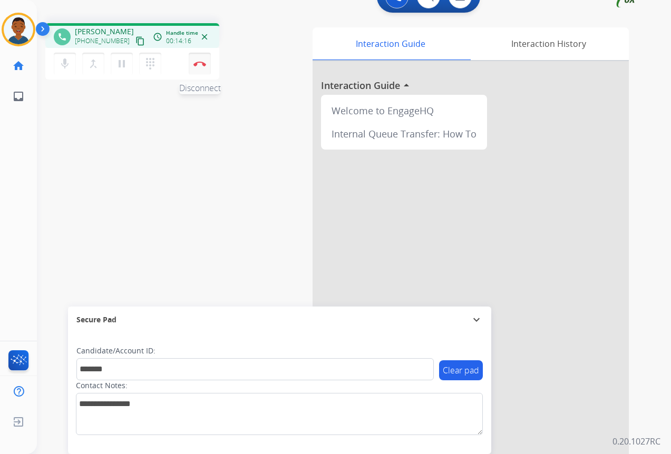
click at [198, 67] on button "Disconnect" at bounding box center [200, 64] width 22 height 22
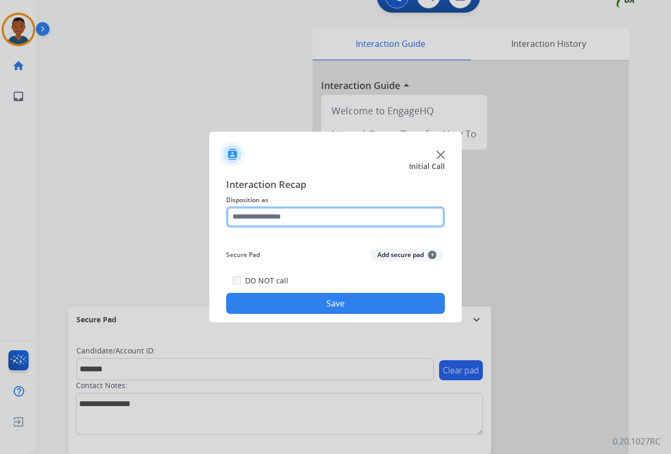
click at [247, 215] on input "text" at bounding box center [335, 217] width 219 height 21
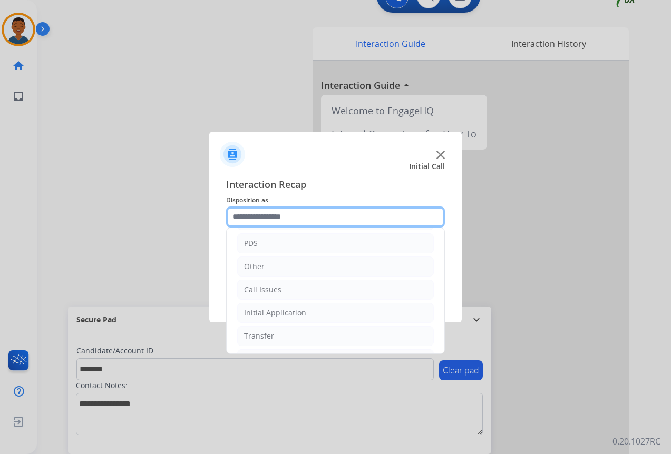
scroll to position [72, 0]
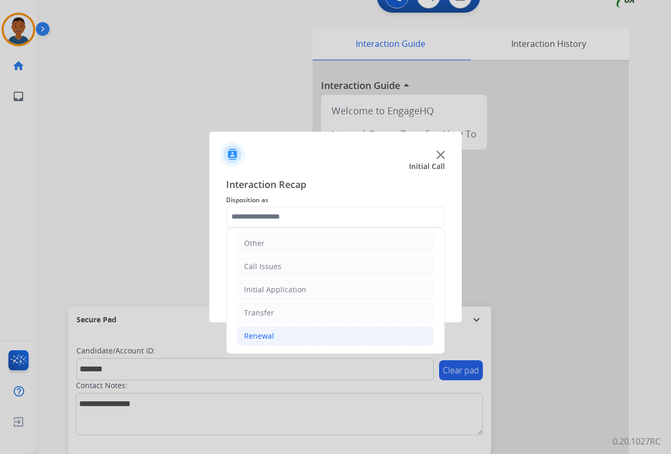
click at [267, 338] on div "Renewal" at bounding box center [259, 336] width 30 height 11
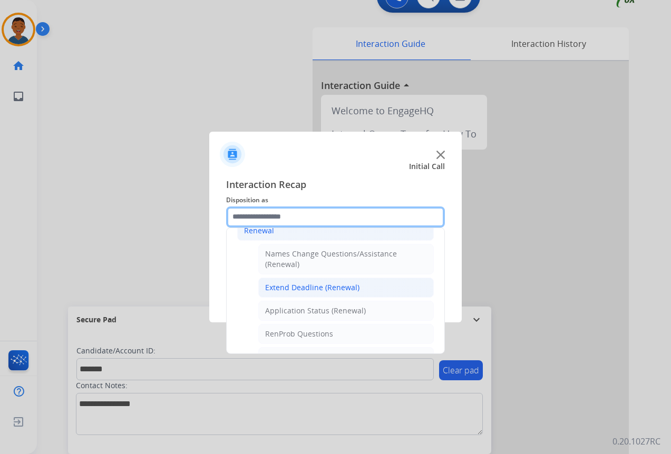
scroll to position [230, 0]
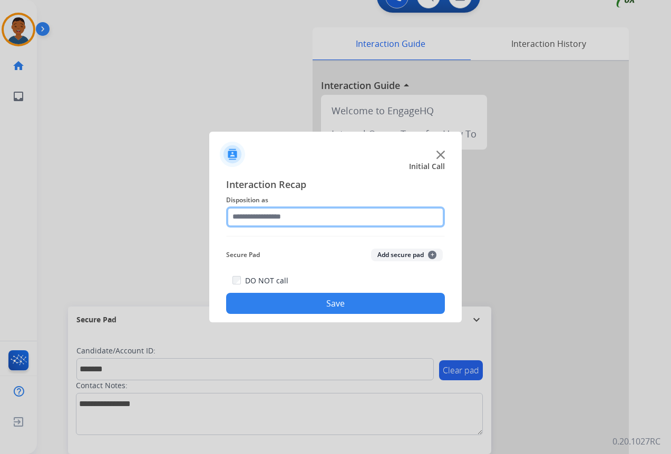
click at [256, 216] on input "text" at bounding box center [335, 217] width 219 height 21
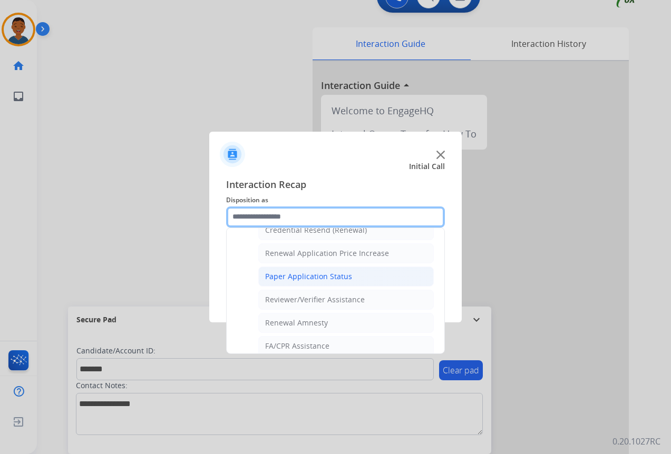
scroll to position [369, 0]
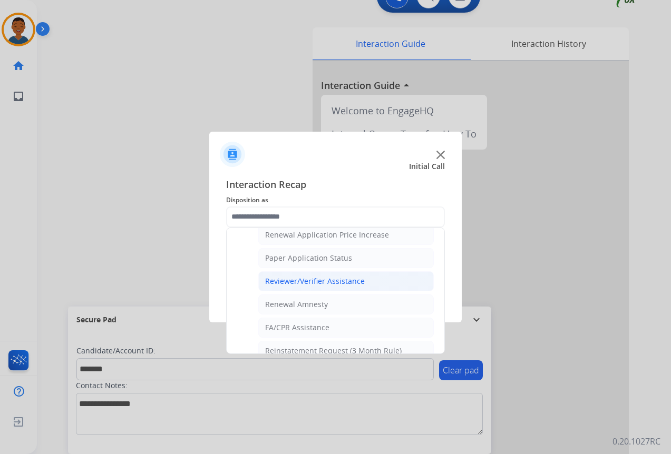
click at [279, 282] on div "Reviewer/Verifier Assistance" at bounding box center [315, 281] width 100 height 11
type input "**********"
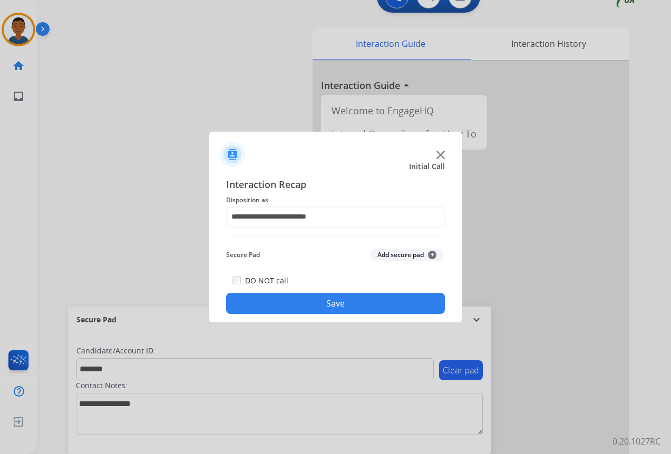
click at [412, 253] on button "Add secure pad +" at bounding box center [407, 255] width 72 height 13
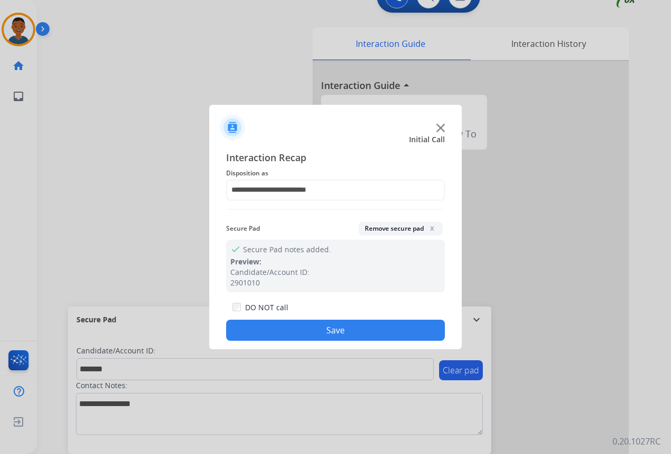
click at [346, 328] on button "Save" at bounding box center [335, 330] width 219 height 21
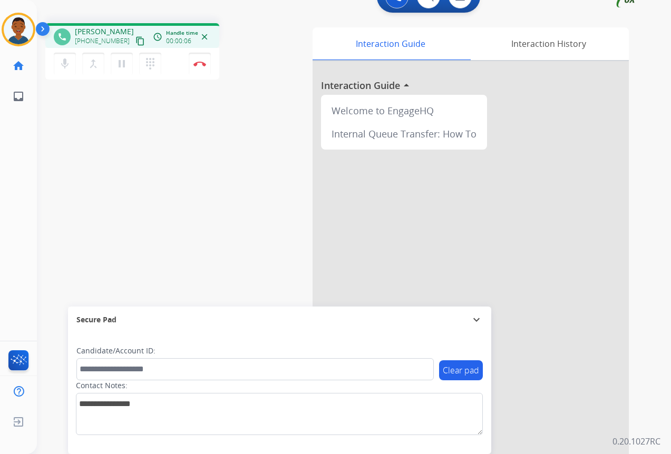
click at [135, 43] on mat-icon "content_copy" at bounding box center [139, 40] width 9 height 9
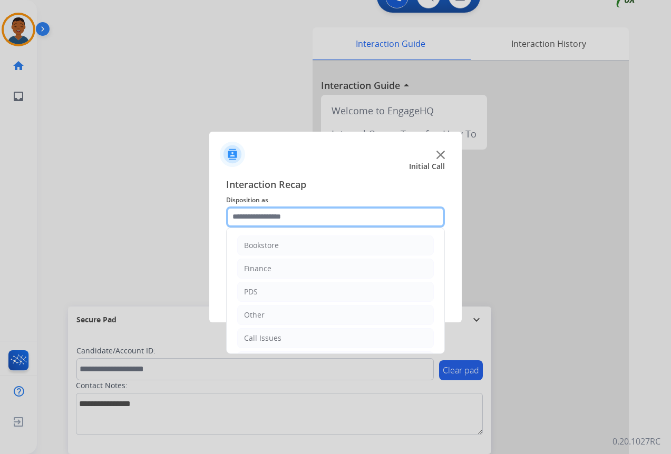
click at [282, 214] on input "text" at bounding box center [335, 217] width 219 height 21
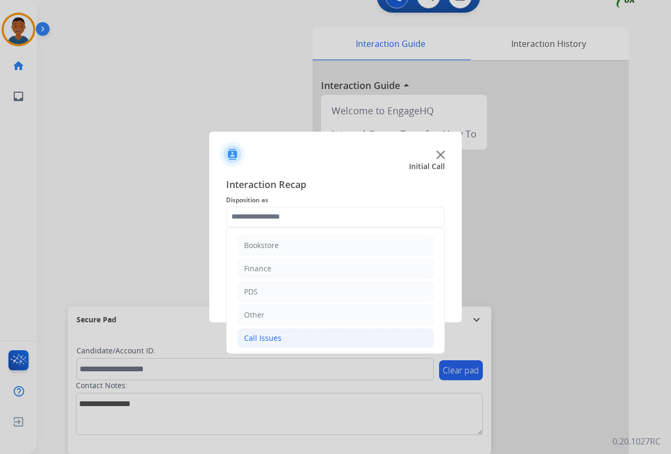
click at [268, 337] on div "Call Issues" at bounding box center [262, 338] width 37 height 11
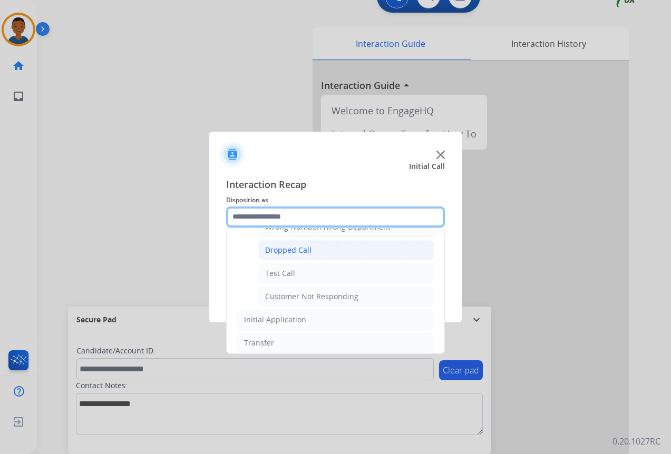
scroll to position [158, 0]
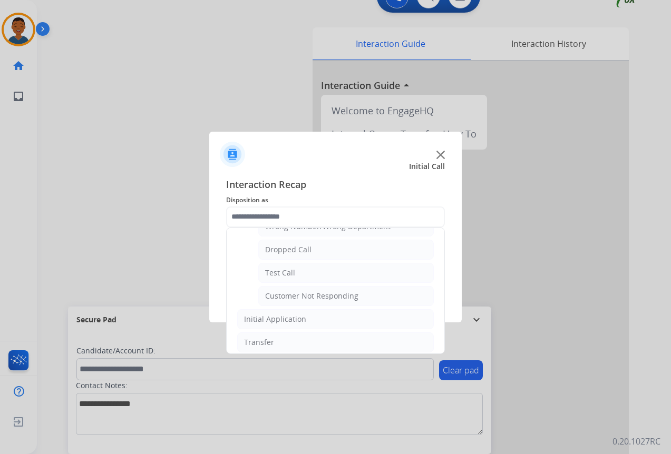
click at [283, 252] on div "Dropped Call" at bounding box center [288, 249] width 46 height 11
type input "**********"
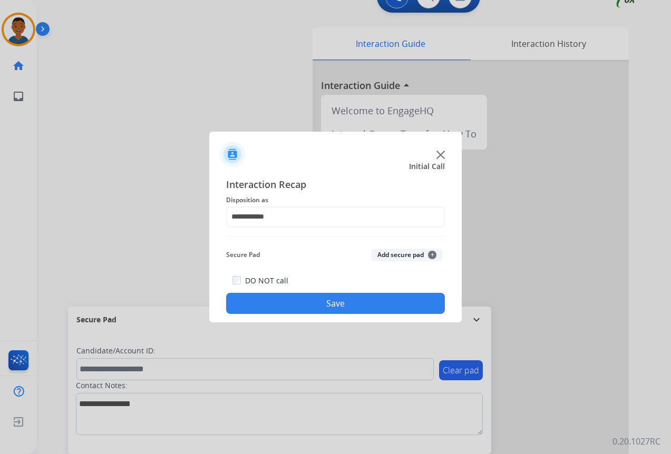
click at [370, 304] on button "Save" at bounding box center [335, 303] width 219 height 21
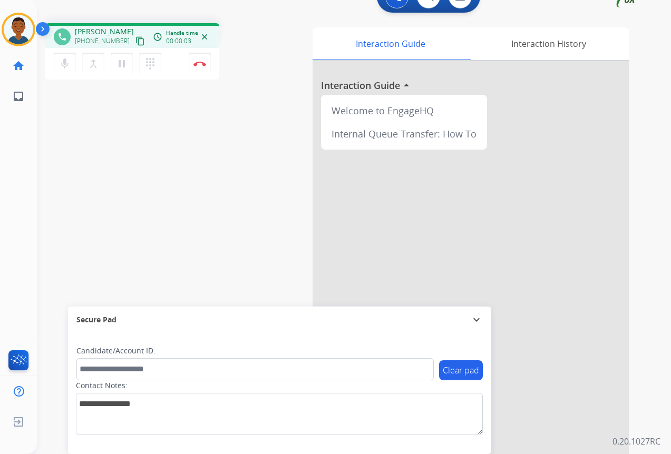
click at [135, 42] on mat-icon "content_copy" at bounding box center [139, 40] width 9 height 9
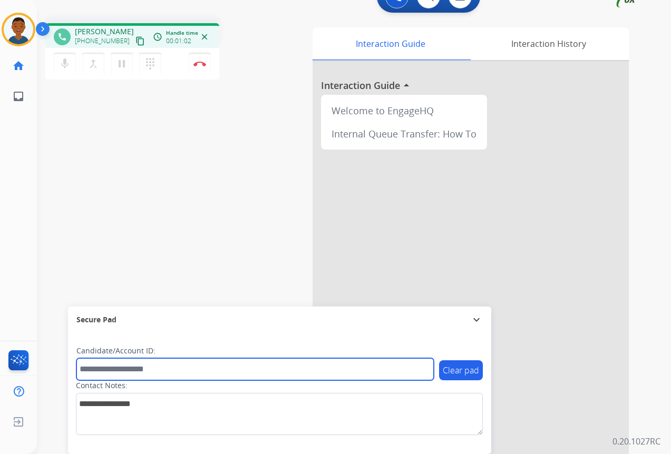
click at [118, 369] on input "text" at bounding box center [254, 369] width 357 height 22
paste input "*******"
type input "*******"
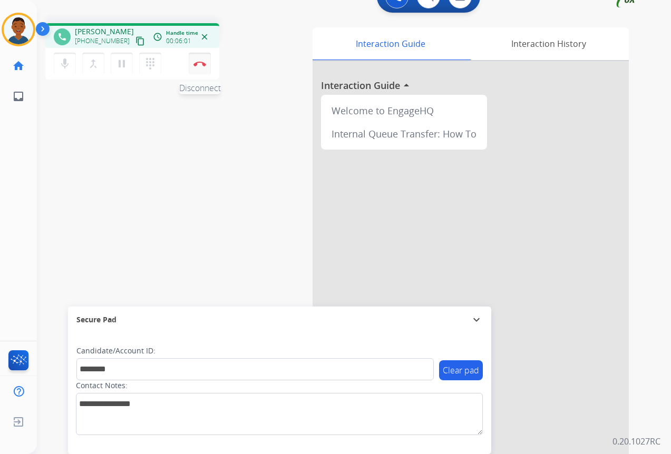
click at [201, 65] on img at bounding box center [199, 63] width 13 height 5
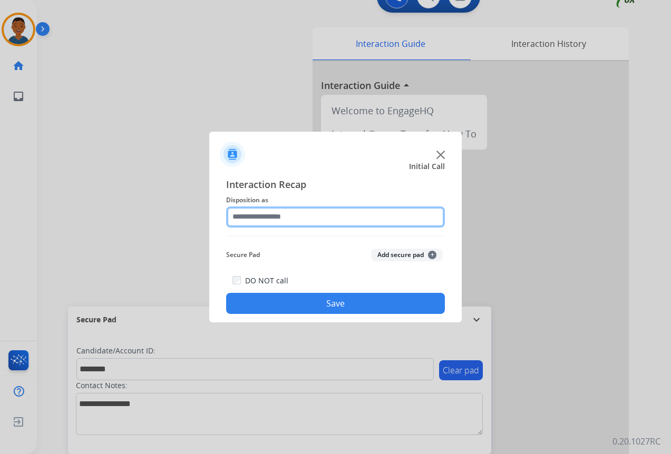
click at [251, 214] on input "text" at bounding box center [335, 217] width 219 height 21
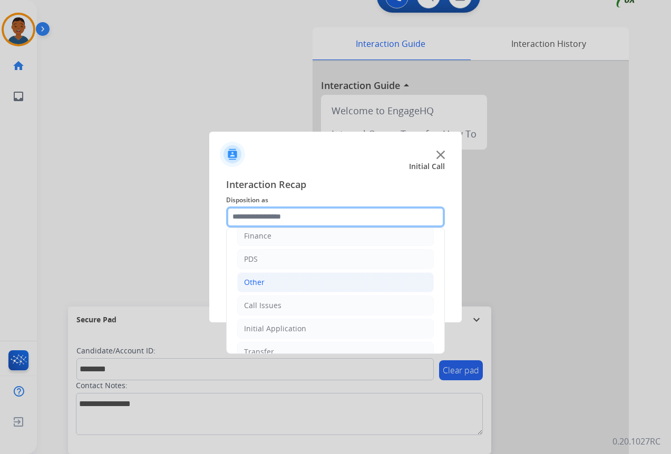
scroll to position [72, 0]
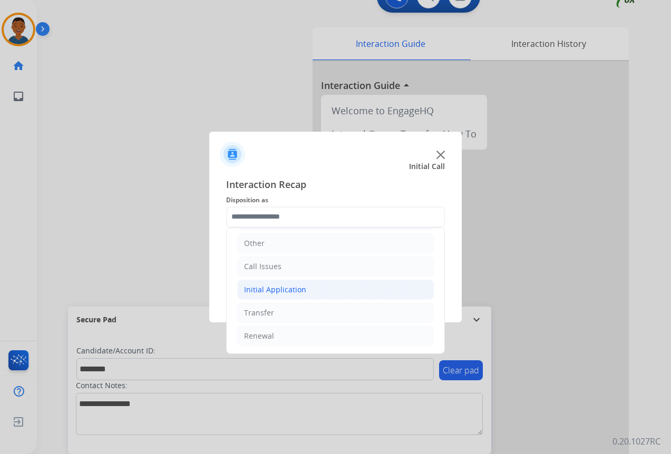
click at [261, 288] on div "Initial Application" at bounding box center [275, 289] width 62 height 11
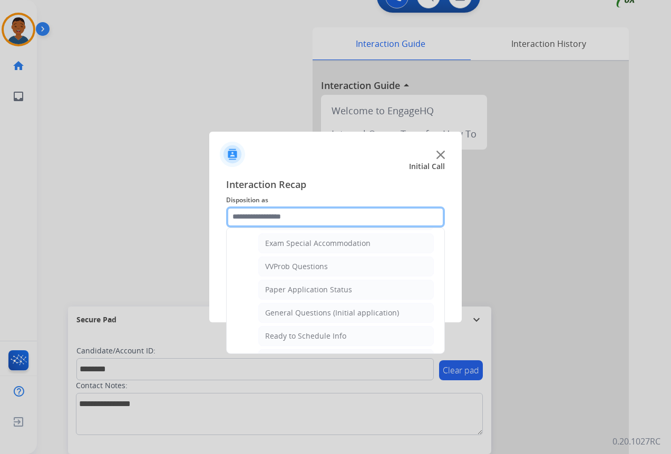
scroll to position [598, 0]
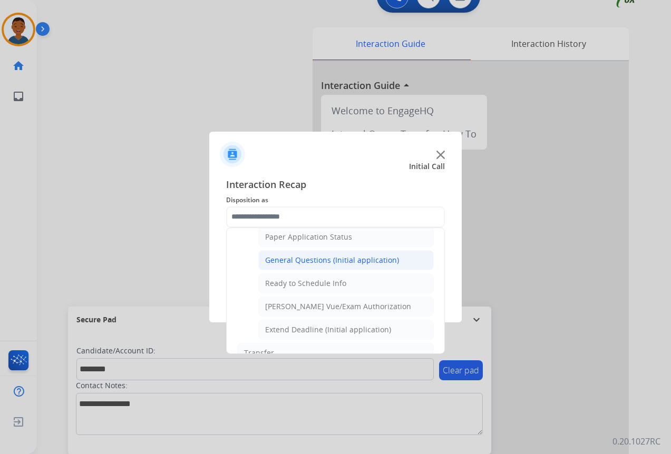
click at [277, 259] on div "General Questions (Initial application)" at bounding box center [332, 260] width 134 height 11
type input "**********"
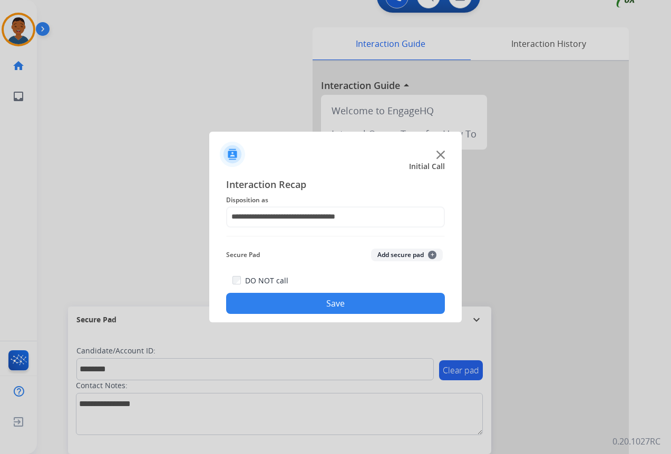
click at [394, 254] on button "Add secure pad +" at bounding box center [407, 255] width 72 height 13
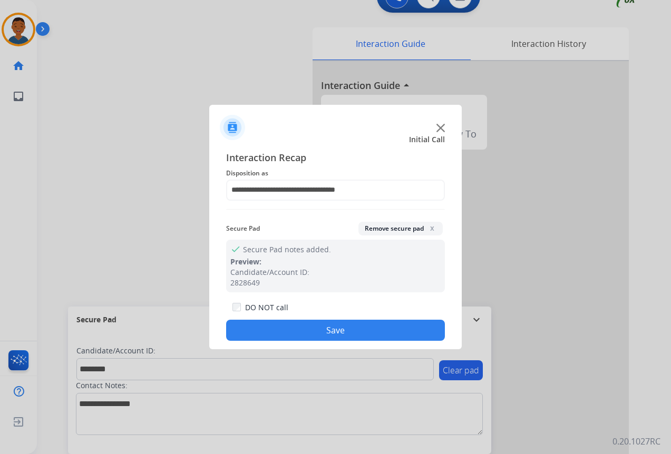
click at [327, 326] on button "Save" at bounding box center [335, 330] width 219 height 21
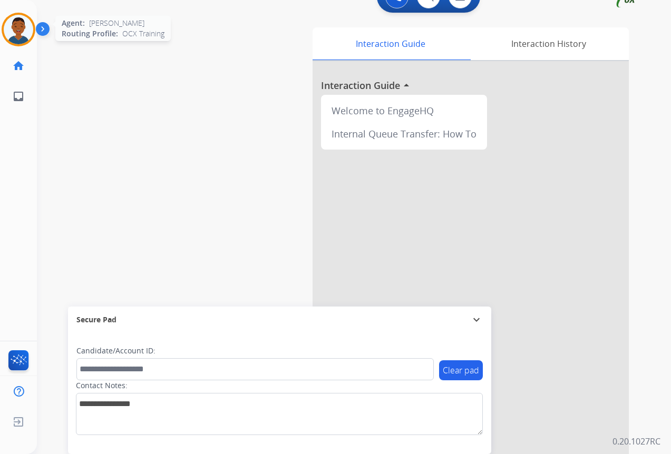
click at [19, 38] on img at bounding box center [19, 30] width 30 height 30
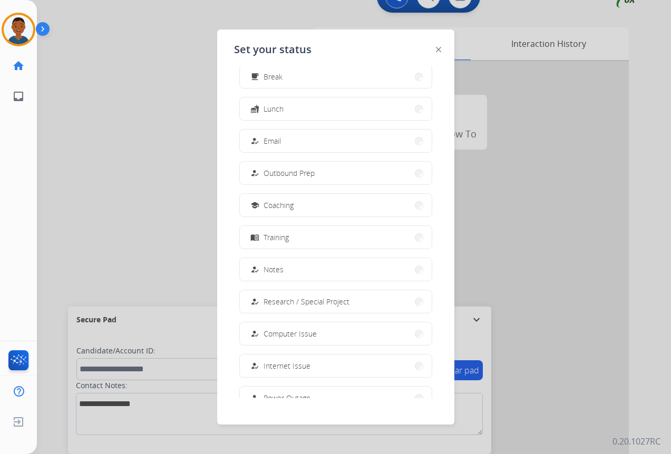
scroll to position [100, 0]
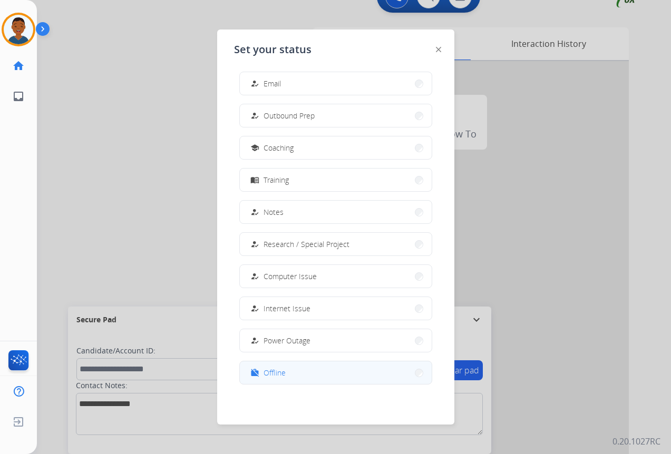
click at [274, 377] on span "Offline" at bounding box center [274, 372] width 22 height 11
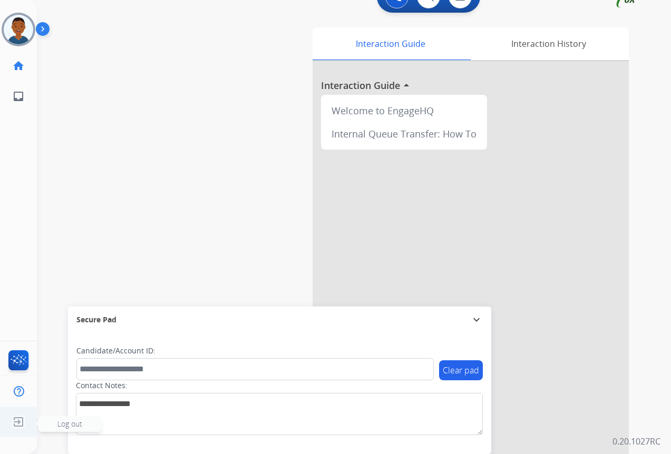
click at [67, 422] on span "Log out" at bounding box center [69, 424] width 25 height 10
